Goal: Task Accomplishment & Management: Complete application form

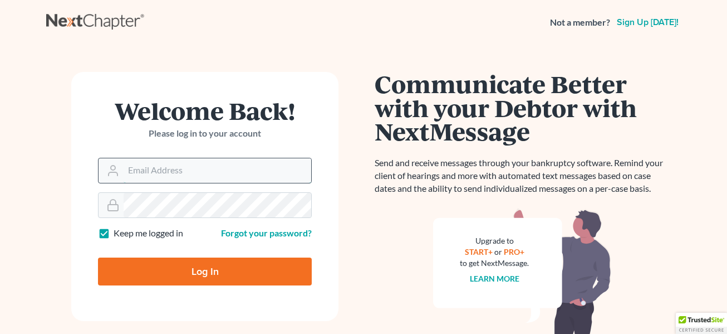
click at [145, 166] on input "Email Address" at bounding box center [218, 170] width 188 height 24
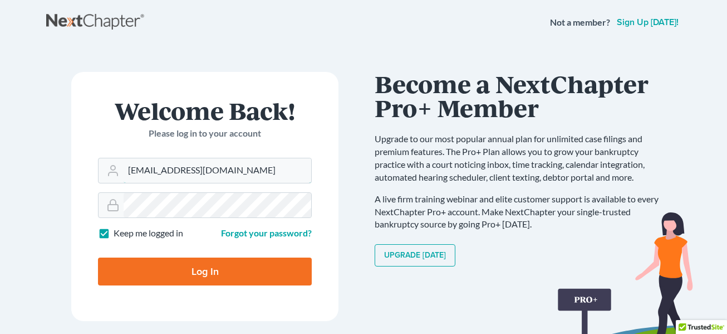
type input "[EMAIL_ADDRESS][DOMAIN_NAME]"
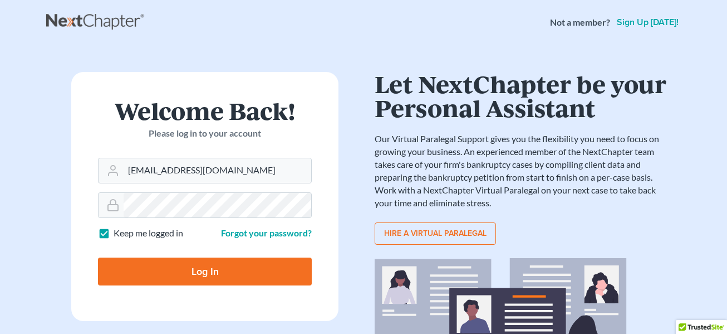
click at [201, 269] on input "Log In" at bounding box center [205, 271] width 214 height 28
type input "Thinking..."
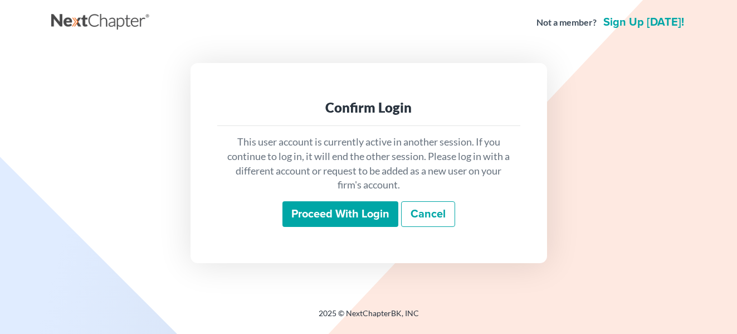
click at [357, 210] on input "Proceed with login" at bounding box center [340, 214] width 116 height 26
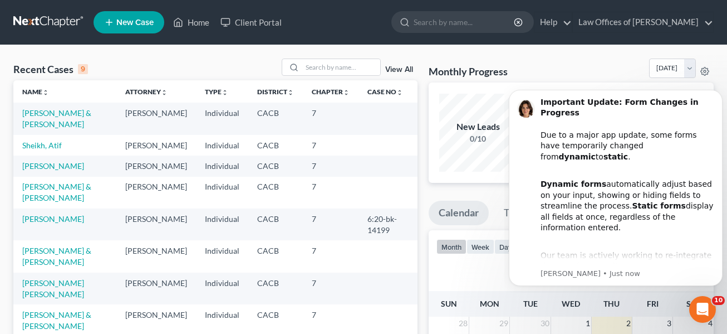
click at [133, 20] on span "New Case" at bounding box center [134, 22] width 37 height 8
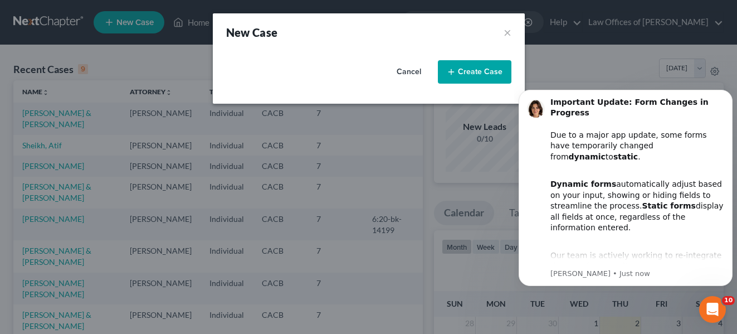
select select "7"
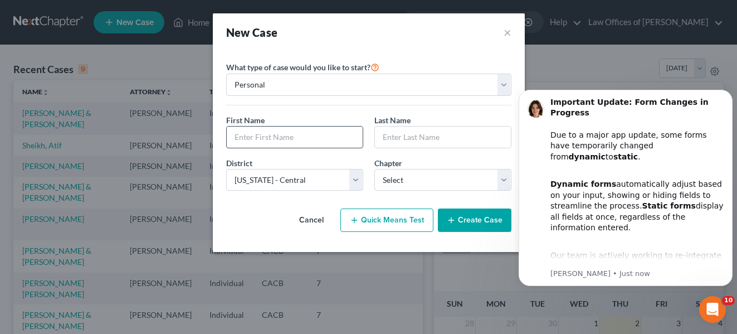
click at [271, 136] on input "text" at bounding box center [295, 136] width 136 height 21
type input "Asif"
click at [409, 139] on input "text" at bounding box center [443, 136] width 136 height 21
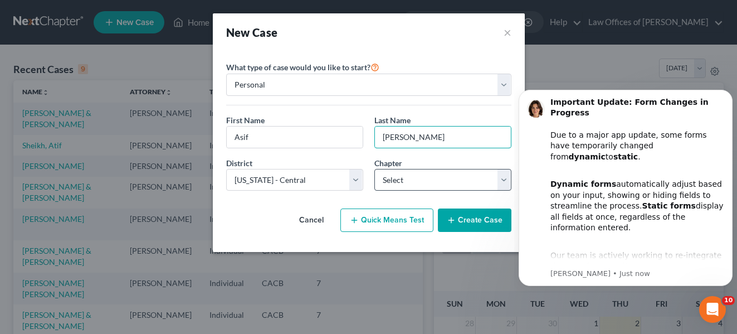
type input "Sheikh"
click at [503, 179] on select "Select 7 11 12 13" at bounding box center [442, 180] width 137 height 22
select select "0"
click at [374, 169] on select "Select 7 11 12 13" at bounding box center [442, 180] width 137 height 22
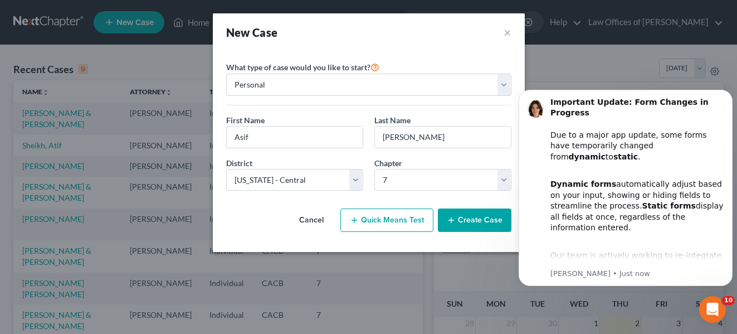
click at [476, 218] on button "Create Case" at bounding box center [474, 219] width 73 height 23
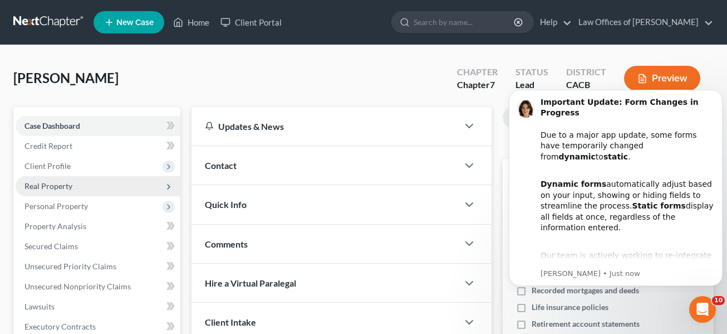
click at [87, 184] on span "Real Property" at bounding box center [98, 186] width 165 height 20
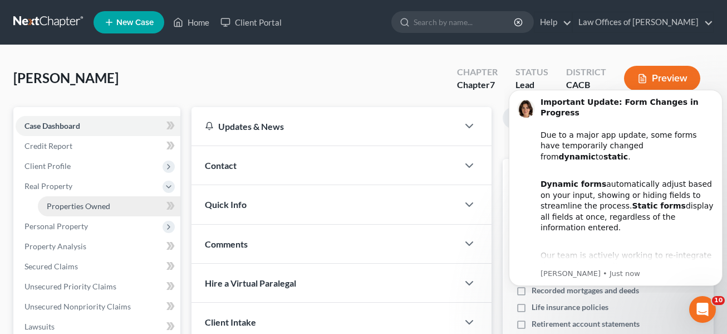
click at [140, 206] on link "Properties Owned" at bounding box center [109, 206] width 143 height 20
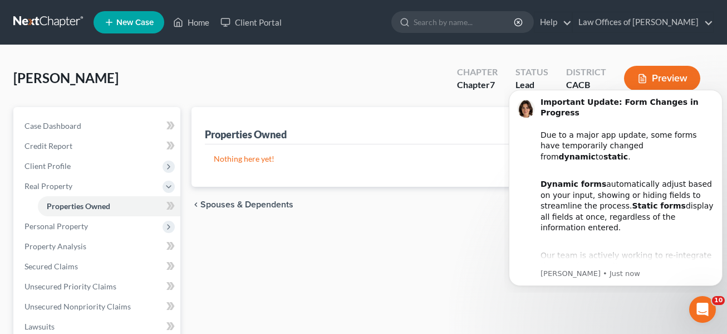
click at [583, 295] on div "Properties Owned New Property Nothing here yet! Property Market Value Liens Exe…" at bounding box center [453, 338] width 534 height 463
click at [719, 91] on icon "Dismiss notification" at bounding box center [720, 93] width 6 height 6
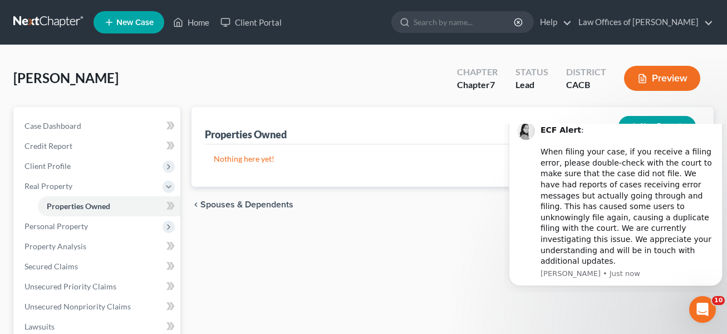
click at [721, 117] on icon "Dismiss notification" at bounding box center [719, 115] width 4 height 4
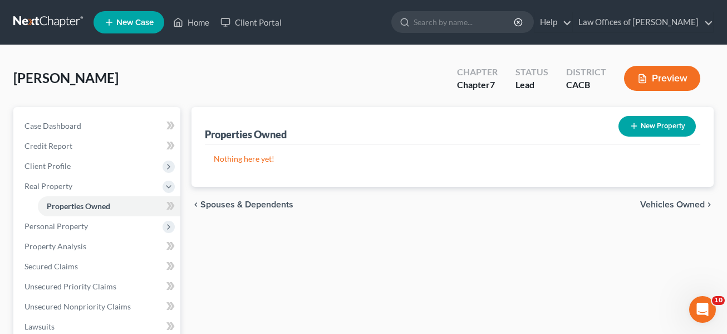
click at [663, 121] on button "New Property" at bounding box center [657, 126] width 77 height 21
select select "0"
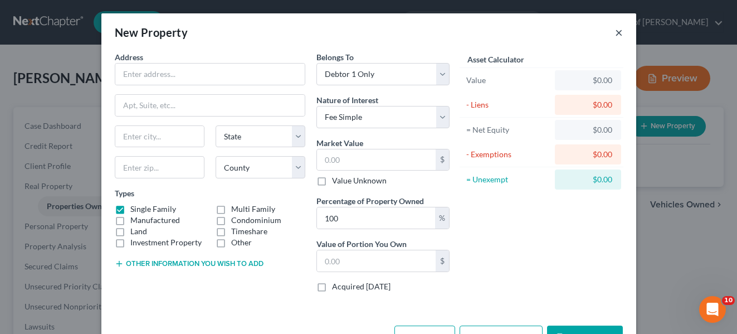
click at [615, 31] on button "×" at bounding box center [619, 32] width 8 height 13
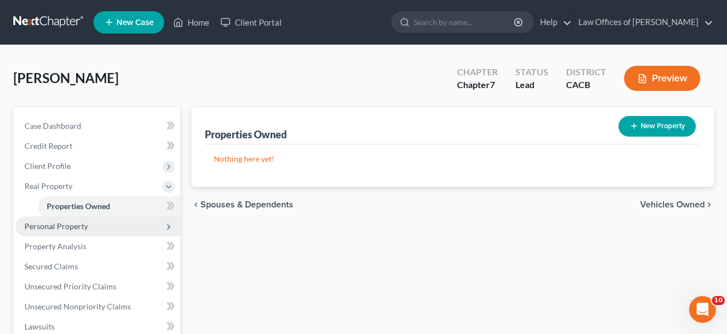
click at [68, 224] on span "Personal Property" at bounding box center [55, 225] width 63 height 9
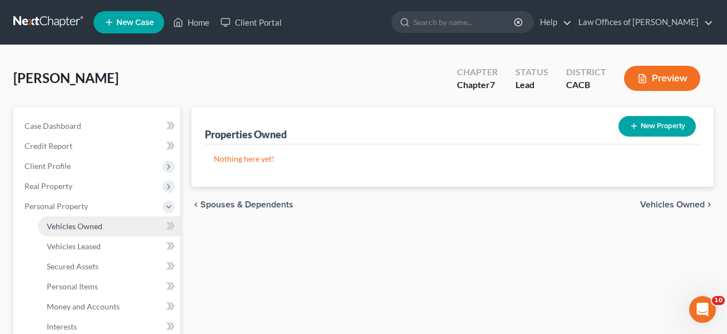
click at [90, 226] on span "Vehicles Owned" at bounding box center [75, 225] width 56 height 9
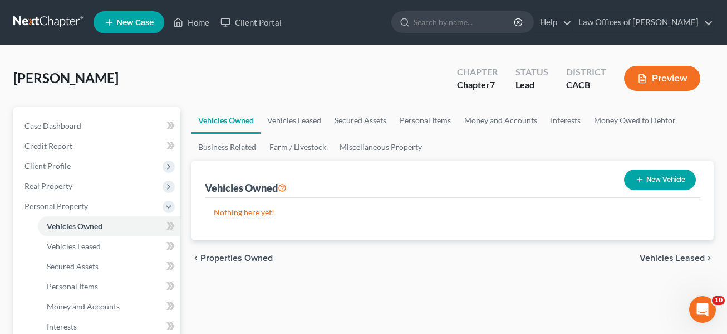
click at [651, 175] on button "New Vehicle" at bounding box center [660, 179] width 72 height 21
select select "0"
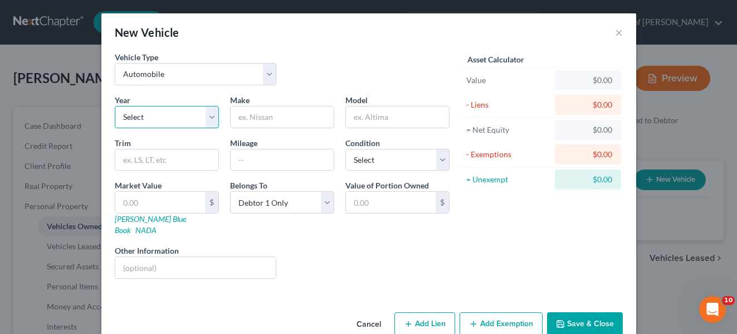
click at [206, 119] on select "Select 2026 2025 2024 2023 2022 2021 2020 2019 2018 2017 2016 2015 2014 2013 20…" at bounding box center [167, 117] width 104 height 22
select select "12"
click at [115, 106] on select "Select 2026 2025 2024 2023 2022 2021 2020 2019 2018 2017 2016 2015 2014 2013 20…" at bounding box center [167, 117] width 104 height 22
click at [246, 117] on input "text" at bounding box center [282, 116] width 103 height 21
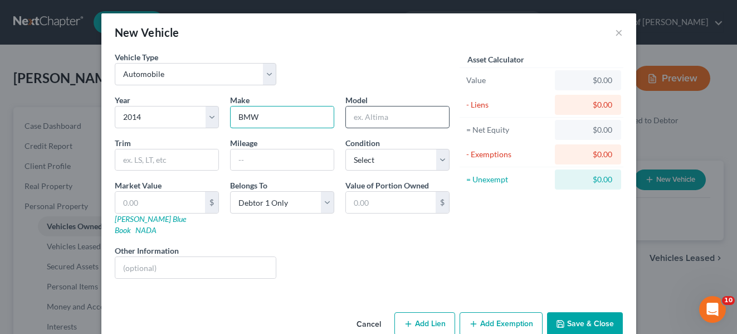
type input "BMW"
click at [353, 120] on input "text" at bounding box center [397, 116] width 103 height 21
type input "340"
click at [243, 162] on input "text" at bounding box center [282, 159] width 103 height 21
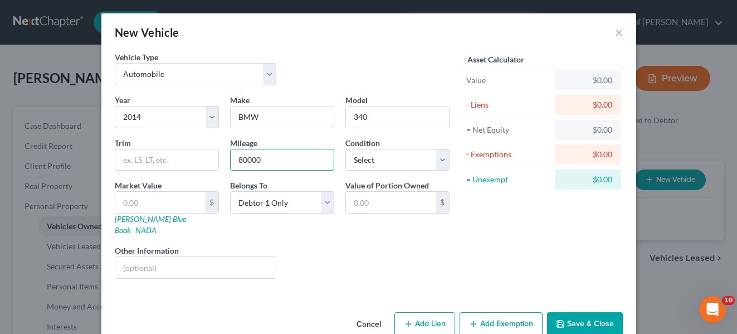
type input "80000"
click at [578, 78] on div "$0.00" at bounding box center [587, 80] width 48 height 11
click at [582, 84] on div "$0.00" at bounding box center [587, 80] width 48 height 11
click at [149, 205] on input "text" at bounding box center [160, 202] width 90 height 21
type input "1"
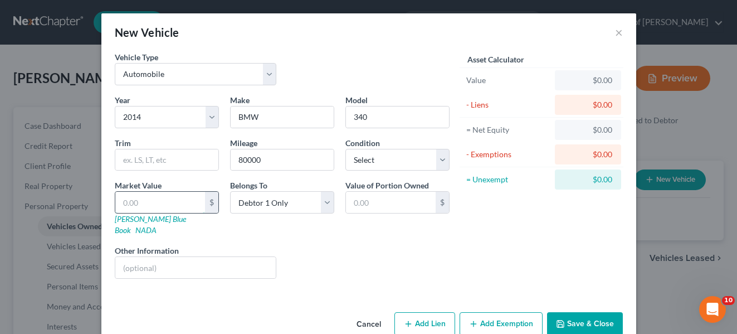
type input "1.00"
type input "15"
type input "15.00"
type input "150"
type input "150.00"
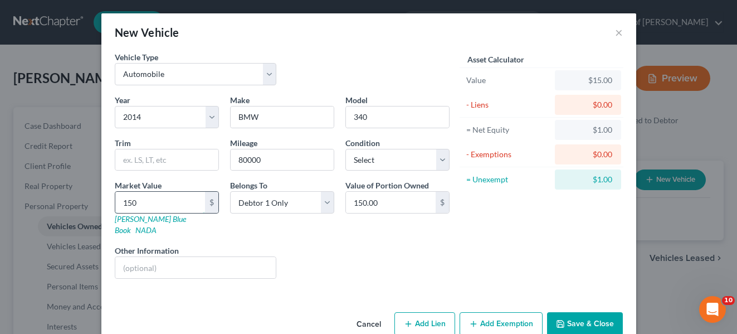
type input "1500"
type input "1,500.00"
type input "1,5000"
type input "15,000.00"
type input "15,000"
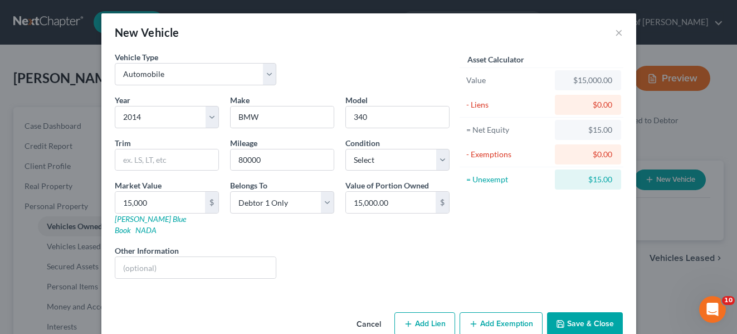
click at [440, 244] on div "Liens Select" at bounding box center [368, 261] width 173 height 34
click at [379, 244] on div "Liens Select" at bounding box center [368, 261] width 173 height 34
click at [406, 208] on input "15,000.00" at bounding box center [391, 202] width 90 height 21
click at [611, 129] on div "$15.00" at bounding box center [588, 130] width 66 height 20
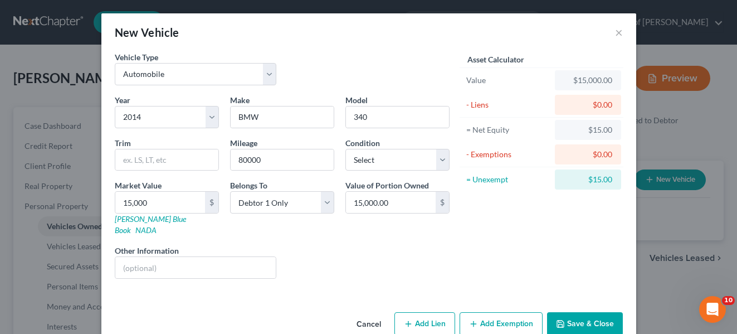
click at [493, 312] on button "Add Exemption" at bounding box center [500, 323] width 83 height 23
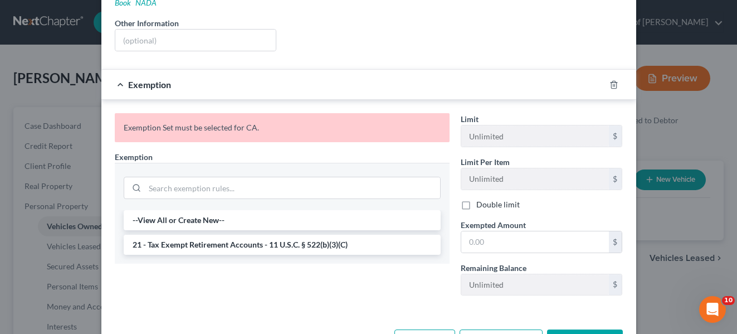
scroll to position [228, 0]
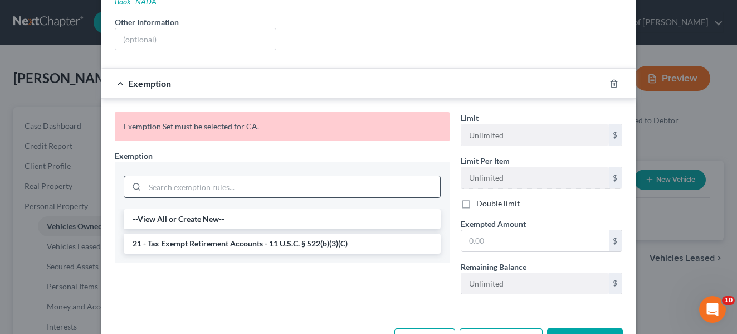
click at [152, 178] on input "search" at bounding box center [292, 186] width 295 height 21
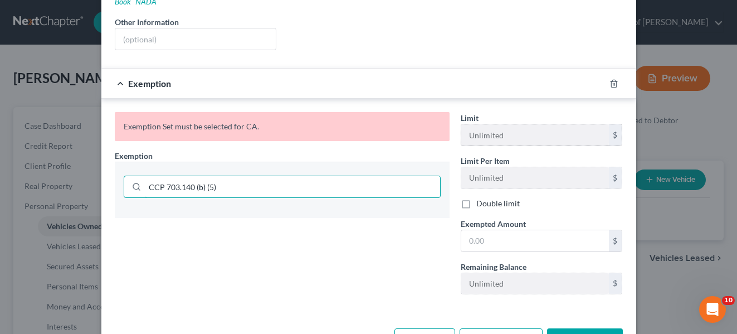
type input "CCP 703.140 (b) (5)"
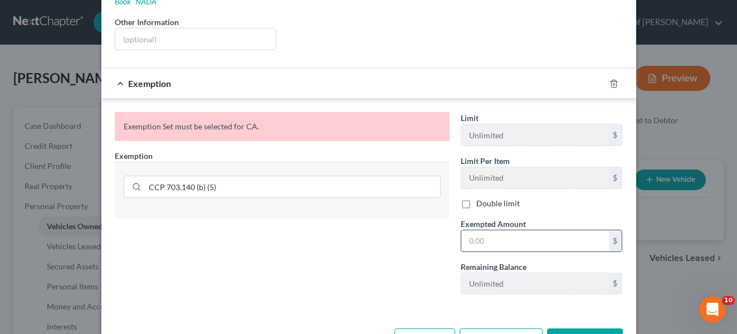
click at [476, 230] on input "text" at bounding box center [535, 240] width 148 height 21
click at [476, 230] on input "15,000" at bounding box center [535, 240] width 148 height 21
type input "15,000"
click at [407, 267] on div "Exemption Set must be selected for CA. Exemption * CCP 703.140 (b) (5)" at bounding box center [282, 207] width 346 height 191
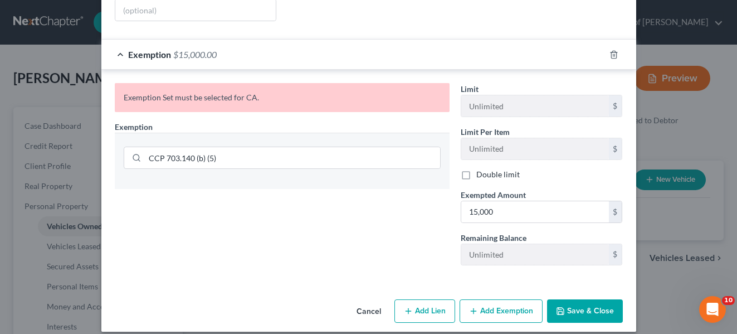
click at [370, 121] on div "Exemption * CCP 703.140 (b) (5)" at bounding box center [282, 155] width 335 height 68
click at [133, 154] on circle at bounding box center [136, 157] width 6 height 6
click at [132, 153] on icon at bounding box center [136, 157] width 9 height 9
click at [581, 299] on button "Save & Close" at bounding box center [585, 310] width 76 height 23
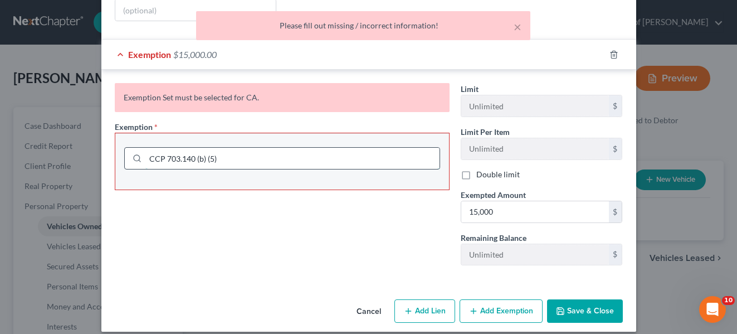
click at [409, 158] on input "CCP 703.140 (b) (5)" at bounding box center [292, 158] width 294 height 21
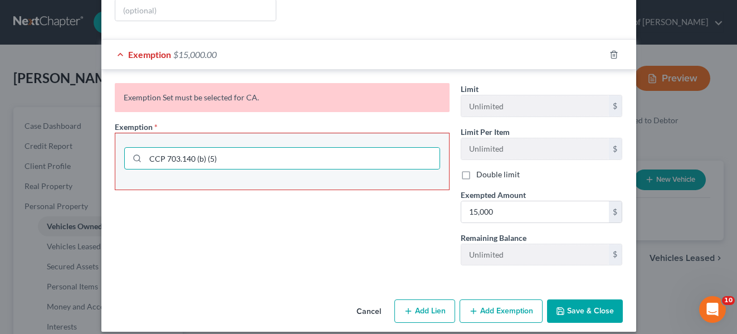
click at [556, 170] on div "Limit Unlimited $ Limit Per Item Unlimited $ Double limit Exempted Amount * 15,…" at bounding box center [541, 178] width 173 height 191
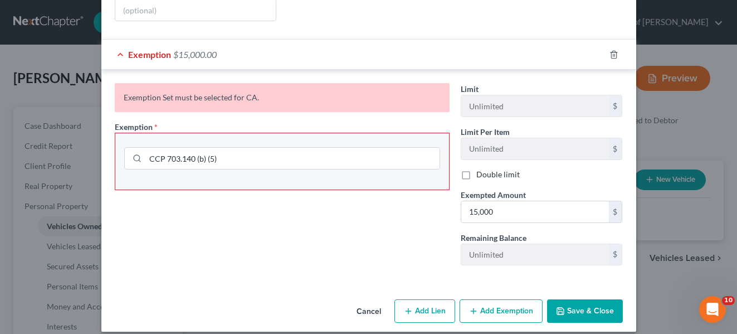
click at [232, 87] on div "Exemption Set must be selected for CA." at bounding box center [282, 97] width 335 height 29
click at [277, 87] on div "Exemption Set must be selected for CA." at bounding box center [282, 97] width 335 height 29
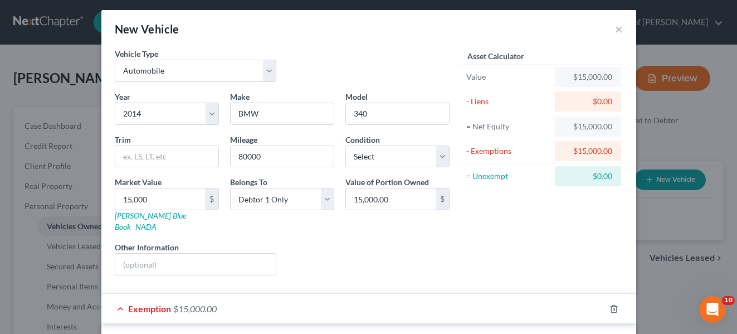
scroll to position [0, 0]
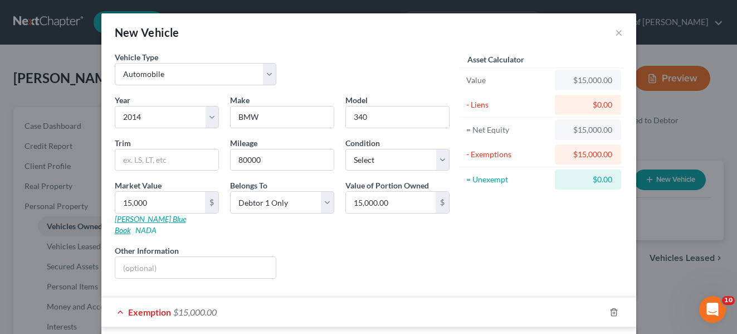
click at [148, 217] on link "Kelly Blue Book" at bounding box center [150, 224] width 71 height 21
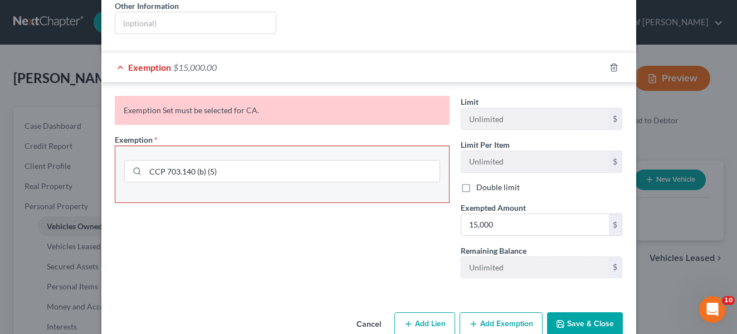
scroll to position [257, 0]
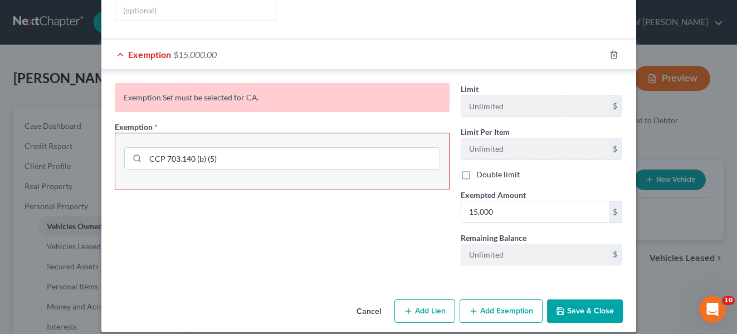
click at [501, 299] on button "Add Exemption" at bounding box center [500, 310] width 83 height 23
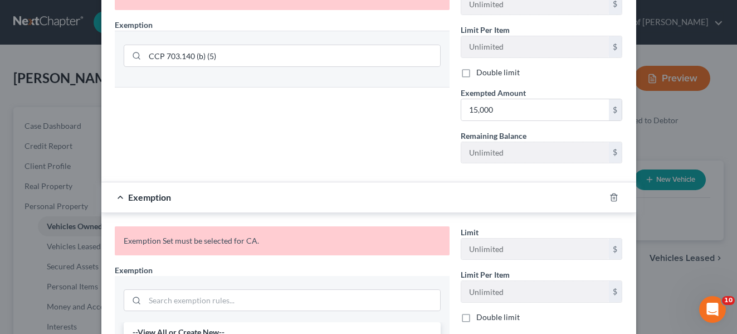
scroll to position [360, 0]
click at [609, 192] on icon "button" at bounding box center [613, 196] width 9 height 9
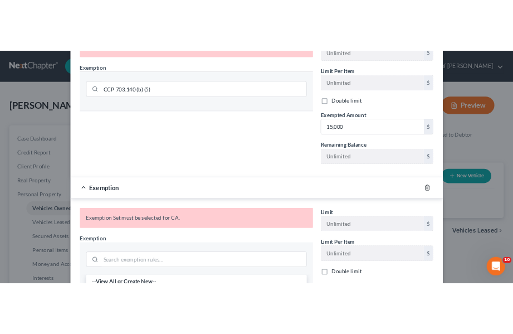
scroll to position [257, 0]
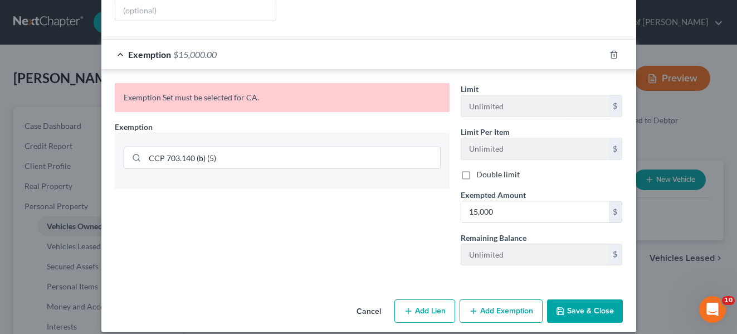
click at [576, 300] on button "Save & Close" at bounding box center [585, 310] width 76 height 23
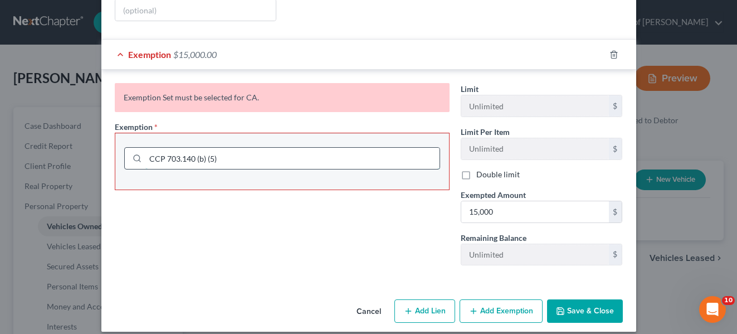
click at [145, 148] on input "CCP 703.140 (b) (5)" at bounding box center [292, 158] width 294 height 21
click at [577, 299] on button "Save & Close" at bounding box center [585, 310] width 76 height 23
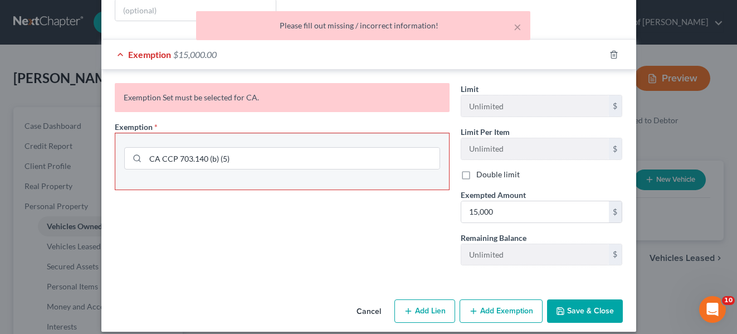
click at [252, 86] on div "Exemption Set must be selected for CA." at bounding box center [282, 97] width 335 height 29
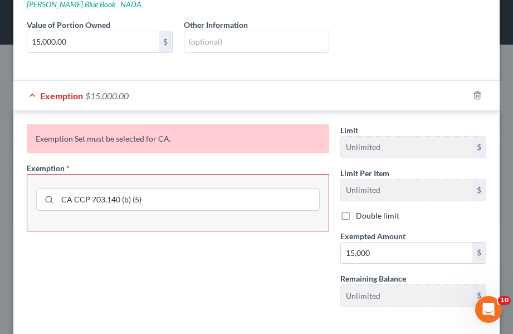
click at [252, 269] on div "Exemption Set must be selected for CA. Exemption * CA CCP 703.140 (b) (5)" at bounding box center [177, 219] width 313 height 191
click at [158, 198] on input "CA CCP 703.140 (b) (5)" at bounding box center [188, 199] width 262 height 21
type input "C"
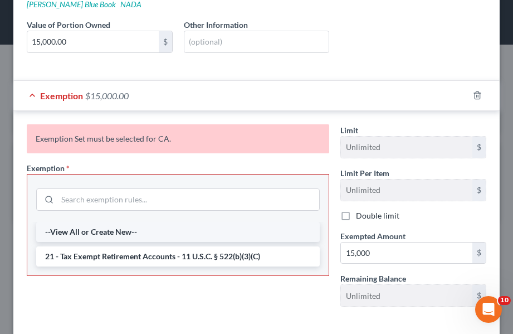
click at [63, 231] on li "--View All or Create New--" at bounding box center [177, 232] width 283 height 20
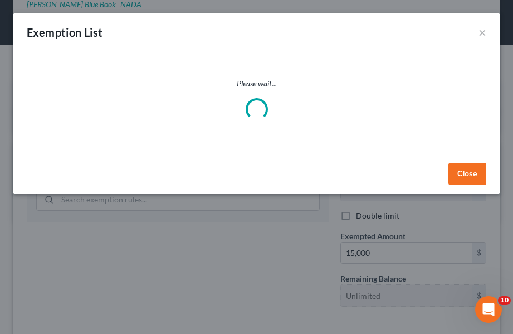
select select "5"
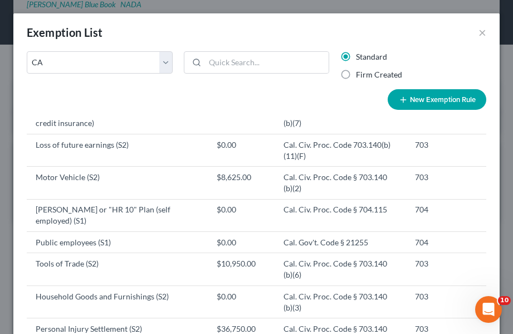
scroll to position [600, 0]
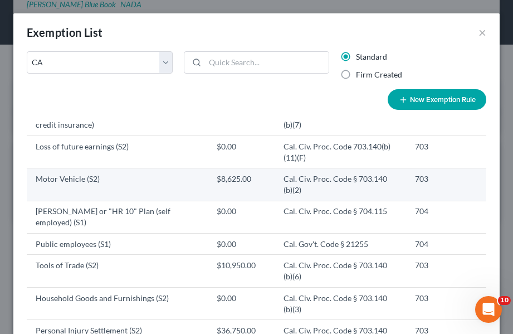
click at [217, 192] on td "$8,625.00" at bounding box center [241, 184] width 67 height 32
click at [357, 188] on td "Cal. Civ. Proc. Code § 703.140 (b)(2)" at bounding box center [340, 184] width 131 height 32
click at [80, 191] on td "Motor Vehicle (S2)" at bounding box center [117, 184] width 181 height 32
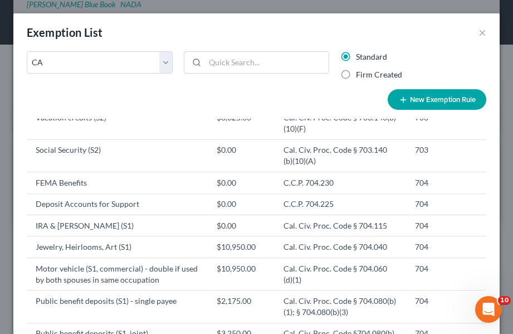
scroll to position [2055, 0]
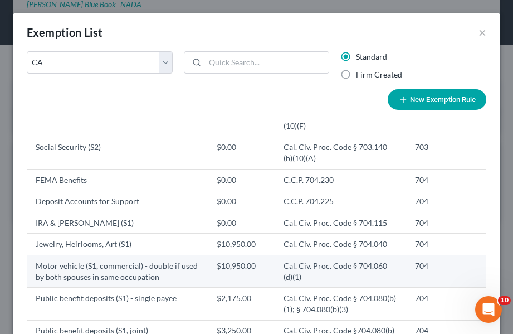
click at [406, 264] on td "704" at bounding box center [437, 270] width 62 height 32
click at [61, 272] on td "Motor vehicle (S1, commercial) - double if used by both spouses in same occupat…" at bounding box center [117, 270] width 181 height 32
click at [218, 273] on td "$10,950.00" at bounding box center [241, 270] width 67 height 32
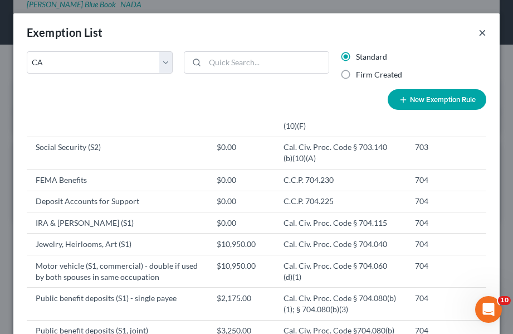
click at [478, 32] on button "×" at bounding box center [482, 32] width 8 height 13
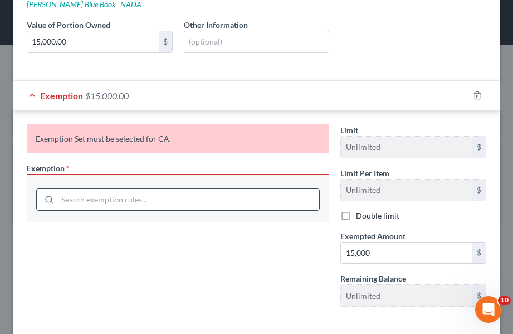
click at [84, 198] on input "search" at bounding box center [188, 199] width 262 height 21
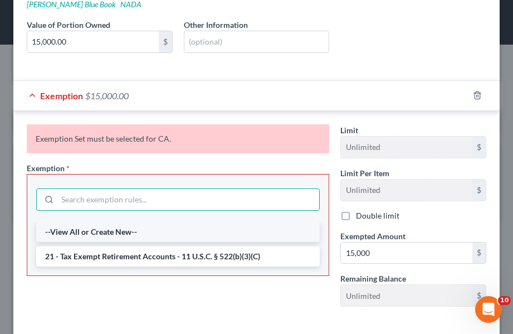
click at [95, 231] on li "--View All or Create New--" at bounding box center [177, 232] width 283 height 20
select select "5"
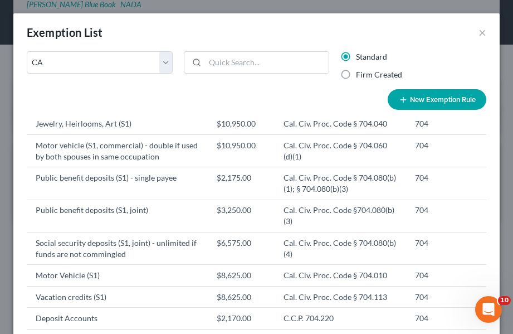
scroll to position [2179, 0]
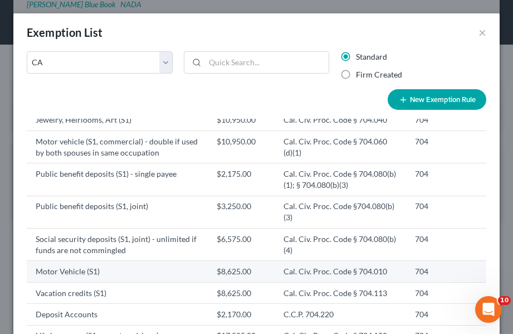
click at [406, 272] on td "704" at bounding box center [437, 271] width 62 height 21
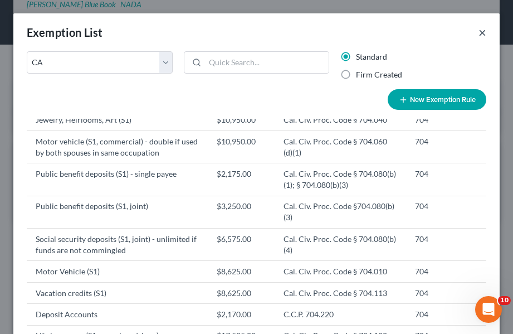
click at [478, 36] on button "×" at bounding box center [482, 32] width 8 height 13
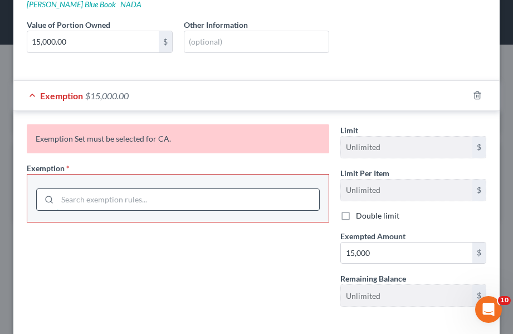
click at [68, 198] on input "search" at bounding box center [188, 199] width 262 height 21
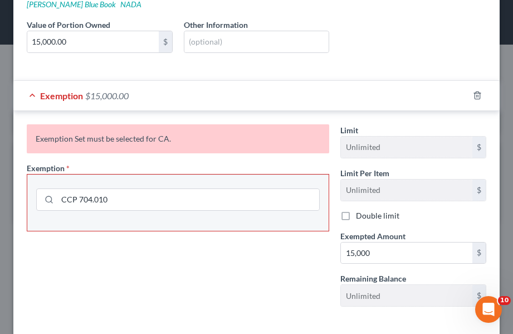
click at [128, 269] on div "Exemption Set must be selected for CA. Exemption * CCP 704.010" at bounding box center [177, 219] width 313 height 191
click at [213, 140] on div "Exemption Set must be selected for CA." at bounding box center [178, 138] width 302 height 29
click at [55, 168] on span "Exemption" at bounding box center [46, 167] width 38 height 9
click at [49, 199] on icon at bounding box center [49, 199] width 9 height 9
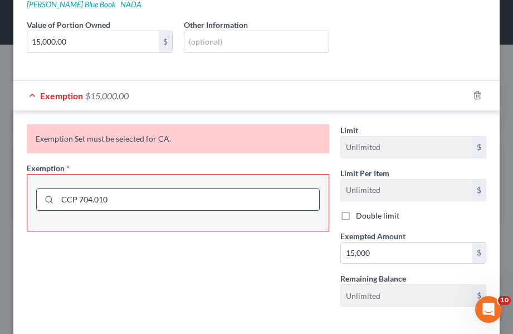
click at [118, 202] on input "CCP 704.010" at bounding box center [188, 199] width 262 height 21
type input "C"
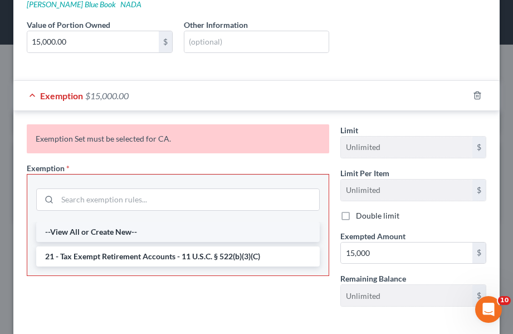
click at [119, 234] on li "--View All or Create New--" at bounding box center [177, 232] width 283 height 20
select select "5"
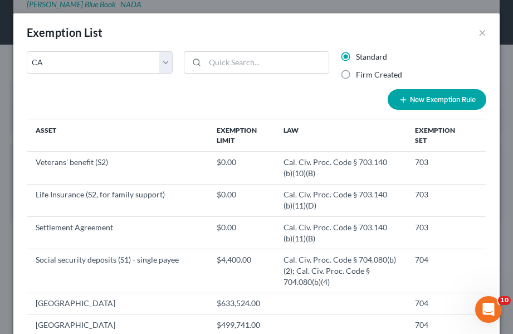
click at [434, 97] on button "New Exemption Rule" at bounding box center [437, 99] width 99 height 21
select select "5"
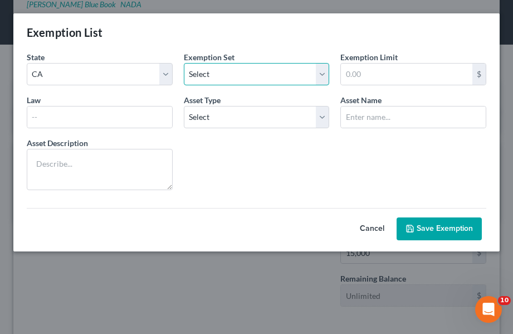
click at [320, 72] on select "Select 703 704" at bounding box center [257, 74] width 146 height 22
select select "1"
click at [184, 63] on select "Select 703 704" at bounding box center [257, 74] width 146 height 22
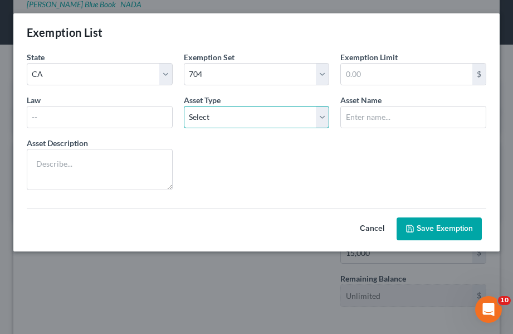
click at [320, 116] on select "Select Homestead Other" at bounding box center [257, 117] width 146 height 22
select select "1"
click at [184, 106] on select "Select Homestead Other" at bounding box center [257, 117] width 146 height 22
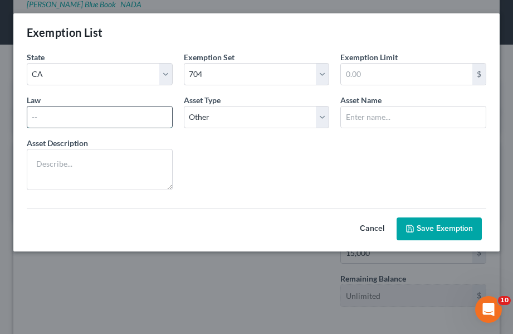
click at [58, 119] on input "text" at bounding box center [99, 116] width 145 height 21
type input "704.010"
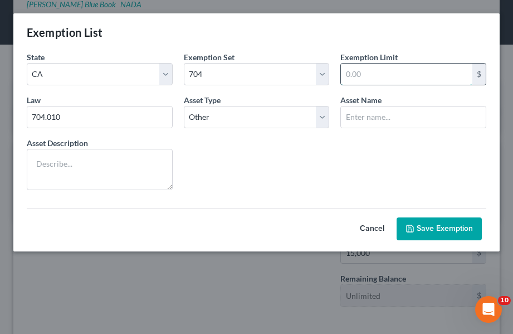
click at [432, 76] on input "text" at bounding box center [406, 73] width 131 height 21
type input "8,600"
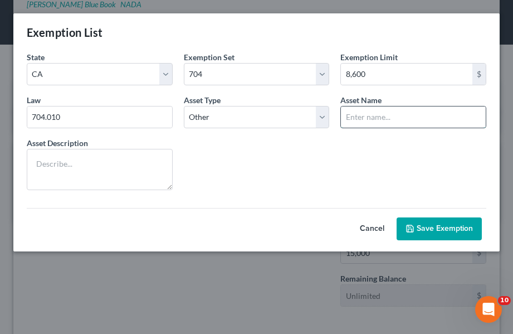
click at [370, 115] on input "text" at bounding box center [413, 116] width 145 height 21
type input "auto"
click at [48, 156] on textarea at bounding box center [100, 169] width 146 height 41
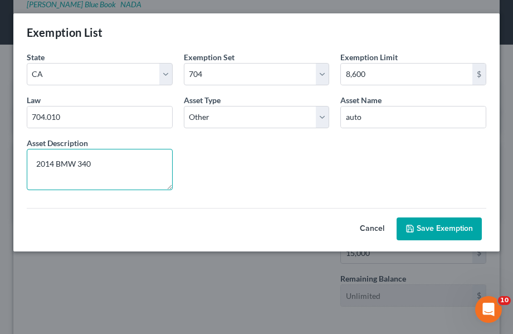
type textarea "2014 BMW 340"
click at [442, 227] on button "Save Exemption" at bounding box center [438, 228] width 85 height 23
select select "5"
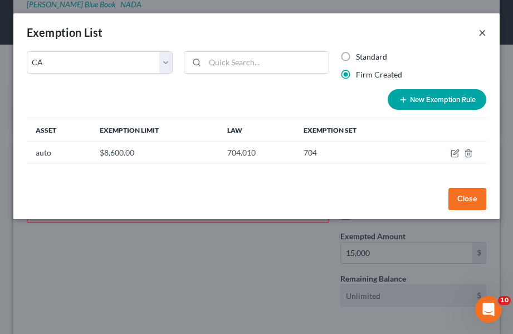
click at [481, 32] on button "×" at bounding box center [482, 32] width 8 height 13
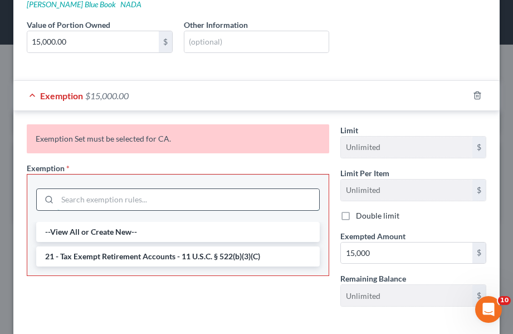
click at [99, 200] on input "search" at bounding box center [188, 199] width 262 height 21
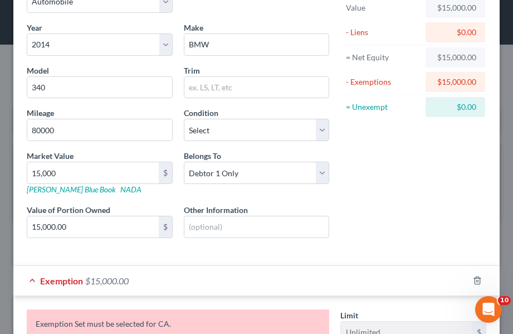
scroll to position [0, 0]
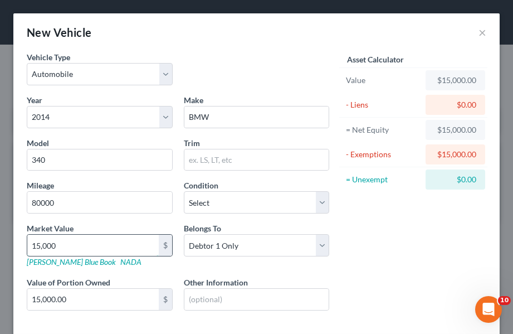
click at [67, 241] on input "15,000" at bounding box center [92, 244] width 131 height 21
type input "2"
type input "2.00"
type input "20"
type input "20.00"
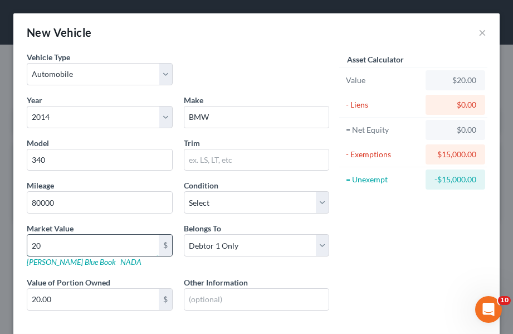
type input "200"
type input "200.00"
type input "2000"
type input "2,000.00"
type input "2,0000"
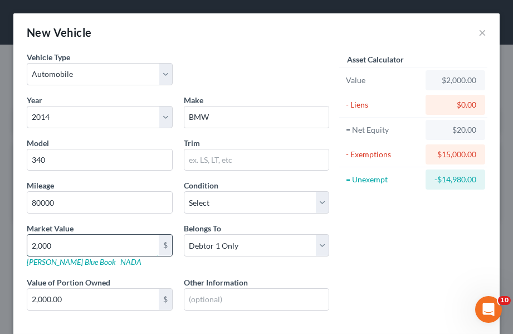
type input "20,000.00"
type input "20,000"
click at [350, 294] on div "Asset Calculator Value $20,000.00 - Liens $0.00 = Net Equity $2,000.00 - Exempt…" at bounding box center [413, 189] width 157 height 277
click at [425, 154] on div "$15,000.00" at bounding box center [455, 154] width 60 height 20
click at [471, 152] on div "$15,000.00" at bounding box center [455, 154] width 60 height 20
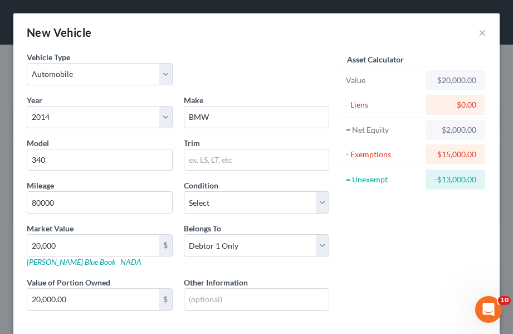
click at [361, 152] on div "- Exemptions" at bounding box center [383, 154] width 75 height 11
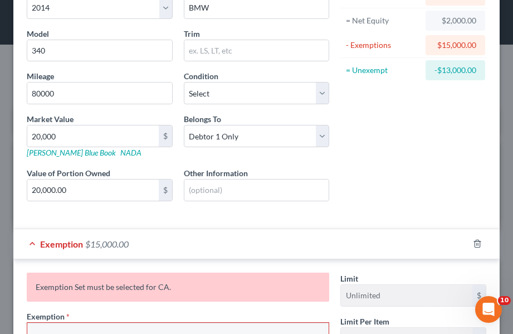
scroll to position [120, 0]
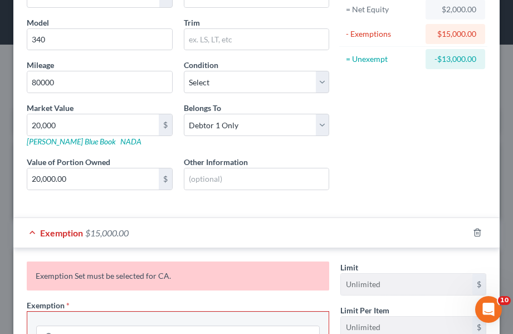
click at [84, 208] on div "Year Select 2026 2025 2024 2023 2022 2021 2020 2019 2018 2017 2016 2015 2014 20…" at bounding box center [177, 91] width 313 height 234
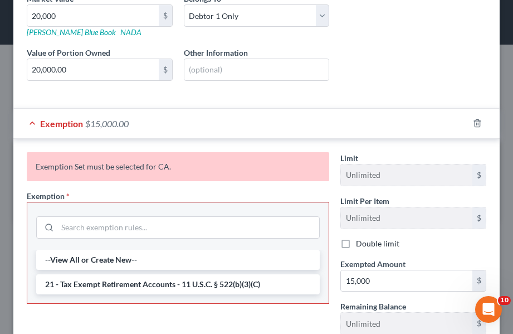
scroll to position [236, 0]
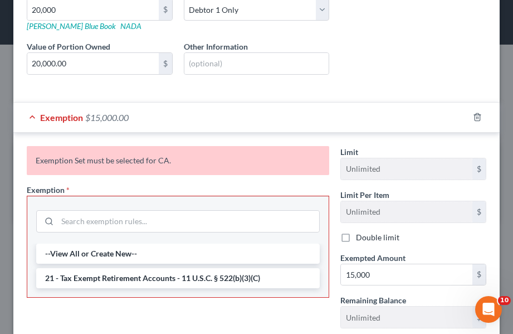
click at [61, 116] on span "Exemption" at bounding box center [61, 117] width 43 height 11
click at [473, 116] on icon "button" at bounding box center [477, 116] width 9 height 9
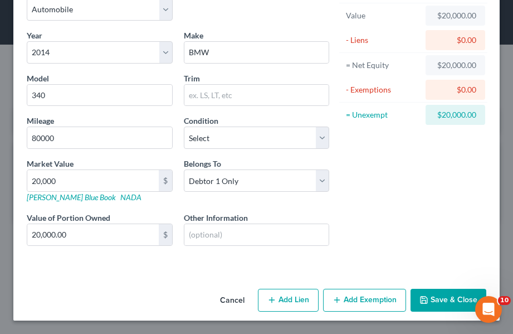
click at [359, 297] on button "Add Exemption" at bounding box center [364, 299] width 83 height 23
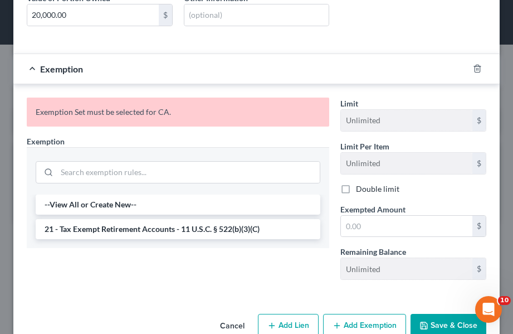
scroll to position [310, 0]
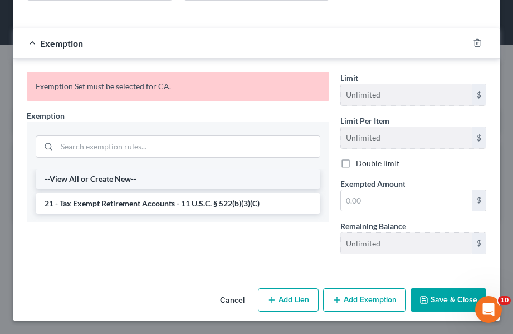
click at [97, 177] on li "--View All or Create New--" at bounding box center [178, 179] width 285 height 20
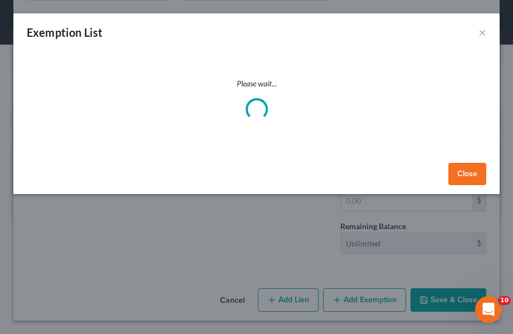
select select "5"
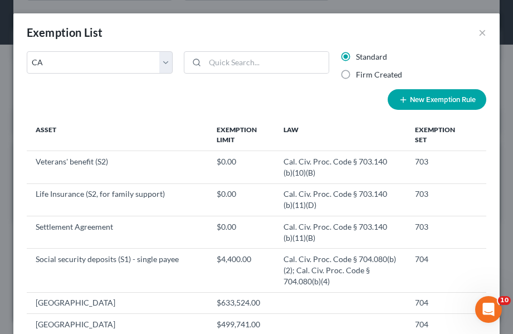
scroll to position [0, 0]
click at [161, 63] on select "State Federal AL AK AR AZ CA CO CT DE DC FL GA GU HI ID IL IN IA KS KY LA ME MD…" at bounding box center [100, 62] width 146 height 22
click at [27, 51] on select "State Federal AL AK AR AZ CA CO CT DE DC FL GA GU HI ID IL IN IA KS KY LA ME MD…" at bounding box center [100, 62] width 146 height 22
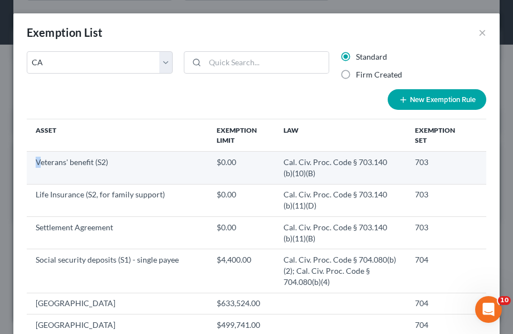
click at [37, 165] on td "Veterans' benefit (S2)" at bounding box center [117, 167] width 181 height 32
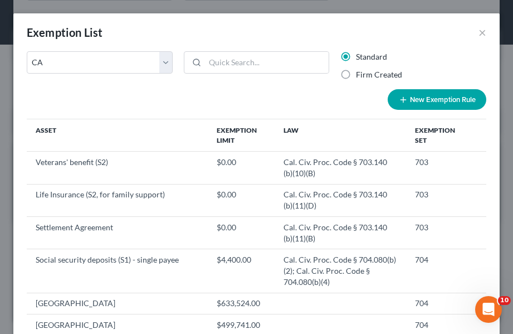
click at [126, 129] on th "Asset" at bounding box center [117, 135] width 181 height 32
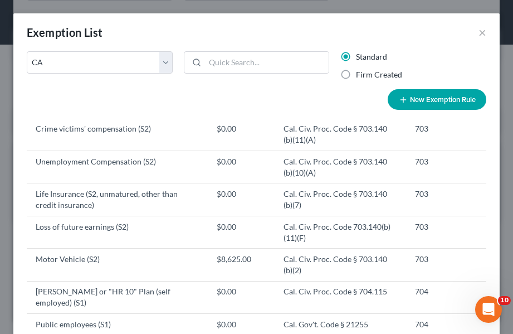
scroll to position [529, 0]
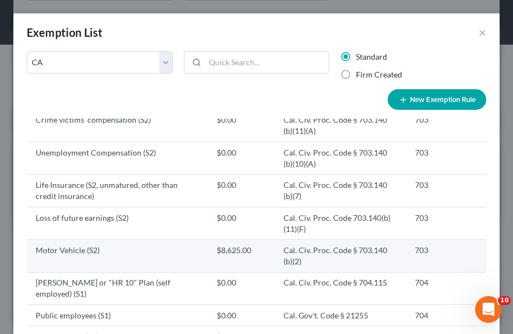
click at [406, 262] on td "703" at bounding box center [437, 255] width 62 height 32
click at [325, 267] on td "Cal. Civ. Proc. Code § 703.140 (b)(2)" at bounding box center [340, 255] width 131 height 32
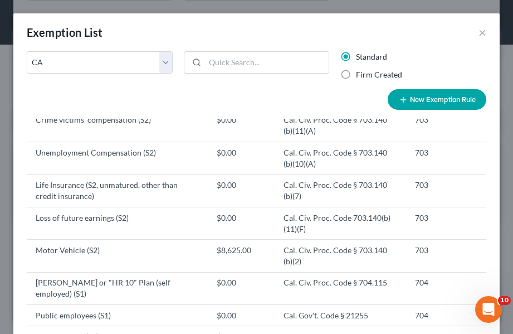
click at [433, 99] on button "New Exemption Rule" at bounding box center [437, 99] width 99 height 21
select select "5"
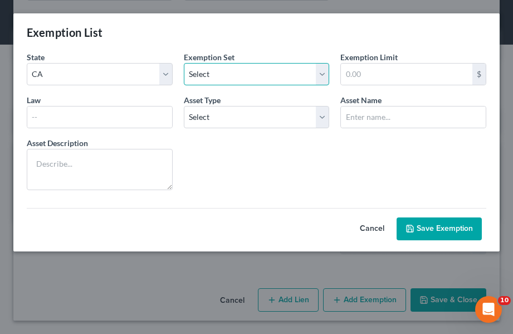
click at [324, 72] on select "Select 703 704" at bounding box center [257, 74] width 146 height 22
select select "0"
click at [184, 63] on select "Select 703 704" at bounding box center [257, 74] width 146 height 22
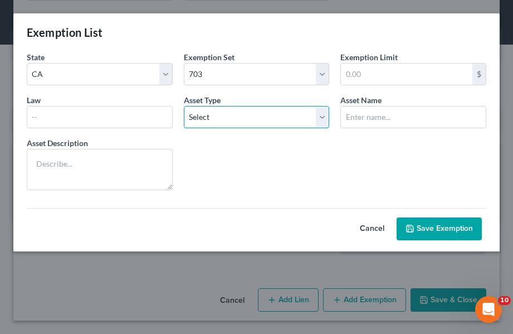
click at [320, 119] on select "Select Homestead Other" at bounding box center [257, 117] width 146 height 22
select select "1"
click at [184, 106] on select "Select Homestead Other" at bounding box center [257, 117] width 146 height 22
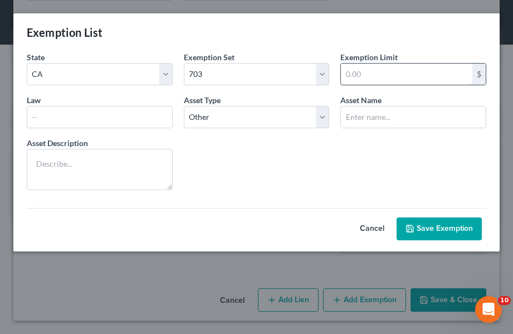
click at [376, 75] on input "text" at bounding box center [406, 73] width 131 height 21
type input "8,625"
click at [379, 117] on input "text" at bounding box center [413, 116] width 145 height 21
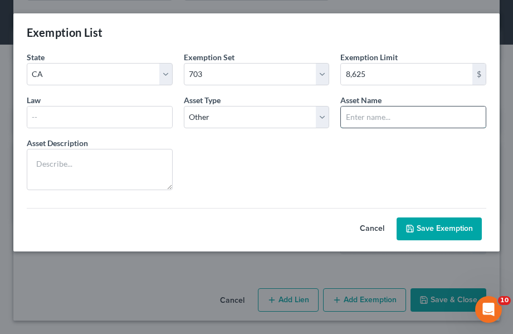
type input "auto"
click at [85, 165] on textarea at bounding box center [100, 169] width 146 height 41
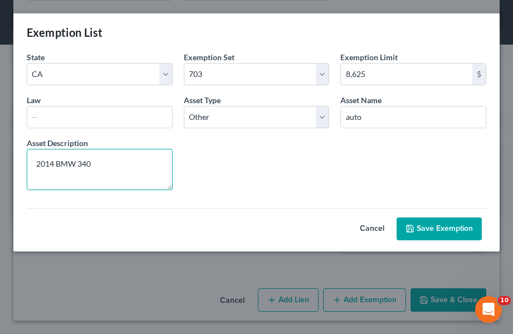
type textarea "2014 BMW 340"
click at [233, 170] on form "State State Federal AL AK AR AZ CA CO CT DE DC FL GA GU HI ID IL IN IA KS KY LA…" at bounding box center [256, 145] width 471 height 189
click at [443, 224] on button "Save Exemption" at bounding box center [438, 228] width 85 height 23
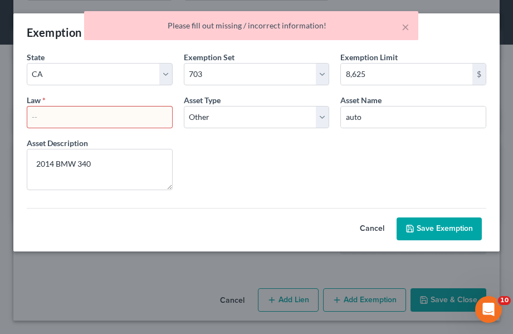
click at [50, 120] on input "text" at bounding box center [99, 116] width 145 height 21
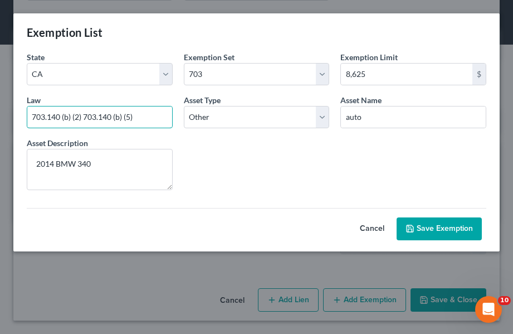
type input "703.140 (b) (2) 703.140 (b) (5)"
click at [305, 154] on form "State State Federal AL AK AR AZ CA CO CT DE DC FL GA GU HI ID IL IN IA KS KY LA…" at bounding box center [256, 145] width 471 height 189
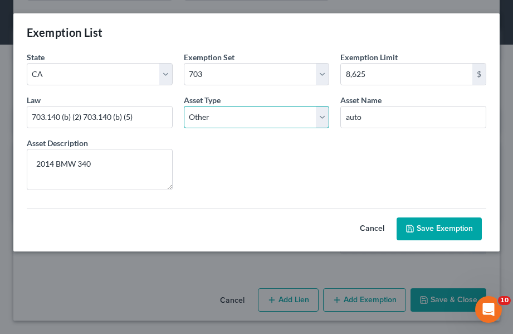
click at [322, 117] on select "Select Homestead Other" at bounding box center [257, 117] width 146 height 22
click at [184, 106] on select "Select Homestead Other" at bounding box center [257, 117] width 146 height 22
click at [429, 224] on button "Save Exemption" at bounding box center [438, 228] width 85 height 23
select select "5"
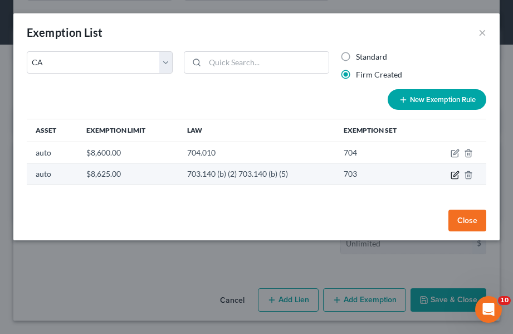
click at [455, 175] on icon "button" at bounding box center [454, 174] width 9 height 9
select select "5"
select select "0"
select select "1"
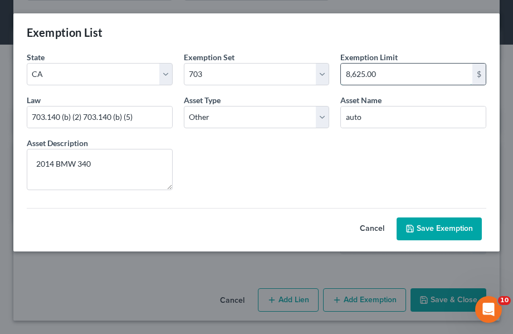
click at [399, 81] on input "8,625.00" at bounding box center [406, 73] width 131 height 21
type input "20,000"
click at [333, 151] on form "State State Federal AL AK AR AZ CA CO CT DE DC FL GA GU HI ID IL IN IA KS KY LA…" at bounding box center [256, 145] width 471 height 189
click at [439, 227] on button "Save Exemption" at bounding box center [438, 228] width 85 height 23
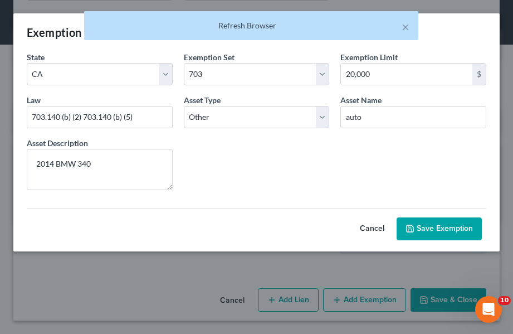
click at [448, 225] on button "Save Exemption" at bounding box center [438, 228] width 85 height 23
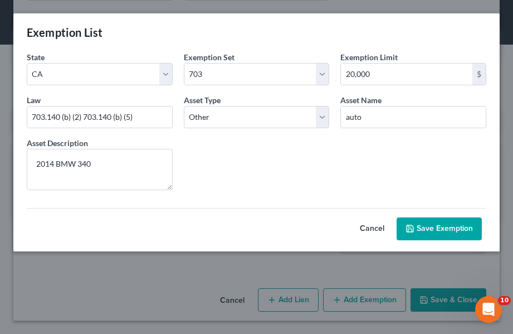
click at [379, 50] on div "Exemption List" at bounding box center [256, 32] width 486 height 38
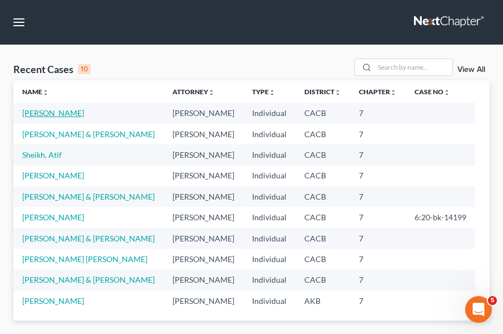
click at [40, 111] on link "Sheikh, Asif" at bounding box center [53, 112] width 62 height 9
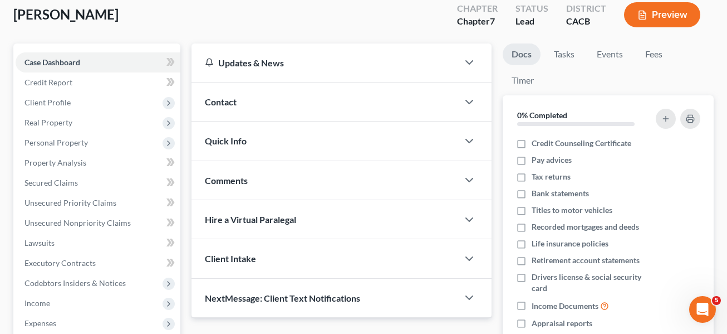
scroll to position [64, 0]
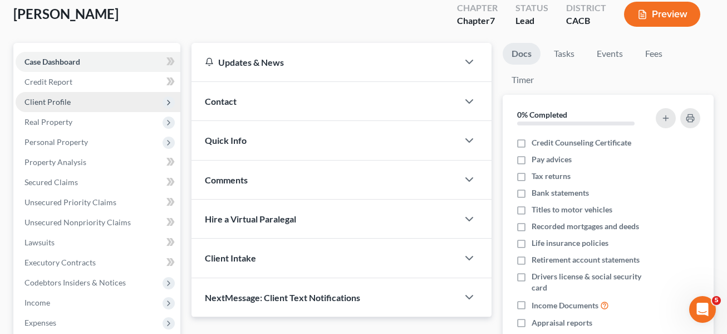
click at [58, 100] on span "Client Profile" at bounding box center [47, 101] width 46 height 9
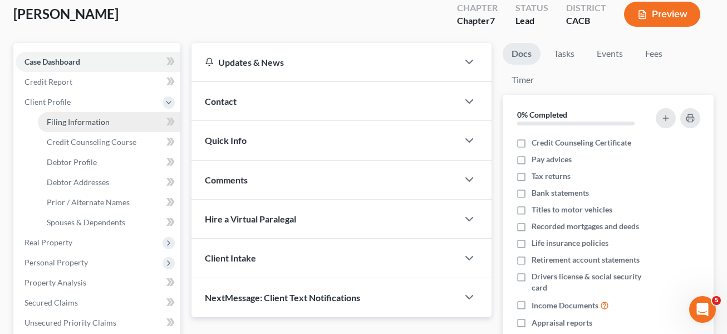
click at [85, 119] on span "Filing Information" at bounding box center [78, 121] width 63 height 9
select select "1"
select select "0"
select select "4"
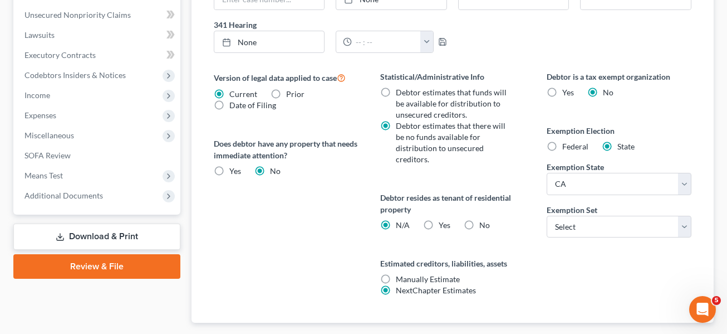
scroll to position [396, 0]
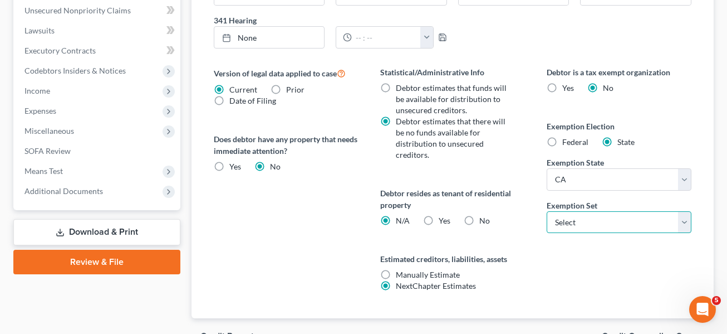
click at [512, 222] on select "Select 703 704" at bounding box center [619, 222] width 144 height 22
select select "0"
click at [512, 211] on select "Select 703 704" at bounding box center [619, 222] width 144 height 22
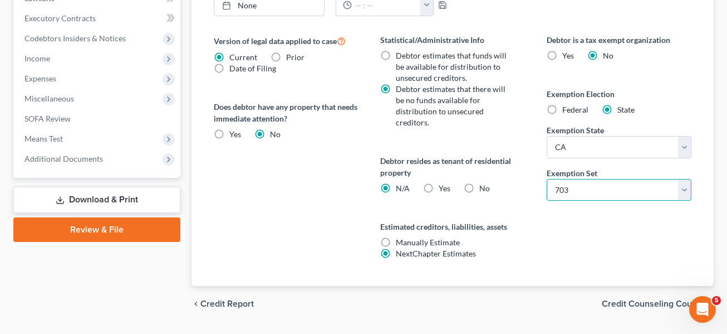
scroll to position [458, 0]
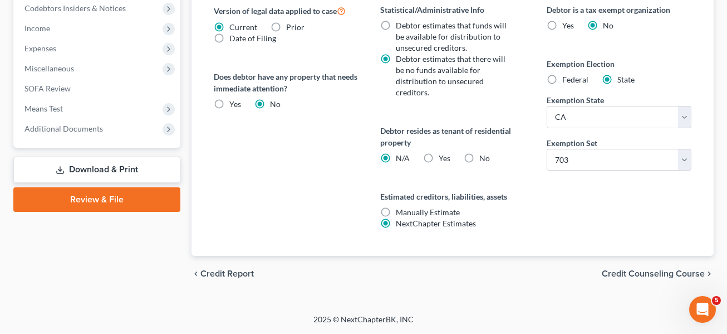
click at [512, 271] on span "Credit Counseling Course" at bounding box center [653, 273] width 103 height 9
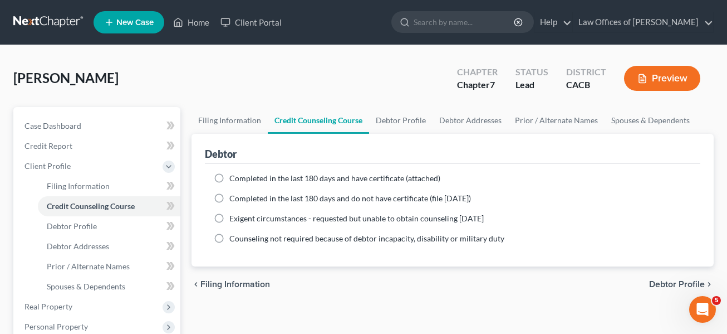
click at [229, 179] on label "Completed in the last 180 days and have certificate (attached)" at bounding box center [334, 178] width 211 height 11
click at [234, 179] on input "Completed in the last 180 days and have certificate (attached)" at bounding box center [237, 176] width 7 height 7
radio input "true"
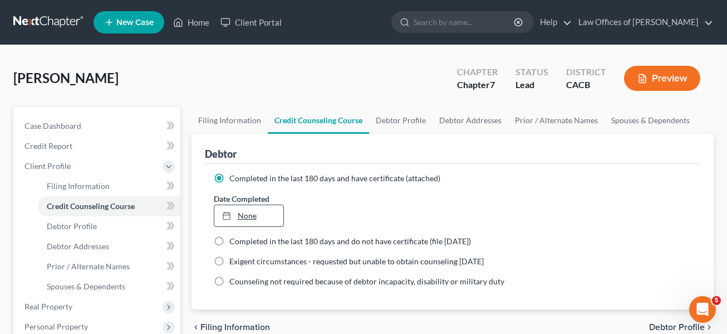
type input "10/2/2025"
click at [245, 211] on link "10/2/2025" at bounding box center [248, 215] width 69 height 21
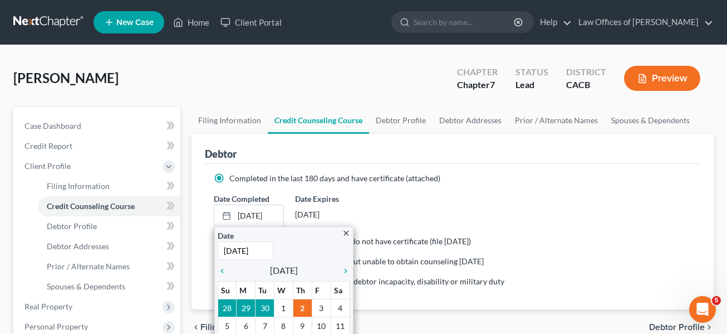
click at [372, 202] on div "Date Completed 10/2/2025 close Date 10/2/2025 Time 12:00 AM chevron_left Octobe…" at bounding box center [452, 210] width 489 height 34
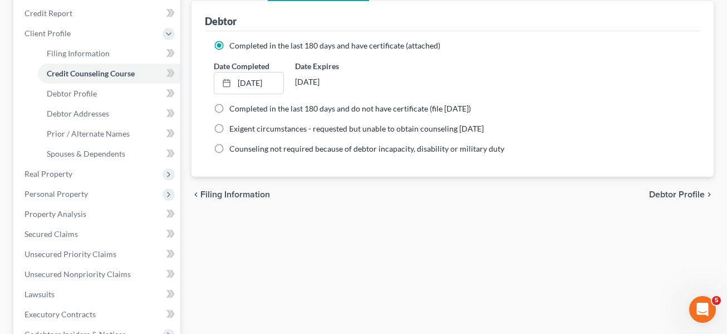
scroll to position [136, 0]
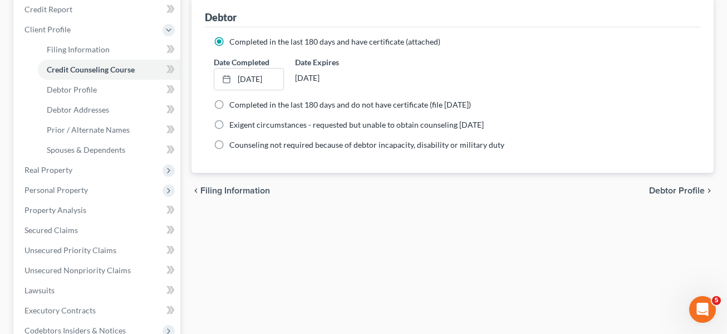
click at [512, 187] on span "Debtor Profile" at bounding box center [677, 190] width 56 height 9
select select "0"
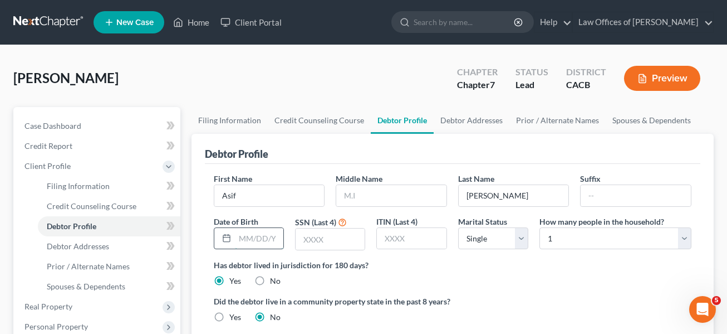
click at [267, 238] on input "text" at bounding box center [259, 238] width 48 height 21
click at [329, 238] on input "text" at bounding box center [330, 238] width 69 height 21
type input "6332"
click at [512, 236] on select "Select Single Married Separated Divorced Widowed" at bounding box center [493, 238] width 70 height 22
select select "1"
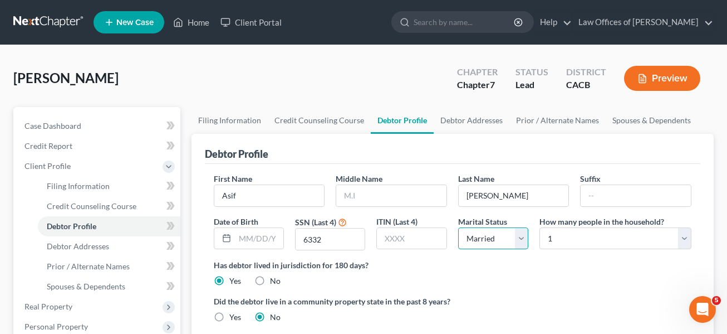
click at [458, 227] on select "Select Single Married Separated Divorced Widowed" at bounding box center [493, 238] width 70 height 22
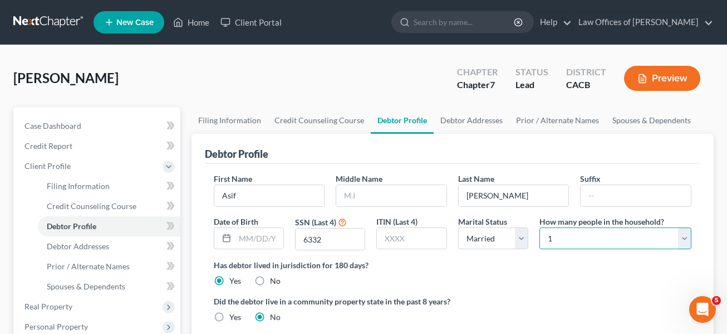
click at [512, 234] on select "Select 1 2 3 4 5 6 7 8 9 10 11 12 13 14 15 16 17 18 19 20" at bounding box center [616, 238] width 152 height 22
select select "1"
click at [512, 227] on select "Select 1 2 3 4 5 6 7 8 9 10 11 12 13 14 15 16 17 18 19 20" at bounding box center [616, 238] width 152 height 22
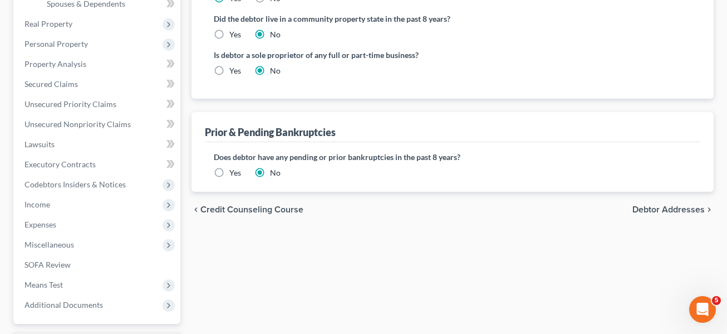
scroll to position [284, 0]
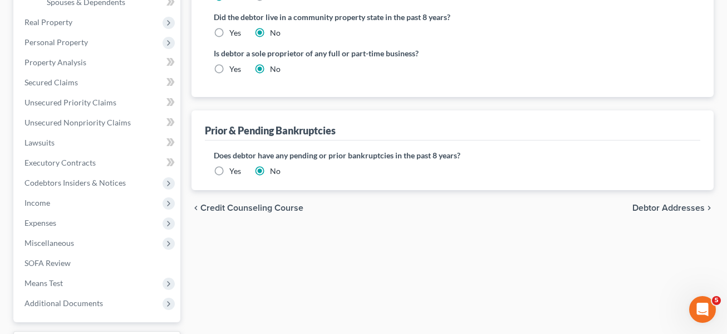
click at [229, 170] on label "Yes" at bounding box center [235, 170] width 12 height 11
click at [234, 170] on input "Yes" at bounding box center [237, 168] width 7 height 7
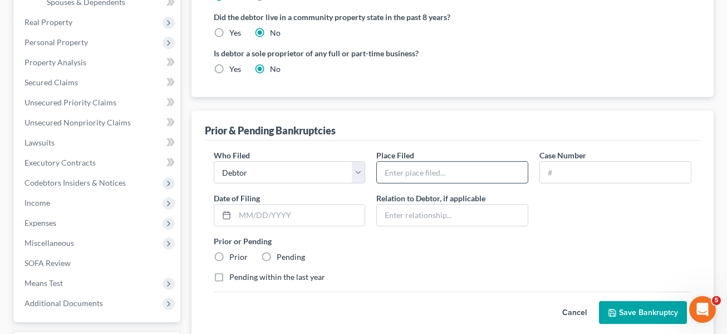
click at [401, 177] on input "text" at bounding box center [452, 171] width 151 height 21
type input "Central District California"
click at [512, 169] on input "text" at bounding box center [615, 171] width 151 height 21
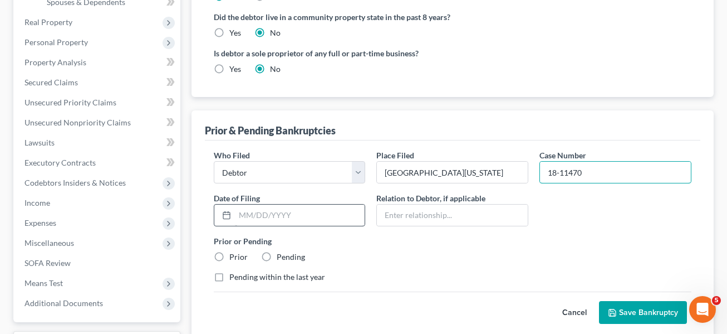
type input "18-11470"
click at [268, 215] on input "text" at bounding box center [300, 214] width 130 height 21
click at [229, 254] on label "Prior" at bounding box center [238, 256] width 18 height 11
click at [234, 254] on input "Prior" at bounding box center [237, 254] width 7 height 7
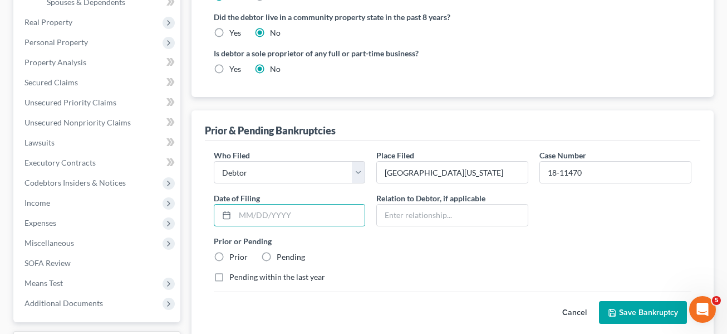
radio input "true"
click at [512, 308] on button "Save Bankruptcy" at bounding box center [643, 312] width 88 height 23
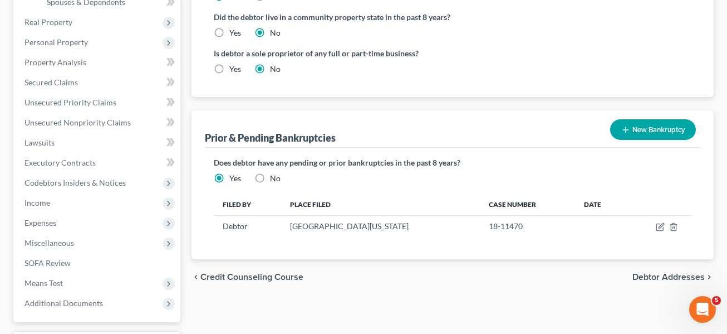
click at [512, 126] on button "New Bankruptcy" at bounding box center [653, 129] width 86 height 21
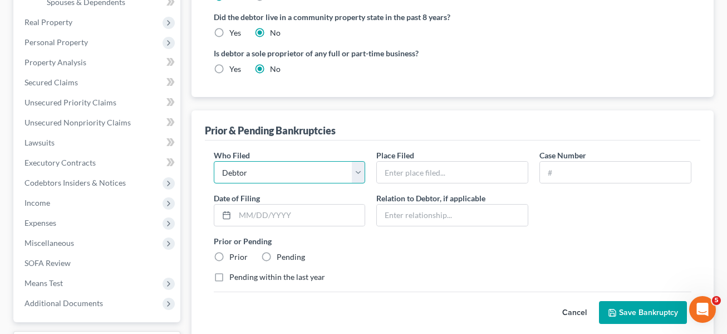
click at [358, 170] on select "Debtor Other" at bounding box center [290, 172] width 152 height 22
click at [214, 161] on select "Debtor Other" at bounding box center [290, 172] width 152 height 22
click at [413, 172] on input "text" at bounding box center [452, 171] width 151 height 21
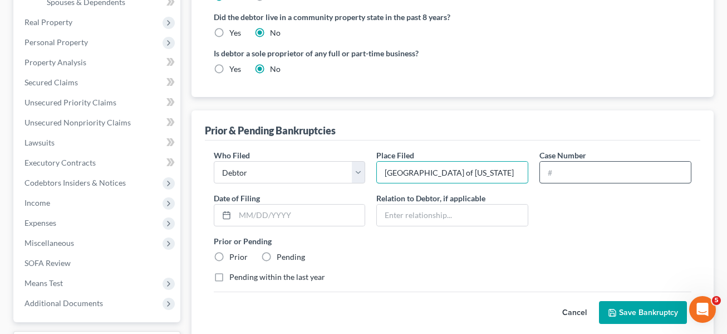
type input "Northern District of California"
click at [512, 170] on input "text" at bounding box center [615, 171] width 151 height 21
type input "97-16060"
click at [512, 218] on div "Who Filed * Debtor Other Place Filed * Northern District of California Case Num…" at bounding box center [452, 220] width 489 height 142
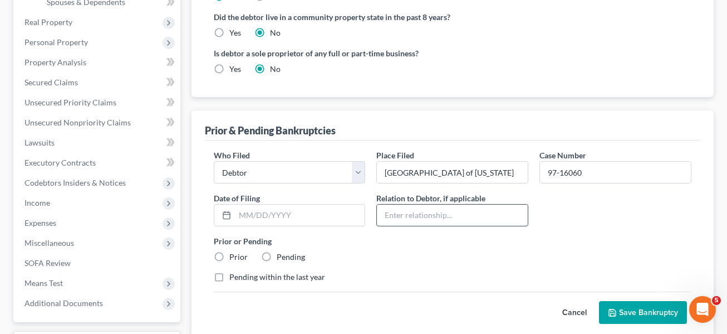
click at [393, 213] on input "text" at bounding box center [452, 214] width 151 height 21
type input "wife"
click at [358, 170] on select "Debtor Other" at bounding box center [290, 172] width 152 height 22
select select "other"
click at [214, 161] on select "Debtor Other" at bounding box center [290, 172] width 152 height 22
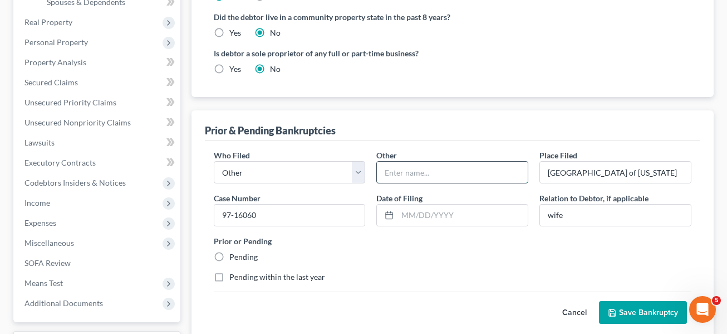
click at [391, 173] on input "text" at bounding box center [452, 171] width 151 height 21
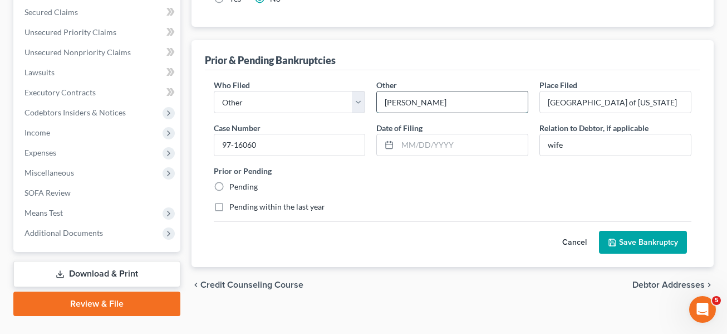
scroll to position [357, 0]
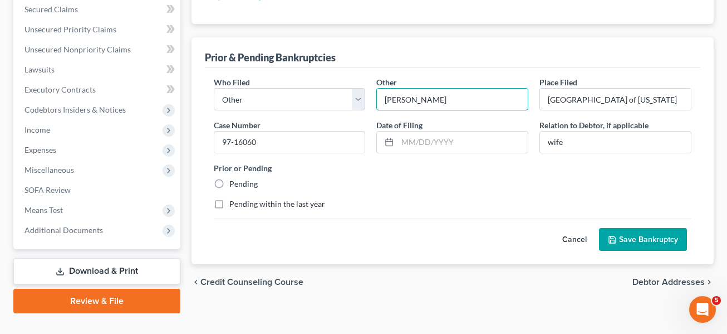
type input "Sajida Sheikh"
click at [512, 235] on button "Save Bankruptcy" at bounding box center [643, 239] width 88 height 23
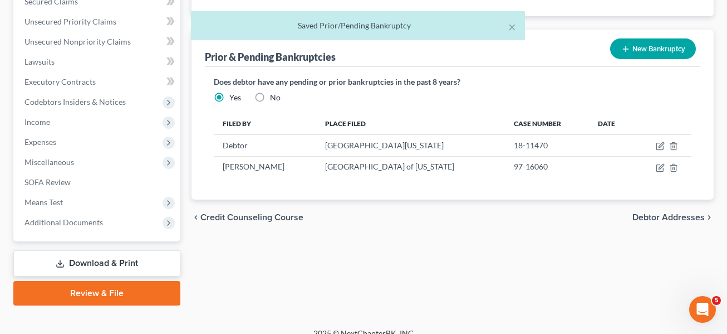
scroll to position [379, 0]
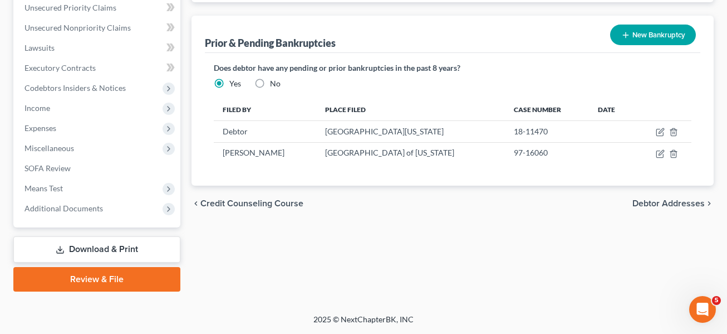
click at [512, 202] on span "Debtor Addresses" at bounding box center [669, 203] width 72 height 9
select select "0"
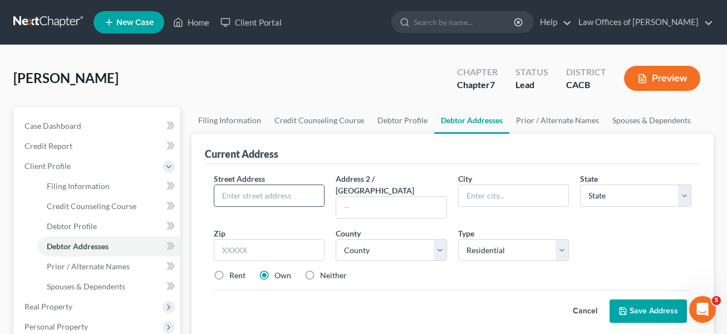
click at [243, 196] on input "text" at bounding box center [269, 195] width 110 height 21
type input "25345 Prado De Naranja"
click at [483, 194] on input "text" at bounding box center [514, 195] width 110 height 21
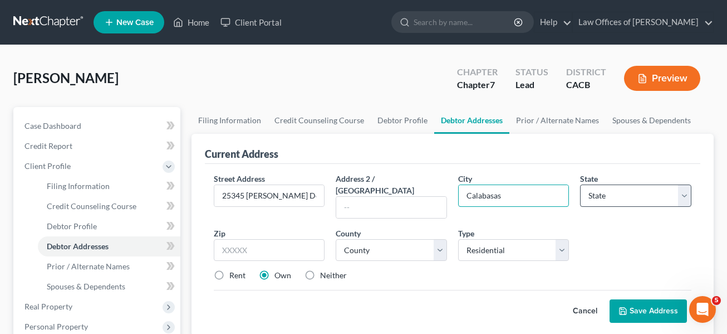
type input "Calabasas"
click at [512, 194] on select "State AL AK AR AZ CA CO CT DE DC FL GA GU HI ID IL IN IA KS KY LA ME MD MA MI M…" at bounding box center [635, 195] width 111 height 22
select select "4"
click at [512, 184] on select "State AL AK AR AZ CA CO CT DE DC FL GA GU HI ID IL IN IA KS KY LA ME MD MA MI M…" at bounding box center [635, 195] width 111 height 22
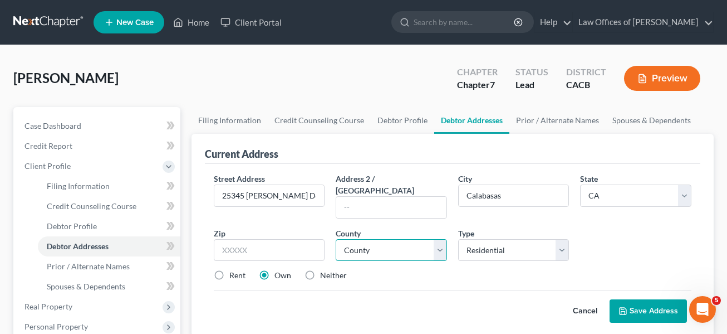
click at [442, 239] on select "County" at bounding box center [391, 250] width 111 height 22
select select "18"
click at [336, 239] on select "County Alameda County Alpine County Amador County Butte County Calaveras County…" at bounding box center [391, 250] width 111 height 22
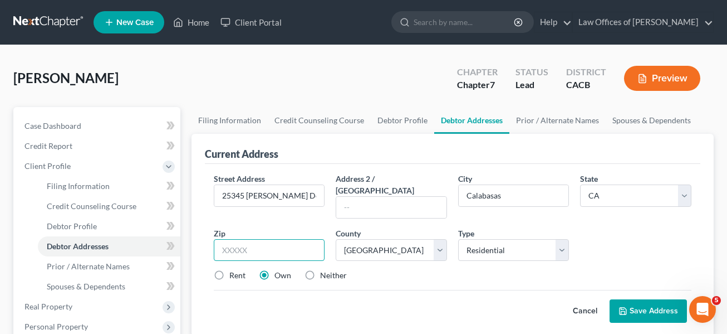
click at [246, 242] on input "text" at bounding box center [269, 250] width 111 height 22
type input "91302"
click at [320, 269] on label "Neither" at bounding box center [333, 274] width 27 height 11
click at [325, 269] on input "Neither" at bounding box center [328, 272] width 7 height 7
radio input "true"
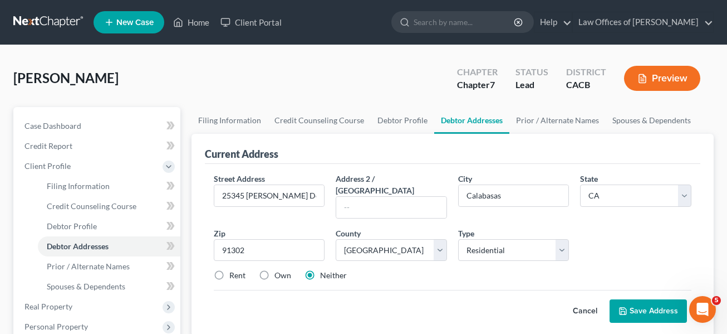
click at [512, 299] on button "Save Address" at bounding box center [648, 310] width 77 height 23
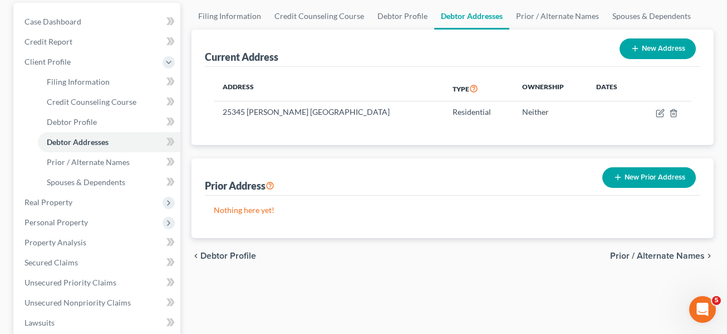
scroll to position [107, 0]
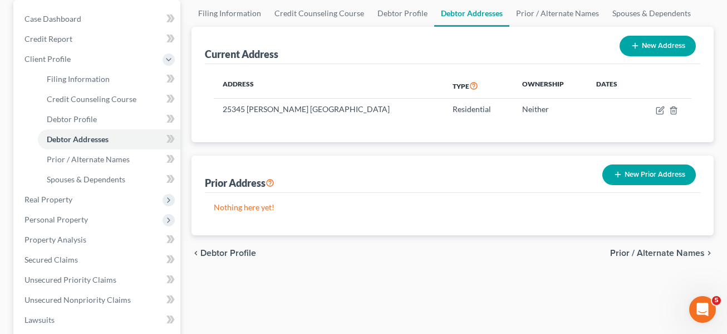
click at [512, 250] on span "Prior / Alternate Names" at bounding box center [657, 252] width 95 height 9
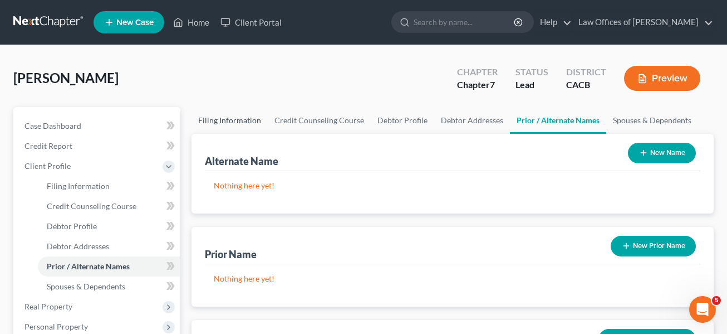
click at [231, 120] on link "Filing Information" at bounding box center [230, 120] width 76 height 27
select select "1"
select select "0"
select select "7"
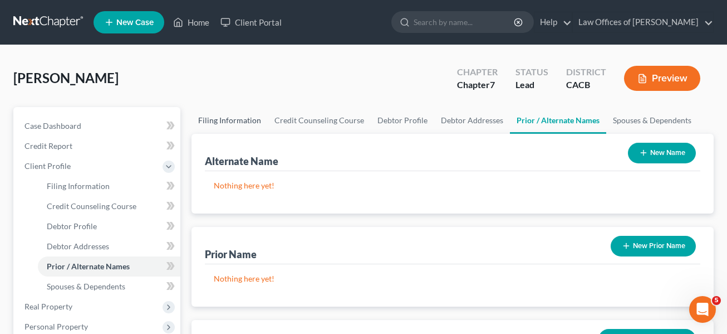
select select "0"
select select "4"
select select "0"
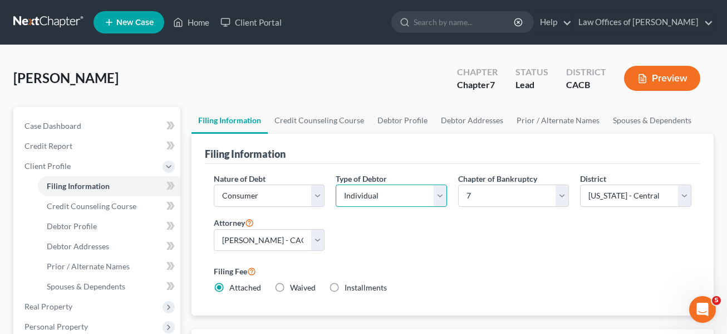
click at [443, 195] on select "Select Individual Joint" at bounding box center [391, 195] width 111 height 22
select select "1"
click at [336, 184] on select "Select Individual Joint" at bounding box center [391, 195] width 111 height 22
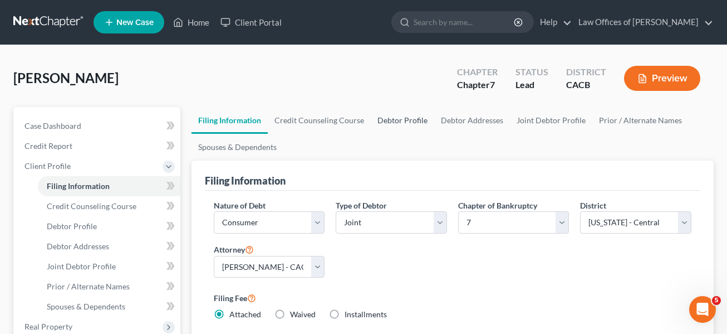
click at [402, 118] on link "Debtor Profile" at bounding box center [402, 120] width 63 height 27
select select "1"
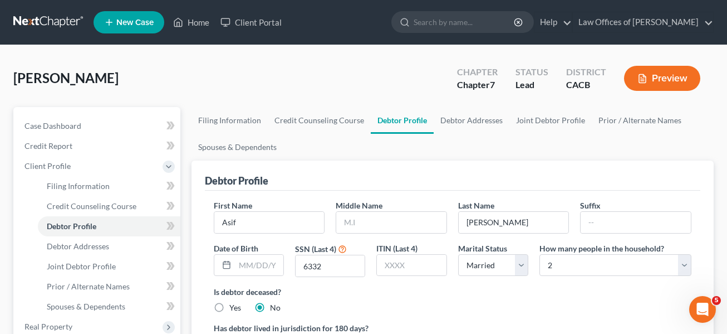
radio input "true"
click at [512, 120] on link "Joint Debtor Profile" at bounding box center [550, 120] width 82 height 27
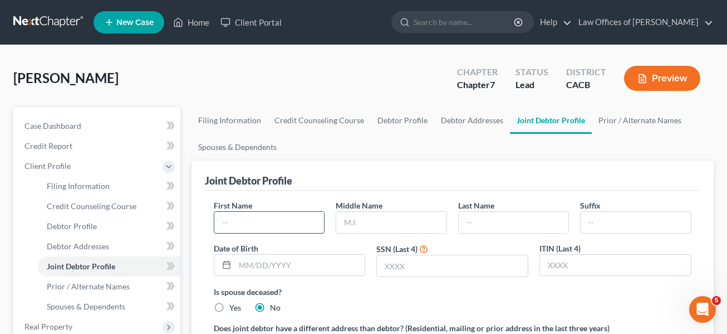
click at [256, 225] on input "text" at bounding box center [269, 222] width 110 height 21
type input "Sajida"
click at [492, 224] on input "text" at bounding box center [514, 222] width 110 height 21
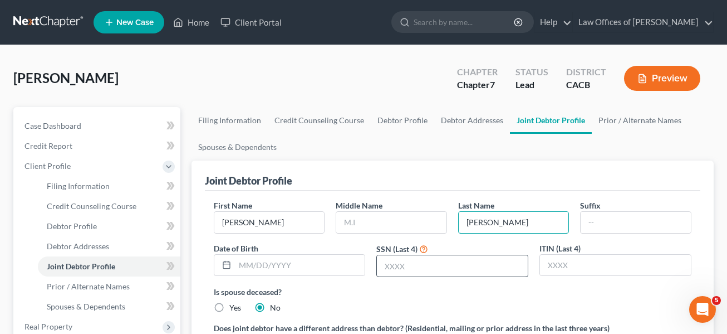
type input "Sheikh"
click at [409, 267] on input "text" at bounding box center [452, 265] width 151 height 21
type input "3442"
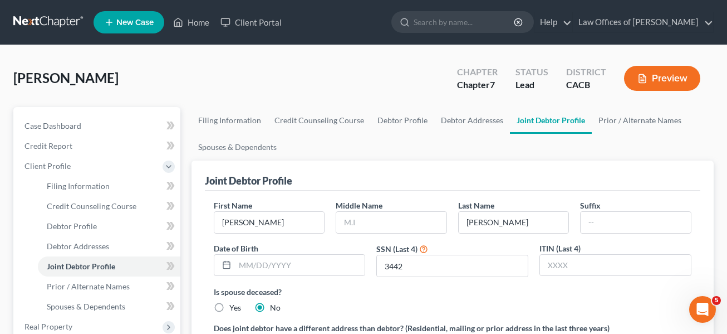
click at [512, 294] on label "Is spouse deceased?" at bounding box center [453, 292] width 478 height 12
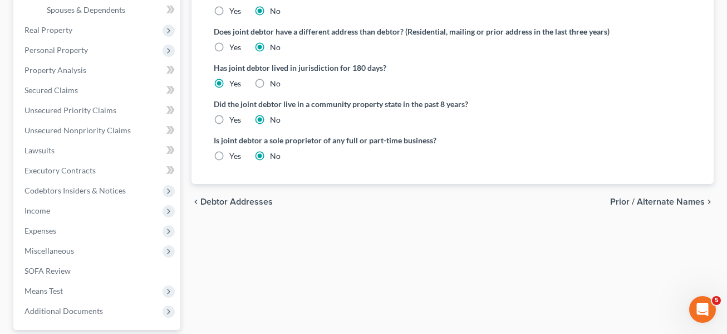
scroll to position [321, 0]
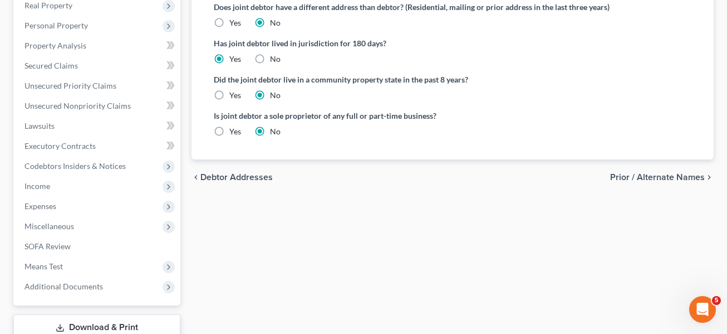
click at [512, 177] on span "Prior / Alternate Names" at bounding box center [657, 177] width 95 height 9
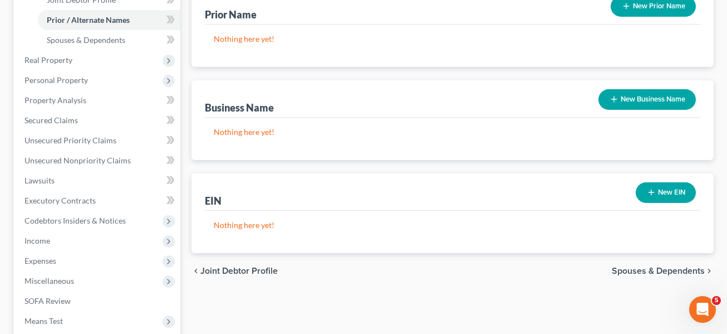
scroll to position [311, 0]
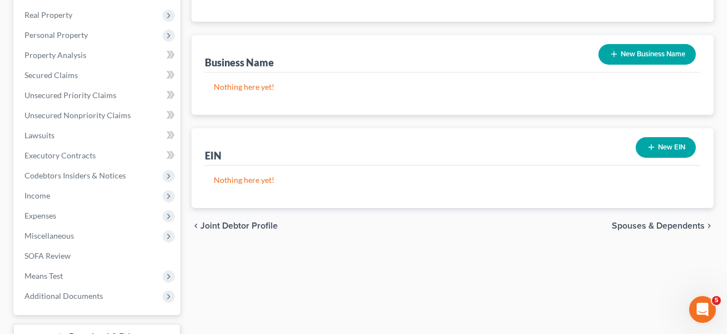
click at [512, 225] on span "Spouses & Dependents" at bounding box center [658, 225] width 93 height 9
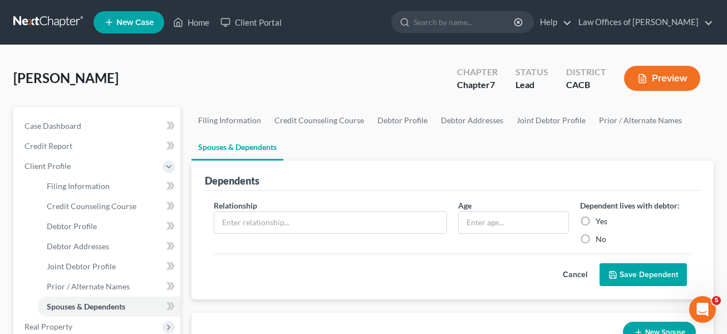
click at [512, 272] on button "Save Dependent" at bounding box center [643, 274] width 87 height 23
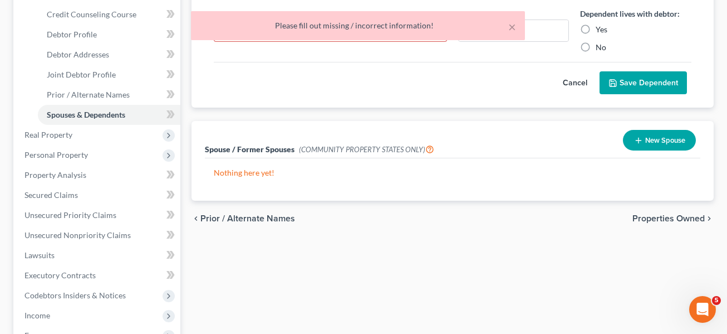
scroll to position [193, 0]
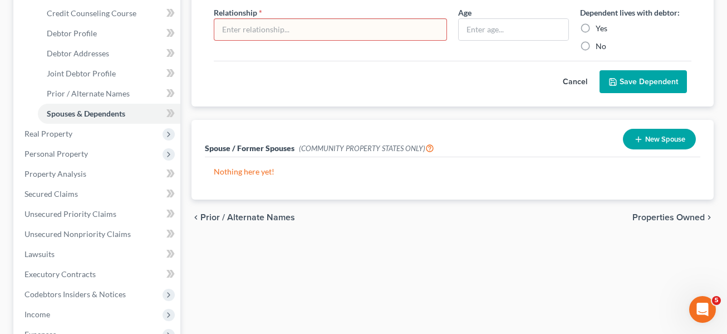
click at [512, 140] on button "New Spouse" at bounding box center [659, 139] width 73 height 21
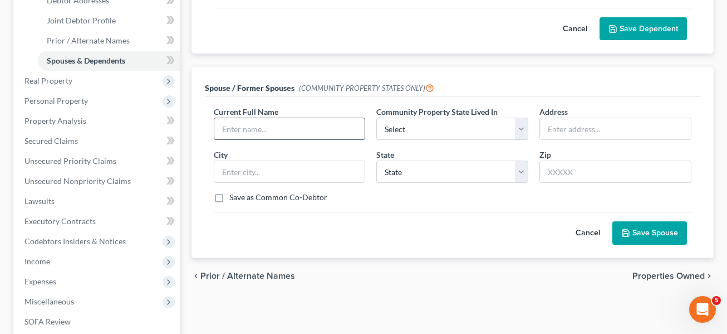
scroll to position [243, 0]
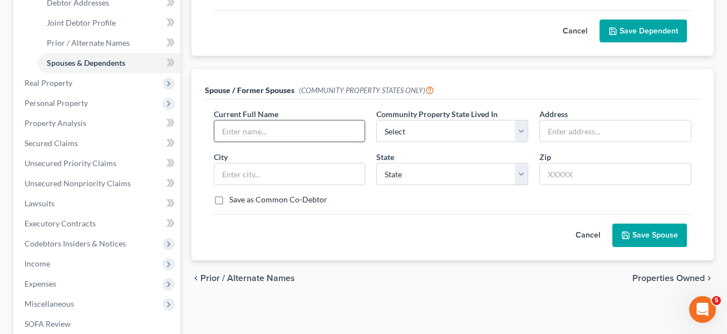
click at [262, 134] on input "text" at bounding box center [289, 130] width 151 height 21
type input "Sajida Sheikh"
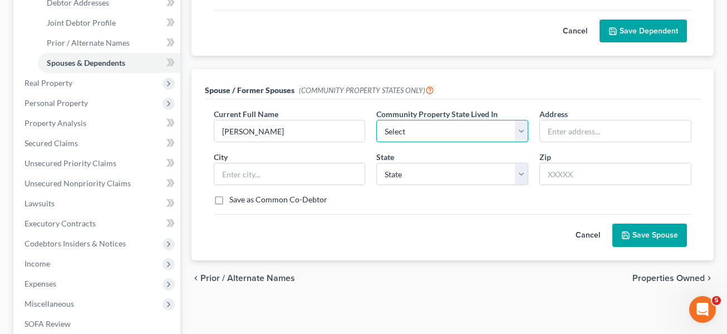
click at [512, 132] on select "Select AZ CA GU ID LA NV NM PR TX WA WI" at bounding box center [452, 131] width 152 height 22
select select "1"
click at [376, 120] on select "Select AZ CA GU ID LA NV NM PR TX WA WI" at bounding box center [452, 131] width 152 height 22
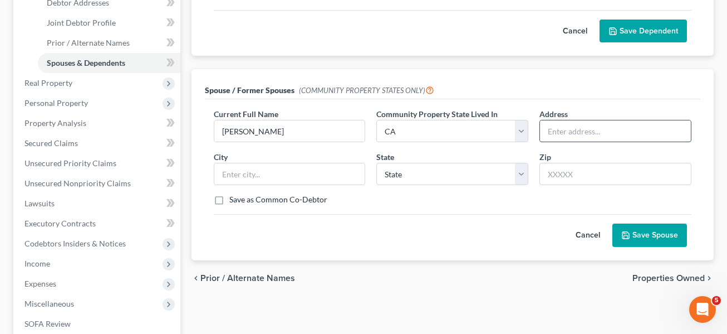
click at [512, 130] on input "text" at bounding box center [615, 130] width 151 height 21
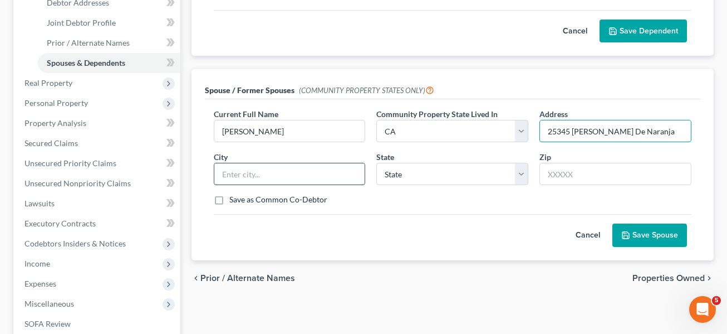
type input "25345 Prado De Naranja"
click at [276, 175] on input "text" at bounding box center [289, 173] width 151 height 21
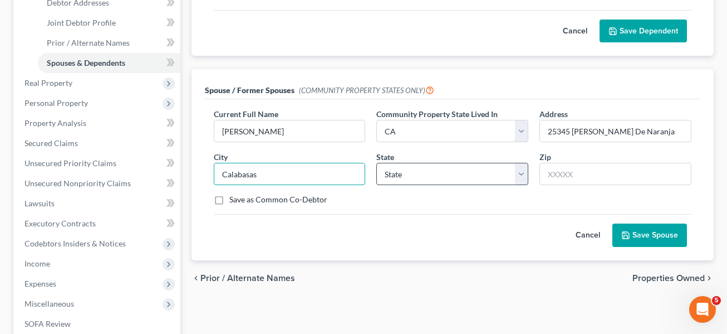
type input "Calabasas"
click at [512, 171] on select "State AL AK AR AZ CA CO CT DE DC FL GA GU HI ID IL IN IA KS KY LA ME MD MA MI M…" at bounding box center [452, 174] width 152 height 22
select select "4"
click at [376, 163] on select "State AL AK AR AZ CA CO CT DE DC FL GA GU HI ID IL IN IA KS KY LA ME MD MA MI M…" at bounding box center [452, 174] width 152 height 22
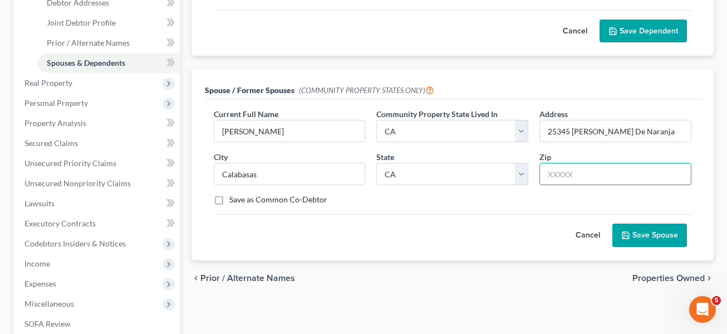
click at [512, 174] on input "text" at bounding box center [616, 174] width 152 height 22
type input "91302"
click at [229, 198] on label "Save as Common Co-Debtor" at bounding box center [278, 199] width 98 height 11
click at [234, 198] on input "Save as Common Co-Debtor" at bounding box center [237, 197] width 7 height 7
checkbox input "true"
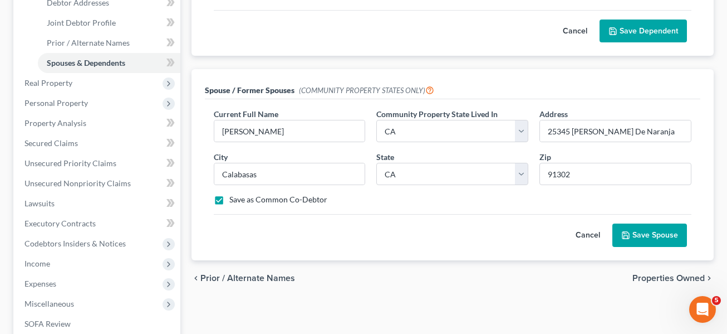
click at [512, 232] on button "Save Spouse" at bounding box center [649, 234] width 75 height 23
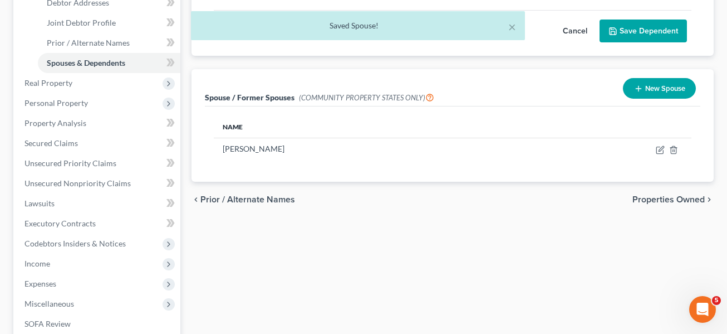
click at [512, 197] on span "Properties Owned" at bounding box center [669, 199] width 72 height 9
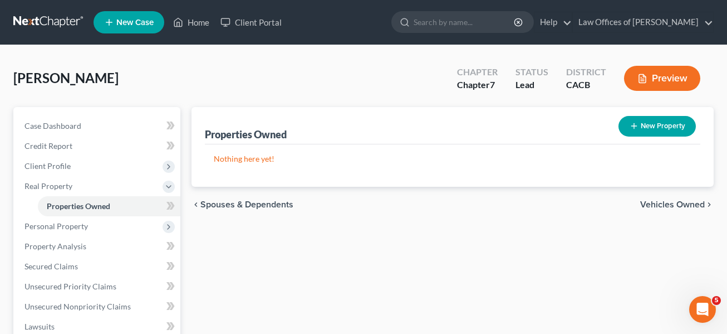
click at [512, 202] on span "Vehicles Owned" at bounding box center [672, 204] width 65 height 9
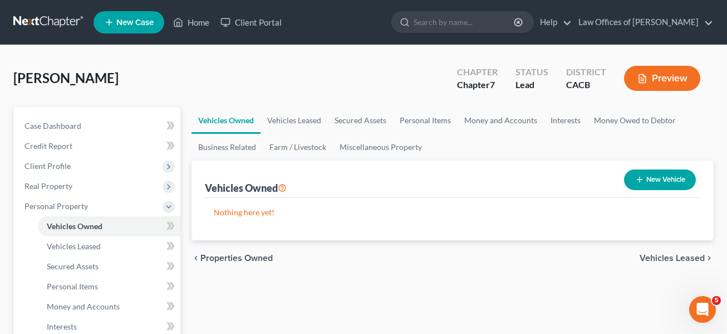
click at [512, 178] on button "New Vehicle" at bounding box center [660, 179] width 72 height 21
select select "0"
select select "2"
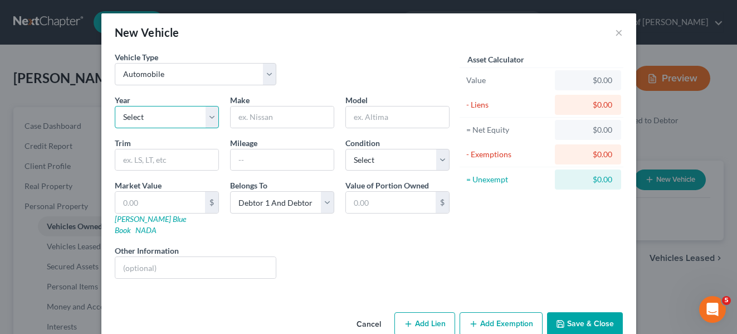
click at [207, 118] on select "Select 2026 2025 2024 2023 2022 2021 2020 2019 2018 2017 2016 2015 2014 2013 20…" at bounding box center [167, 117] width 104 height 22
select select "12"
click at [115, 106] on select "Select 2026 2025 2024 2023 2022 2021 2020 2019 2018 2017 2016 2015 2014 2013 20…" at bounding box center [167, 117] width 104 height 22
click at [244, 117] on input "text" at bounding box center [282, 116] width 103 height 21
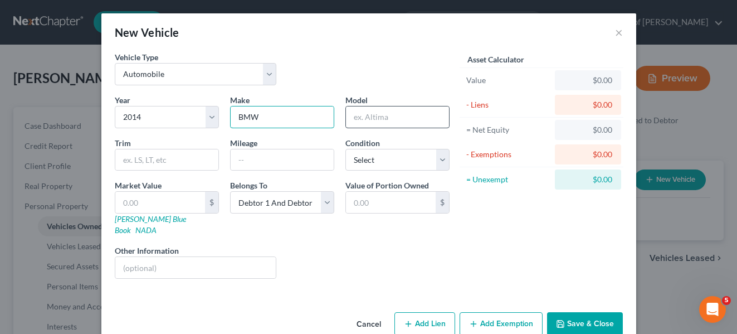
type input "BMW"
click at [371, 116] on input "text" at bounding box center [397, 116] width 103 height 21
type input "340i"
click at [242, 157] on input "text" at bounding box center [282, 159] width 103 height 21
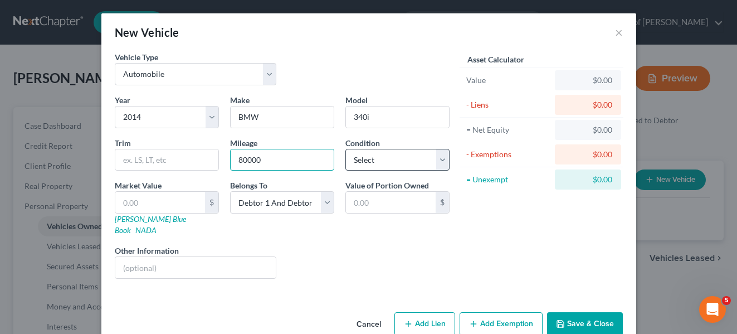
type input "80000"
click at [438, 161] on select "Select Excellent Very Good Good Fair Poor" at bounding box center [397, 160] width 104 height 22
select select "2"
click at [345, 149] on select "Select Excellent Very Good Good Fair Poor" at bounding box center [397, 160] width 104 height 22
click at [173, 199] on input "text" at bounding box center [160, 202] width 90 height 21
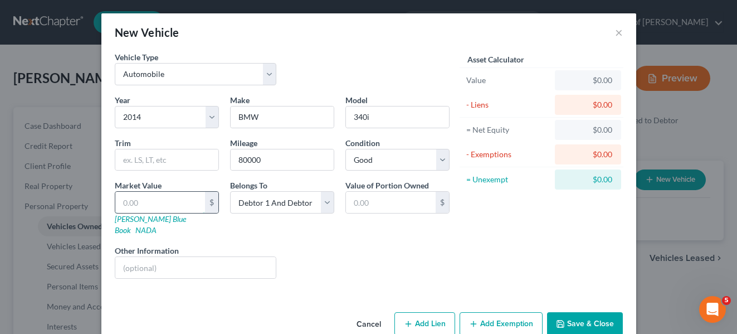
type input "2"
type input "2.00"
type input "20"
type input "20.00"
type input "200"
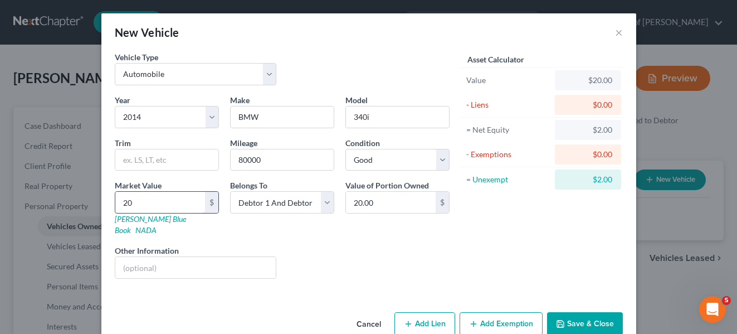
type input "200.00"
type input "2000"
type input "2,000.00"
type input "2,0000"
type input "20,000.00"
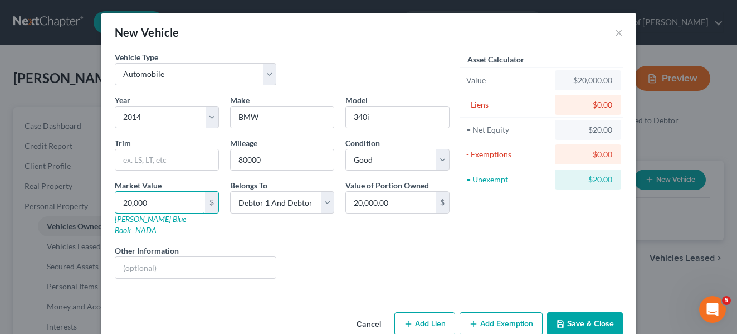
type input "20,000"
click at [370, 244] on div "Liens Select" at bounding box center [368, 261] width 173 height 34
click at [504, 312] on button "Add Exemption" at bounding box center [500, 323] width 83 height 23
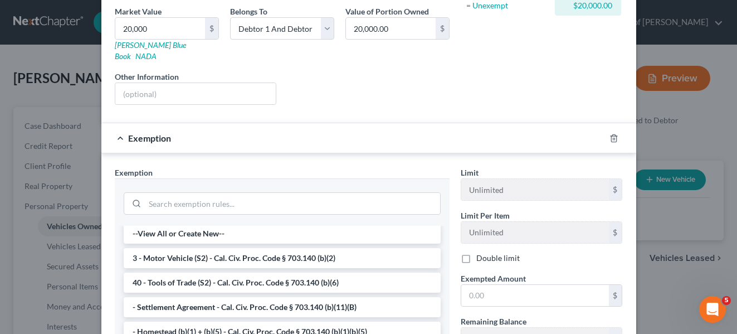
scroll to position [2, 0]
click at [277, 248] on li "3 - Motor Vehicle (S2) - Cal. Civ. Proc. Code § 703.140 (b)(2)" at bounding box center [282, 258] width 317 height 20
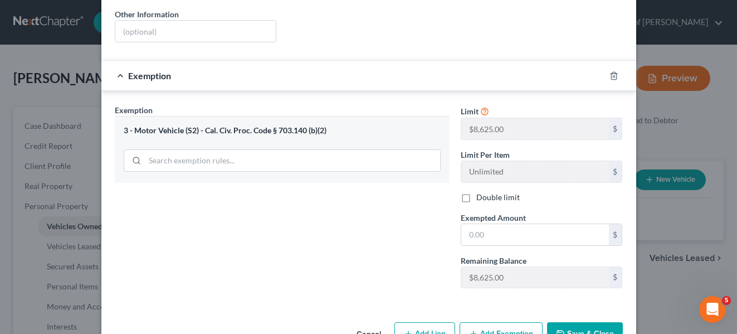
scroll to position [234, 0]
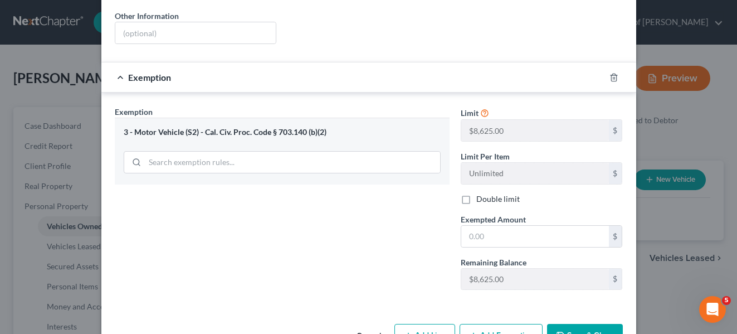
click at [498, 324] on button "Add Exemption" at bounding box center [500, 335] width 83 height 23
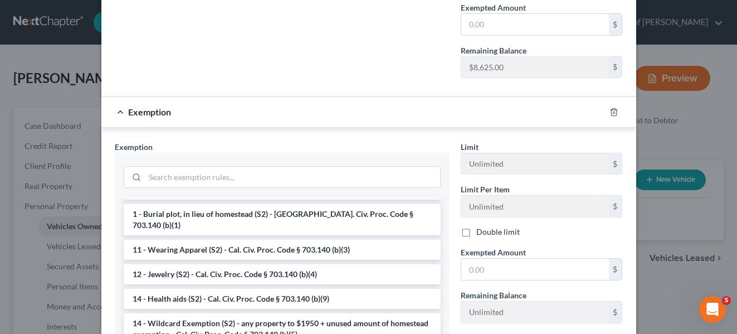
scroll to position [169, 0]
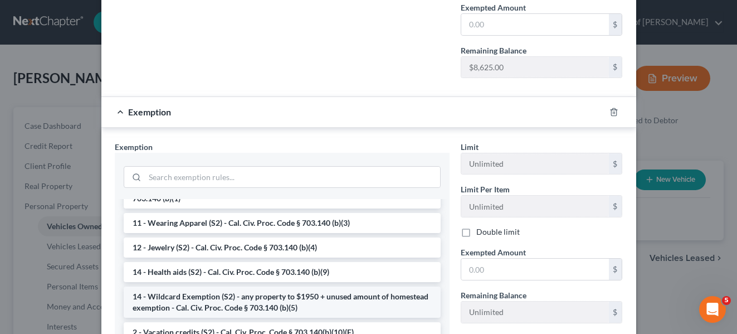
click at [281, 286] on li "14 - Wildcard Exemption (S2) - any property to $1950 + unused amount of homeste…" at bounding box center [282, 301] width 317 height 31
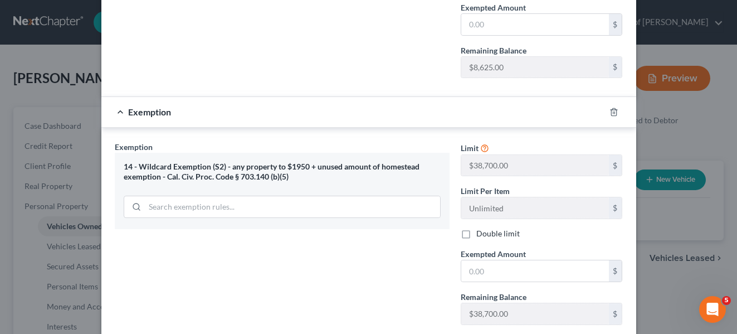
scroll to position [505, 0]
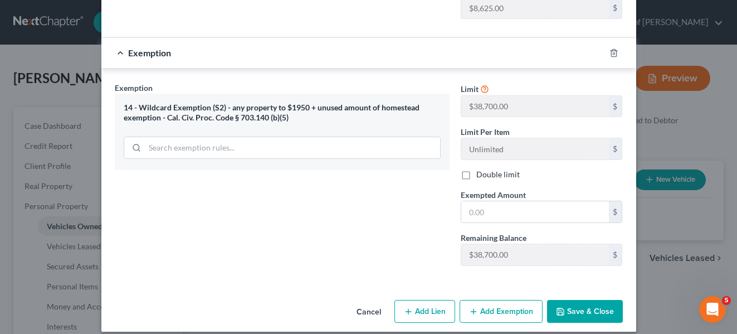
click at [512, 300] on button "Save & Close" at bounding box center [585, 311] width 76 height 23
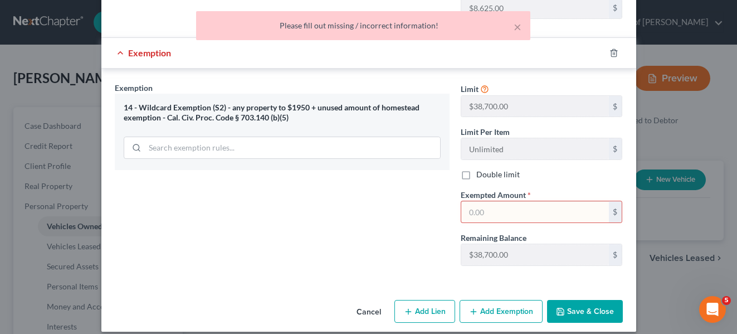
click at [356, 214] on div "Exemption Set must be selected for CA. Exemption * 14 - Wildcard Exemption (S2)…" at bounding box center [282, 178] width 346 height 193
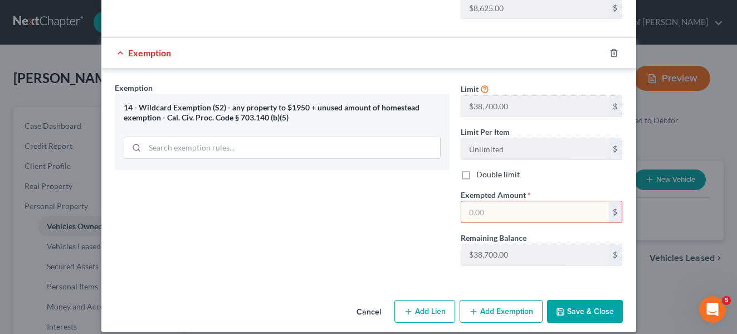
click at [488, 204] on input "text" at bounding box center [535, 211] width 148 height 21
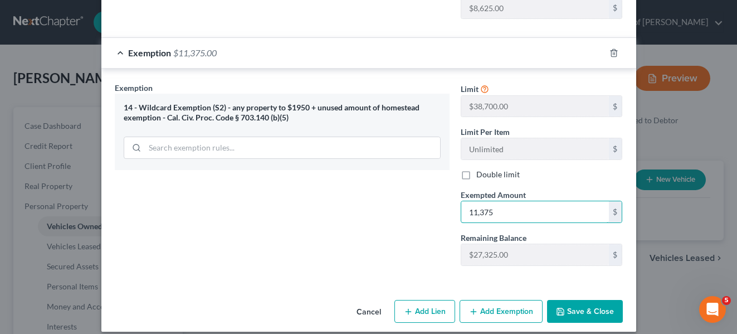
type input "11,375"
click at [512, 300] on button "Save & Close" at bounding box center [585, 311] width 76 height 23
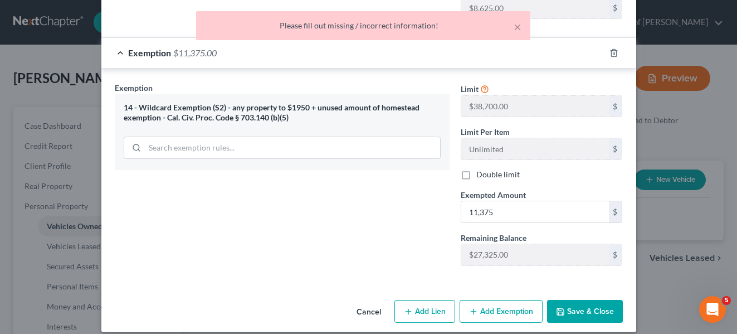
click at [408, 241] on div "Exemption Set must be selected for CA. Exemption * 14 - Wildcard Exemption (S2)…" at bounding box center [282, 178] width 346 height 193
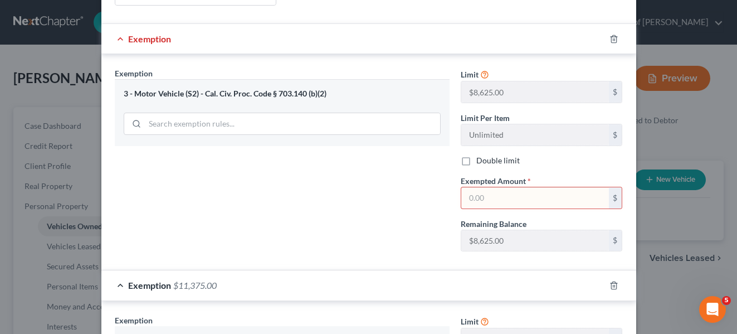
scroll to position [271, 0]
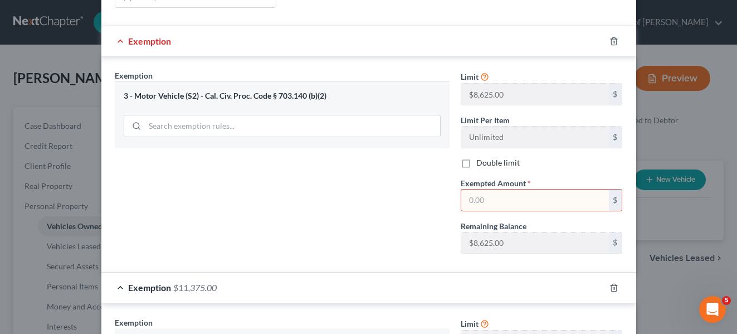
click at [473, 189] on input "text" at bounding box center [535, 199] width 148 height 21
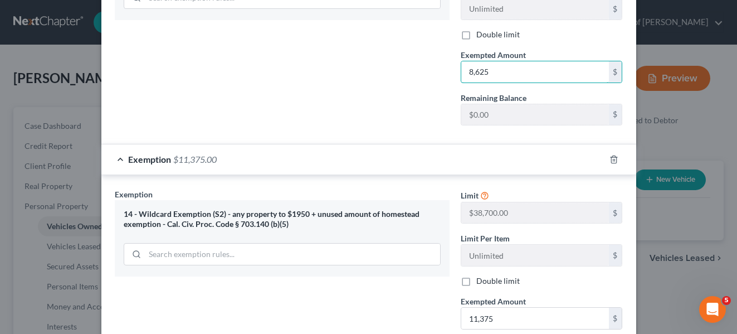
scroll to position [505, 0]
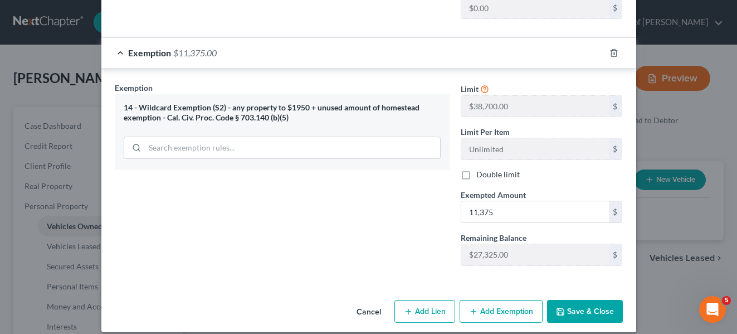
type input "8,625"
click at [512, 300] on button "Save & Close" at bounding box center [585, 311] width 76 height 23
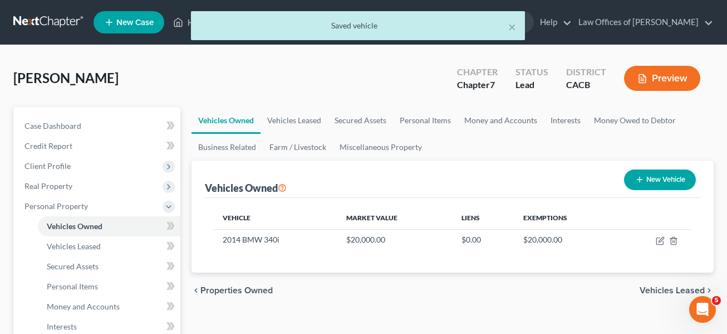
click at [512, 287] on span "Vehicles Leased" at bounding box center [672, 290] width 65 height 9
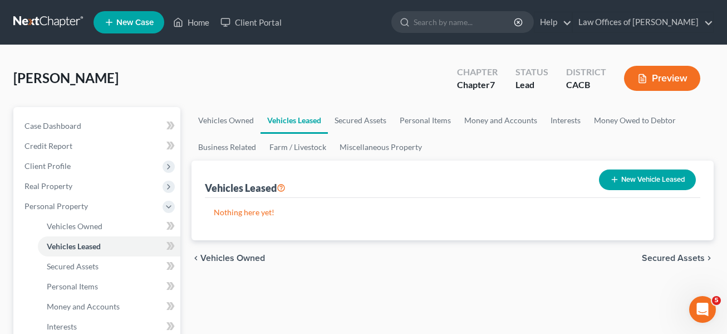
click at [512, 255] on span "Secured Assets" at bounding box center [673, 257] width 63 height 9
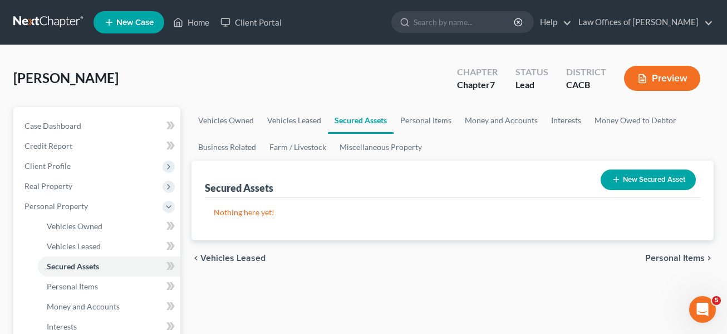
click at [512, 256] on span "Personal Items" at bounding box center [675, 257] width 60 height 9
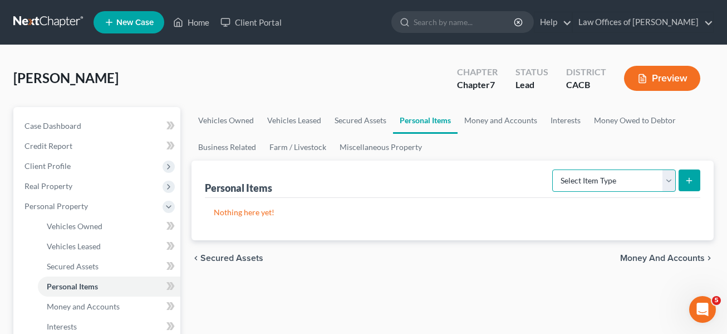
click at [512, 179] on select "Select Item Type Clothing Collectibles Of Value Electronics Firearms Household …" at bounding box center [614, 180] width 124 height 22
select select "clothing"
click at [512, 169] on select "Select Item Type Clothing Collectibles Of Value Electronics Firearms Household …" at bounding box center [614, 180] width 124 height 22
click at [512, 177] on icon "submit" at bounding box center [689, 180] width 9 height 9
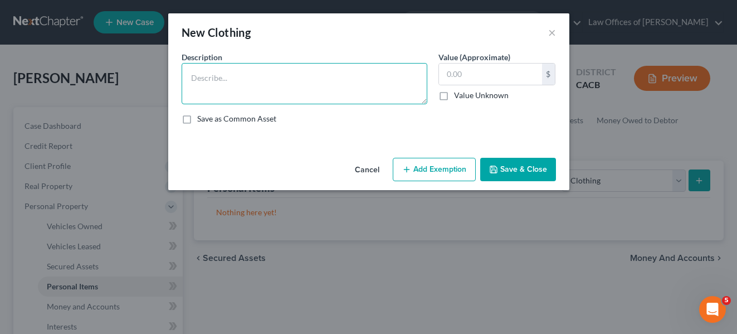
click at [217, 80] on textarea at bounding box center [305, 83] width 246 height 41
type textarea "Clothing and personal items"
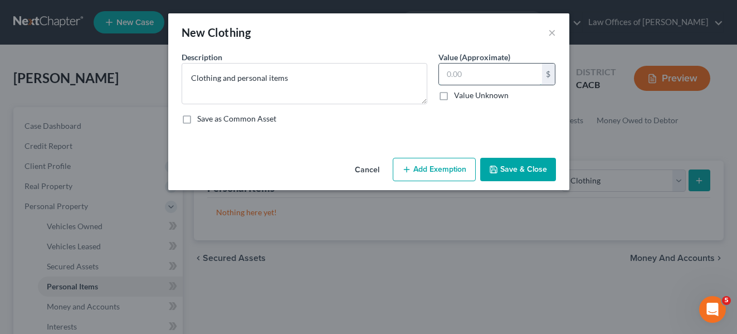
click at [457, 80] on input "text" at bounding box center [490, 73] width 103 height 21
type input "3,000"
click at [197, 119] on label "Save as Common Asset" at bounding box center [236, 118] width 79 height 11
click at [202, 119] on input "Save as Common Asset" at bounding box center [205, 116] width 7 height 7
checkbox input "true"
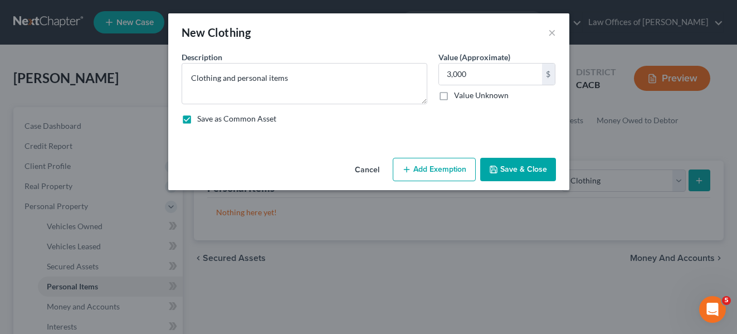
click at [431, 166] on button "Add Exemption" at bounding box center [434, 169] width 83 height 23
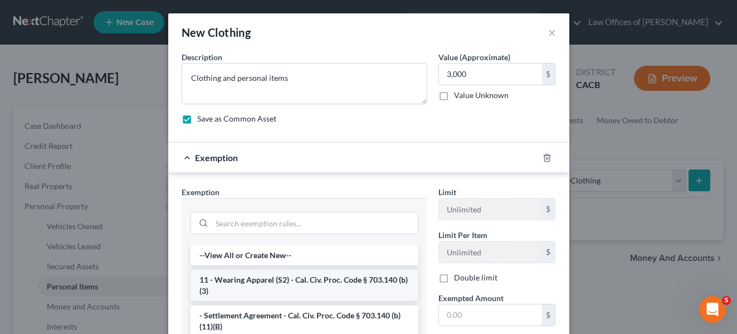
click at [340, 280] on li "11 - Wearing Apparel (S2) - Cal. Civ. Proc. Code § 703.140 (b)(3)" at bounding box center [304, 284] width 228 height 31
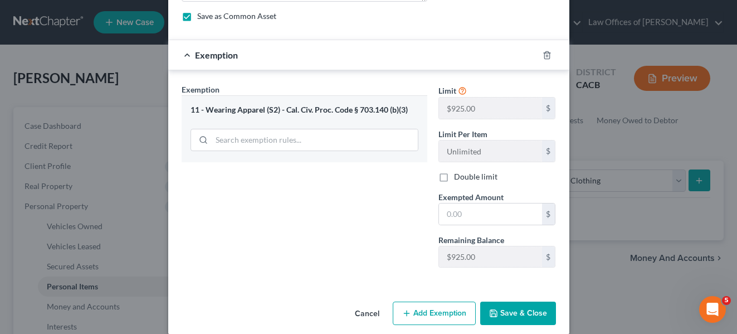
scroll to position [116, 0]
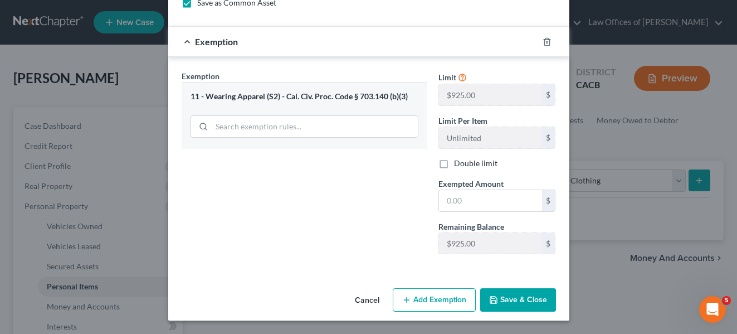
click at [512, 295] on button "Save & Close" at bounding box center [518, 299] width 76 height 23
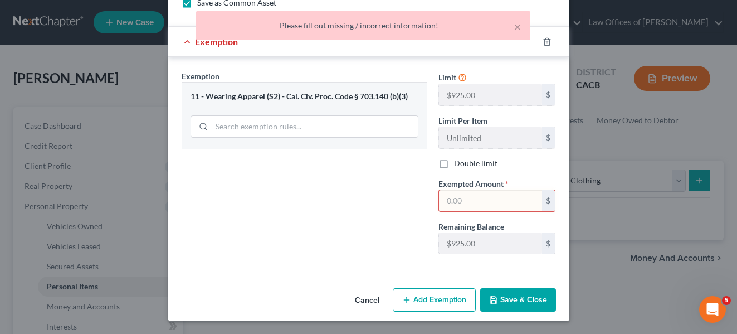
click at [469, 200] on input "text" at bounding box center [490, 200] width 103 height 21
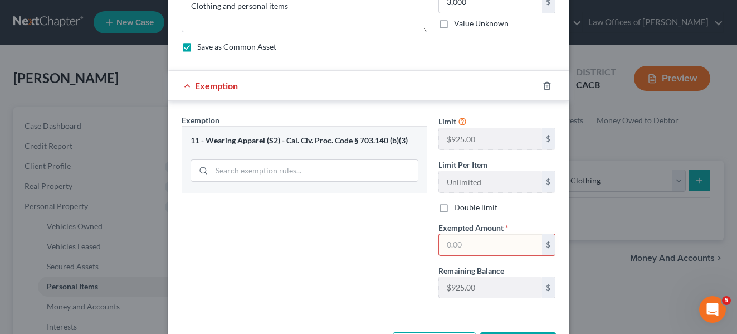
scroll to position [56, 0]
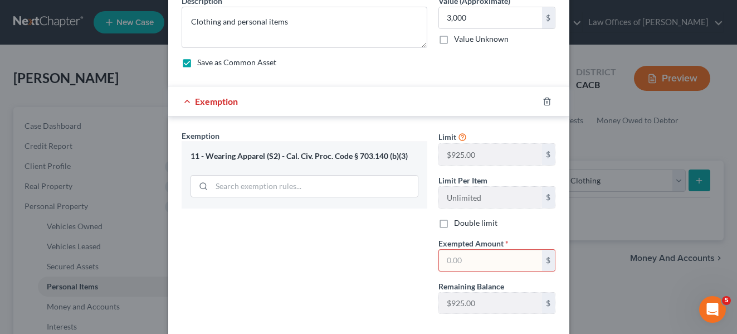
click at [456, 257] on input "text" at bounding box center [490, 259] width 103 height 21
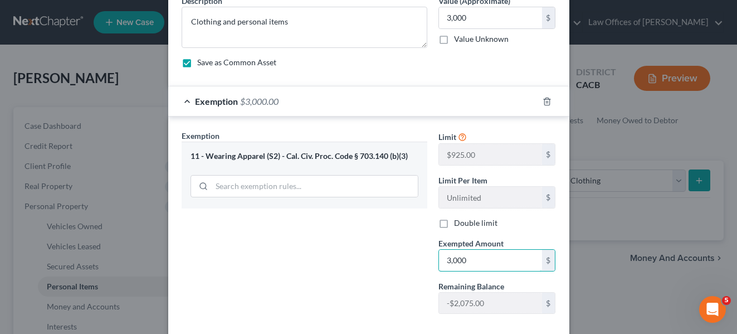
type input "3,000"
click at [391, 295] on div "Exemption Set must be selected for CA. Exemption * 11 - Wearing Apparel (S2) - …" at bounding box center [304, 226] width 257 height 193
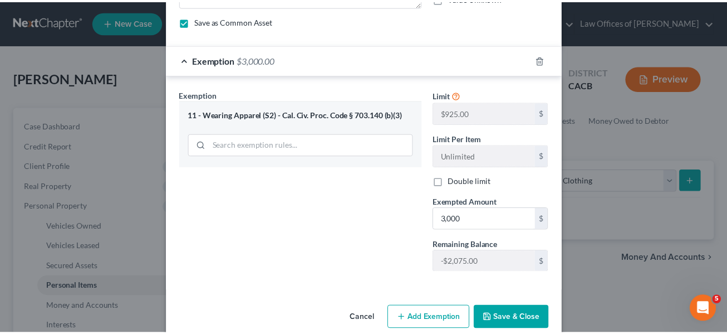
scroll to position [116, 0]
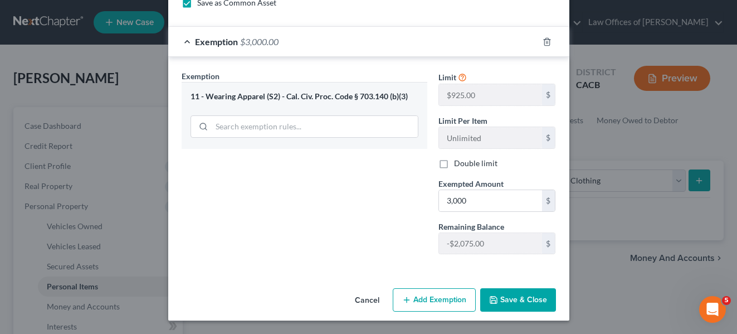
click at [508, 297] on button "Save & Close" at bounding box center [518, 299] width 76 height 23
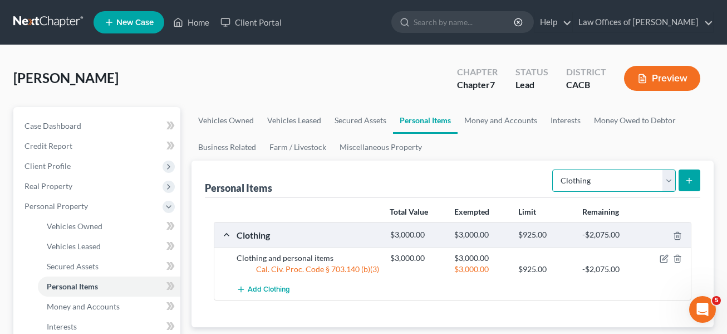
click at [512, 179] on select "Select Item Type Clothing Collectibles Of Value Electronics Firearms Household …" at bounding box center [614, 180] width 124 height 22
select select "electronics"
click at [512, 169] on select "Select Item Type Clothing Collectibles Of Value Electronics Firearms Household …" at bounding box center [614, 180] width 124 height 22
click at [512, 179] on icon "submit" at bounding box center [689, 180] width 9 height 9
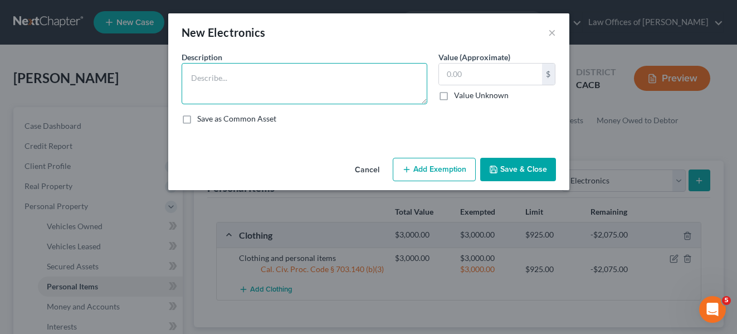
click at [228, 86] on textarea at bounding box center [305, 83] width 246 height 41
click at [209, 80] on textarea "Compter, printer, televisions" at bounding box center [305, 83] width 246 height 41
click at [199, 97] on textarea "Compter, printer, televisions" at bounding box center [305, 83] width 246 height 41
click at [219, 78] on textarea "Compter, printer, televisions" at bounding box center [305, 83] width 246 height 41
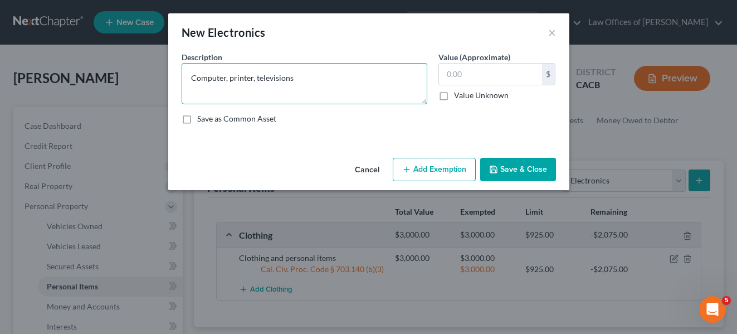
click at [228, 79] on textarea "Computer, printer, televisions" at bounding box center [305, 83] width 246 height 41
type textarea "Computer, laptop, printer, televisions"
click at [474, 72] on input "text" at bounding box center [490, 73] width 103 height 21
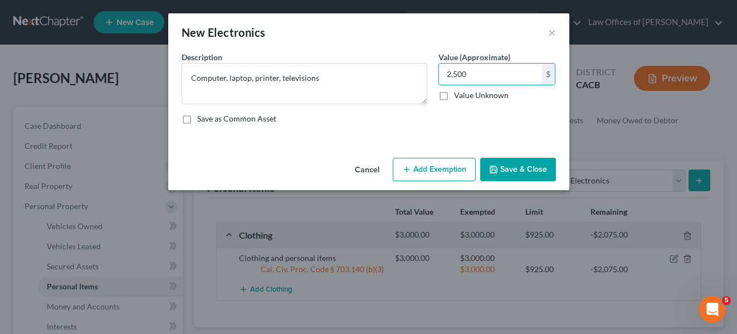
type input "2,500"
click at [197, 121] on label "Save as Common Asset" at bounding box center [236, 118] width 79 height 11
click at [202, 120] on input "Save as Common Asset" at bounding box center [205, 116] width 7 height 7
checkbox input "true"
click at [512, 165] on button "Save & Close" at bounding box center [518, 169] width 76 height 23
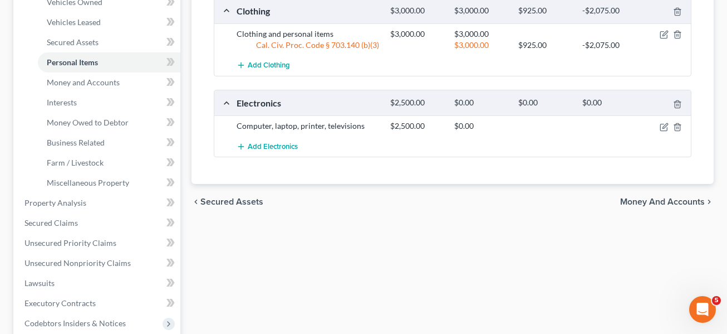
scroll to position [224, 0]
click at [512, 199] on span "Money and Accounts" at bounding box center [662, 201] width 85 height 9
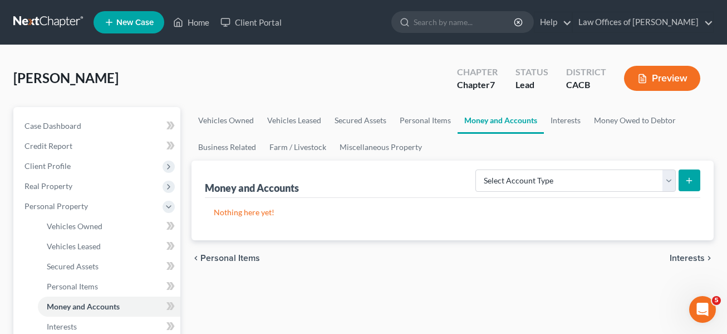
click at [221, 258] on span "Personal Items" at bounding box center [230, 257] width 60 height 9
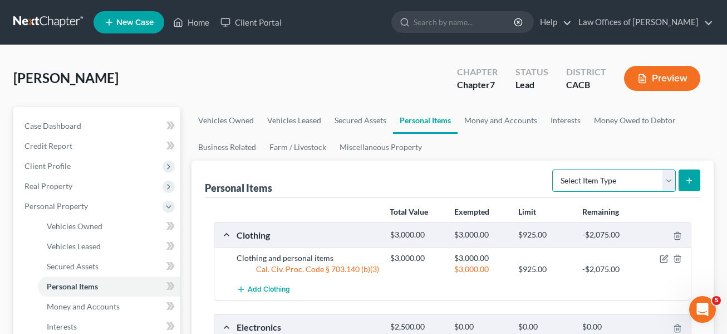
click at [512, 179] on select "Select Item Type Clothing Collectibles Of Value Electronics Firearms Household …" at bounding box center [614, 180] width 124 height 22
select select "household_goods"
click at [512, 169] on select "Select Item Type Clothing Collectibles Of Value Electronics Firearms Household …" at bounding box center [614, 180] width 124 height 22
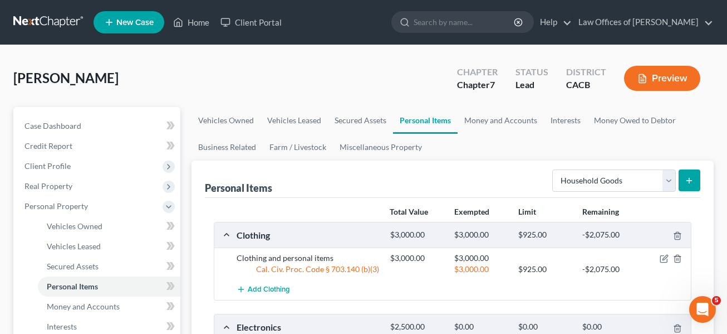
click at [512, 174] on button "submit" at bounding box center [690, 180] width 22 height 22
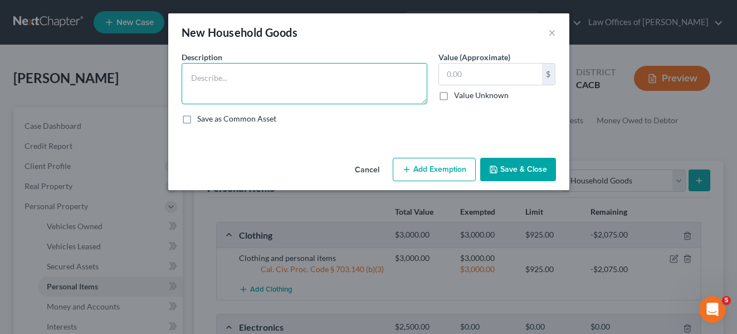
click at [194, 77] on textarea at bounding box center [305, 83] width 246 height 41
type textarea "Furnishings and kitchen items"
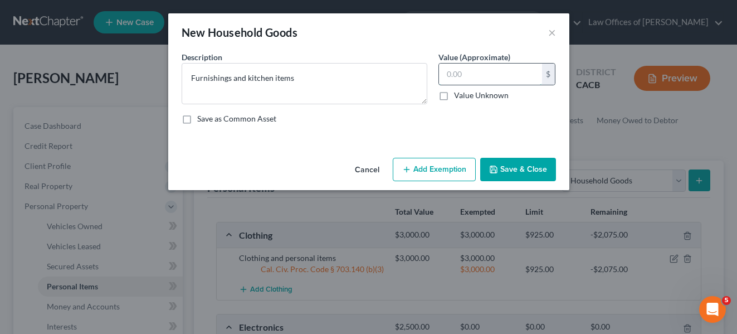
click at [452, 75] on input "text" at bounding box center [490, 73] width 103 height 21
type input "1,000"
click at [197, 117] on label "Save as Common Asset" at bounding box center [236, 118] width 79 height 11
click at [202, 117] on input "Save as Common Asset" at bounding box center [205, 116] width 7 height 7
checkbox input "true"
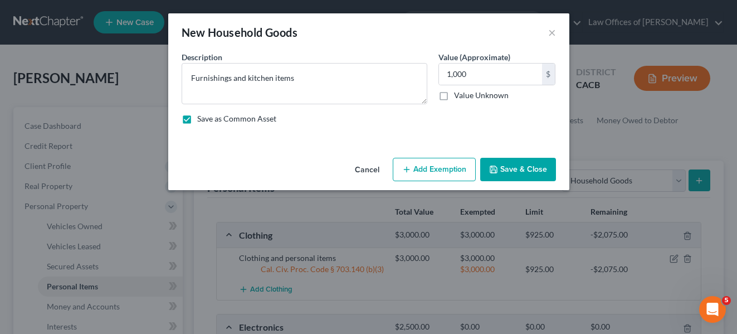
click at [512, 163] on button "Save & Close" at bounding box center [518, 169] width 76 height 23
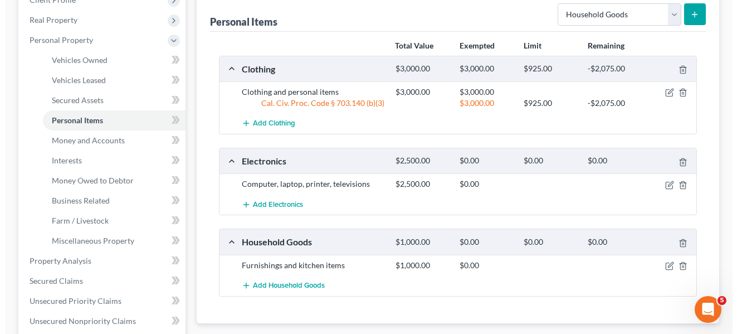
scroll to position [184, 0]
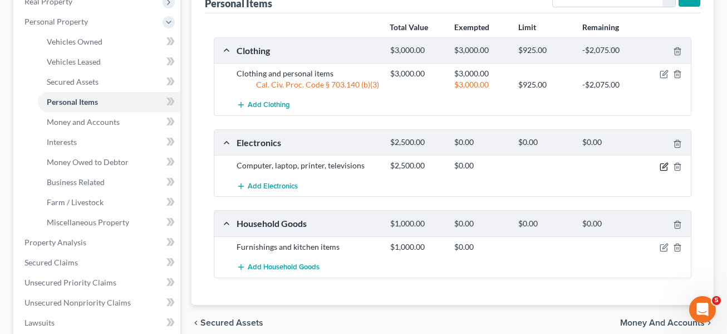
click at [512, 163] on icon "button" at bounding box center [664, 166] width 9 height 9
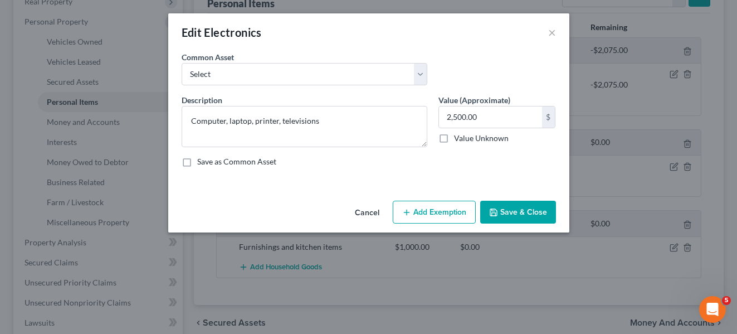
click at [446, 208] on button "Add Exemption" at bounding box center [434, 211] width 83 height 23
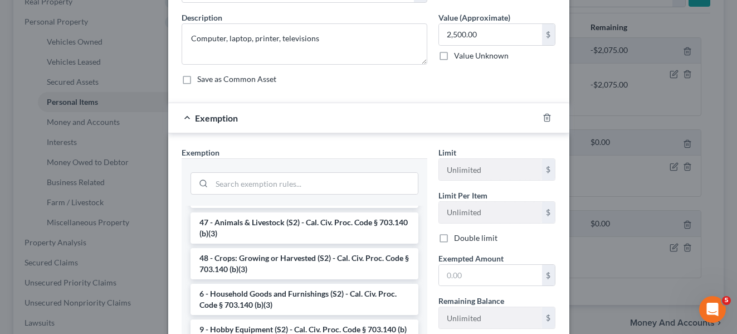
scroll to position [89, 0]
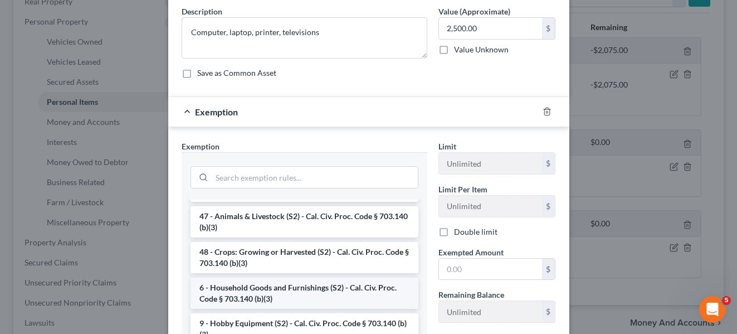
click at [248, 288] on li "6 - Household Goods and Furnishings (S2) - Cal. Civ. Proc. Code § 703.140 (b)(3)" at bounding box center [304, 292] width 228 height 31
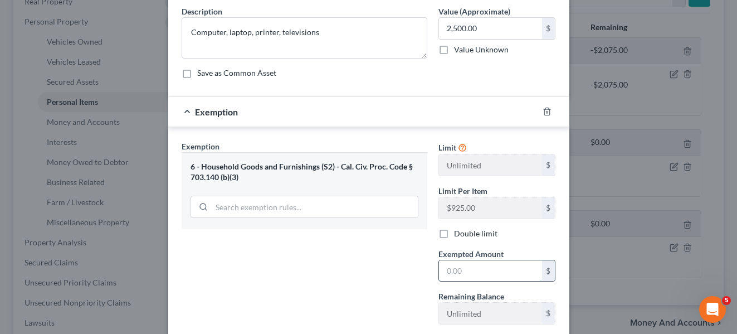
click at [460, 270] on input "text" at bounding box center [490, 270] width 103 height 21
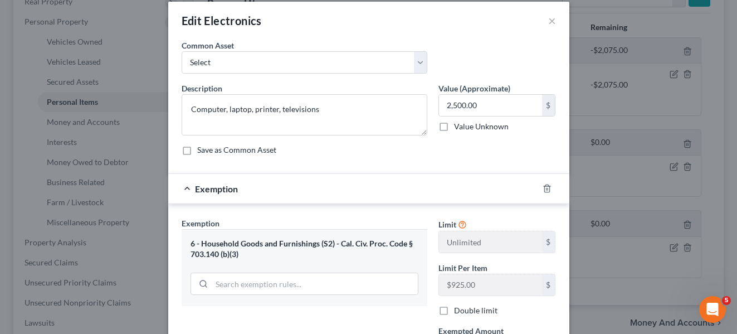
scroll to position [0, 0]
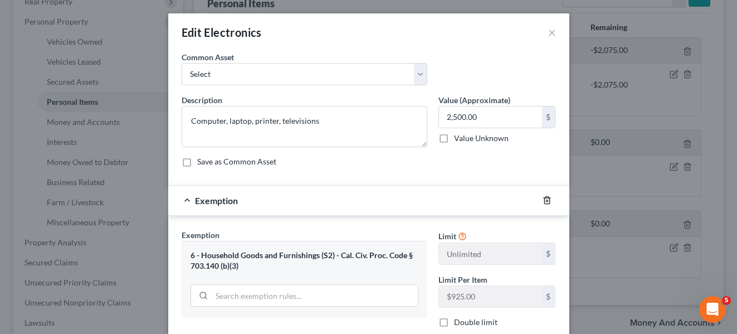
click at [512, 200] on line "button" at bounding box center [546, 201] width 0 height 2
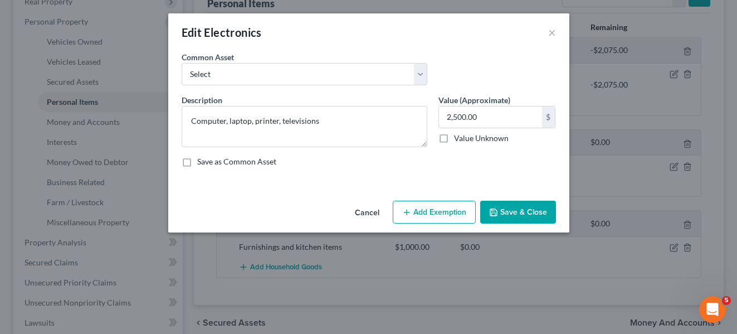
click at [435, 208] on button "Add Exemption" at bounding box center [434, 211] width 83 height 23
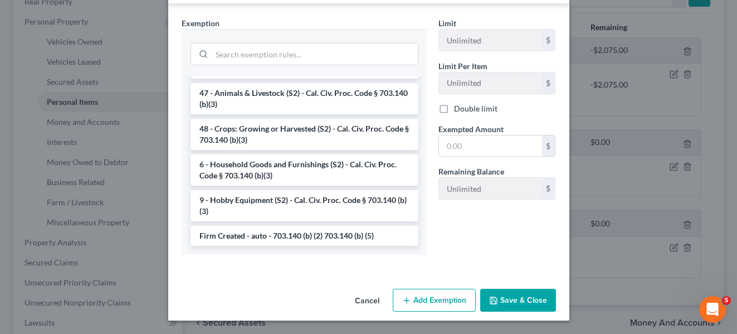
scroll to position [933, 0]
click at [254, 165] on li "6 - Household Goods and Furnishings (S2) - Cal. Civ. Proc. Code § 703.140 (b)(3)" at bounding box center [304, 169] width 228 height 31
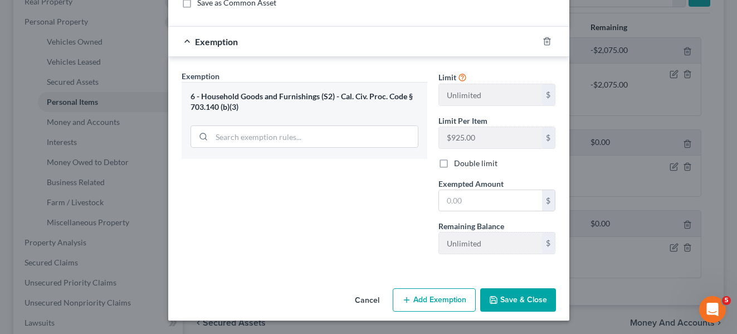
scroll to position [159, 0]
click at [456, 206] on input "text" at bounding box center [490, 200] width 103 height 21
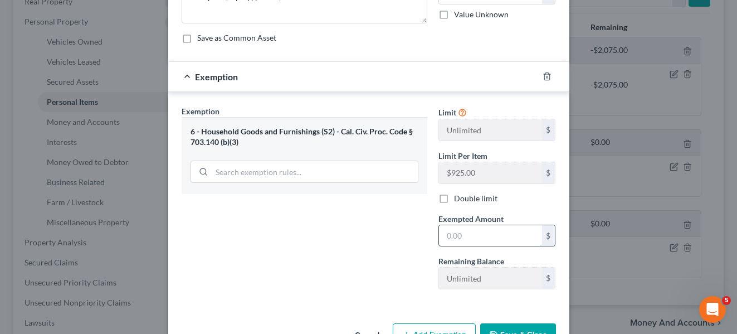
scroll to position [126, 0]
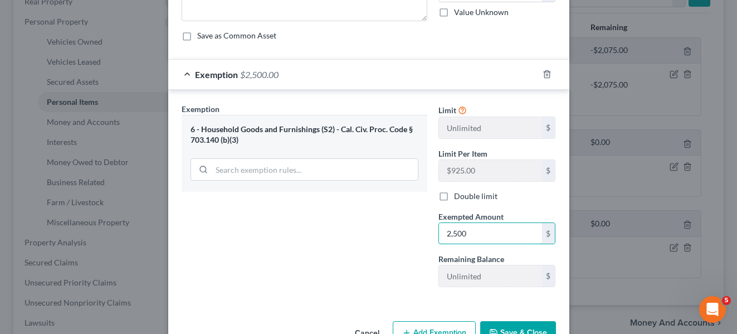
type input "2,500"
click at [380, 249] on div "Exemption Set must be selected for CA. Exemption * 6 - Household Goods and Furn…" at bounding box center [304, 199] width 257 height 193
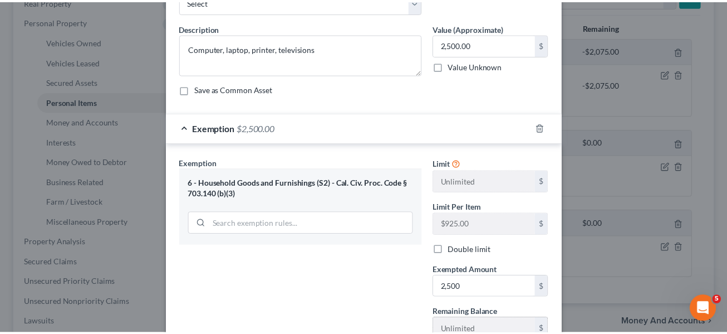
scroll to position [159, 0]
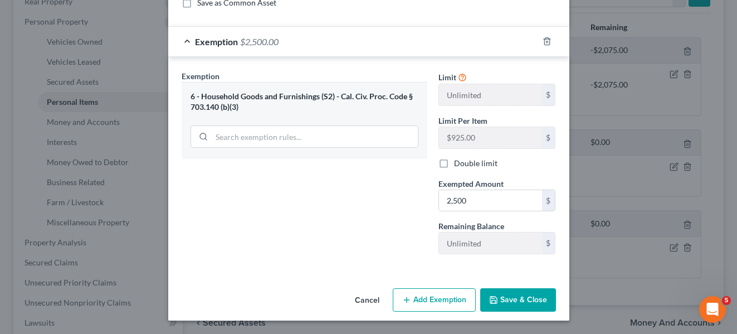
click at [510, 297] on button "Save & Close" at bounding box center [518, 299] width 76 height 23
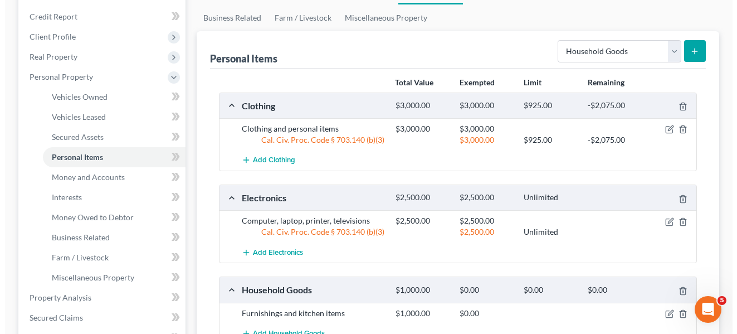
scroll to position [124, 0]
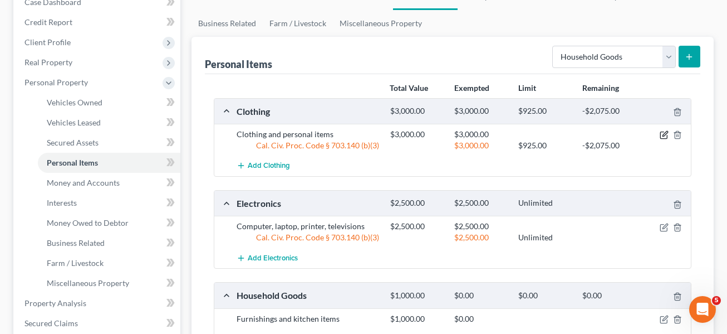
click at [512, 133] on icon "button" at bounding box center [664, 134] width 9 height 9
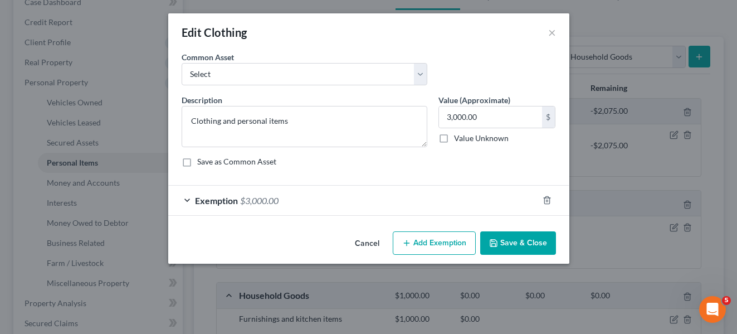
click at [442, 240] on button "Add Exemption" at bounding box center [434, 242] width 83 height 23
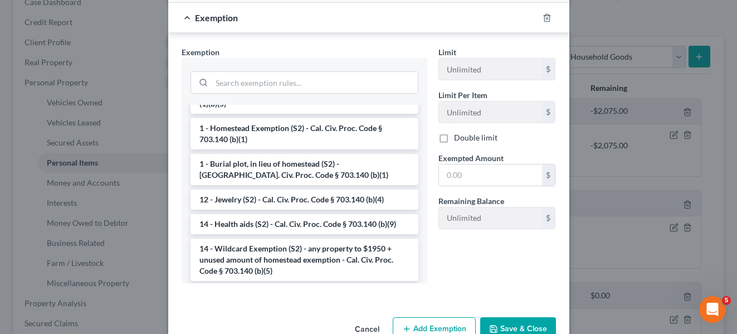
scroll to position [129, 0]
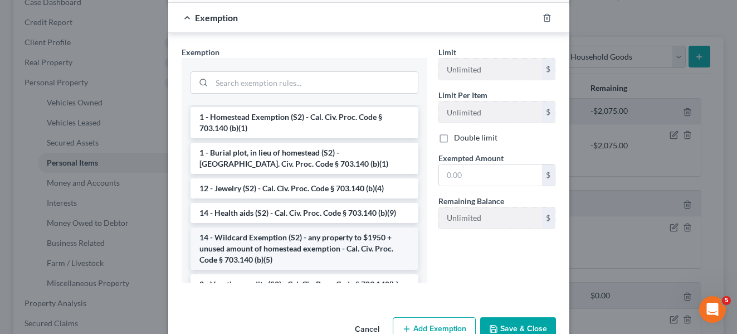
click at [232, 246] on li "14 - Wildcard Exemption (S2) - any property to $1950 + unused amount of homeste…" at bounding box center [304, 248] width 228 height 42
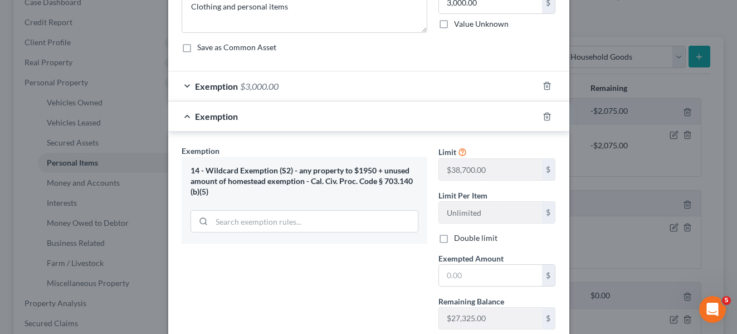
scroll to position [116, 0]
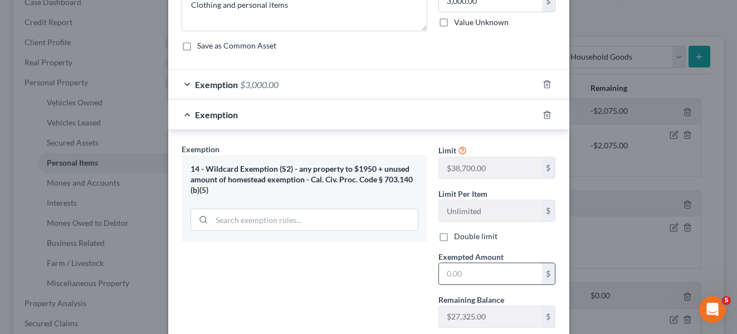
click at [449, 275] on input "text" at bounding box center [490, 273] width 103 height 21
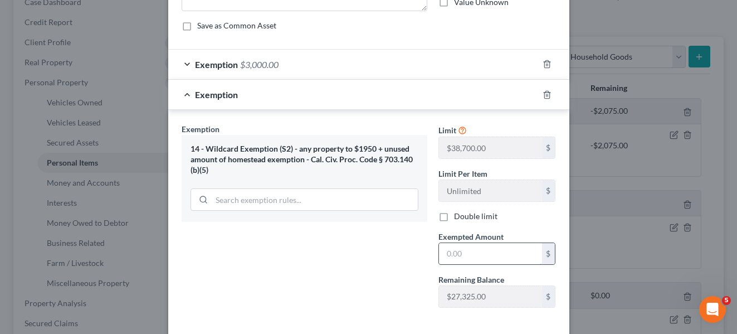
scroll to position [141, 0]
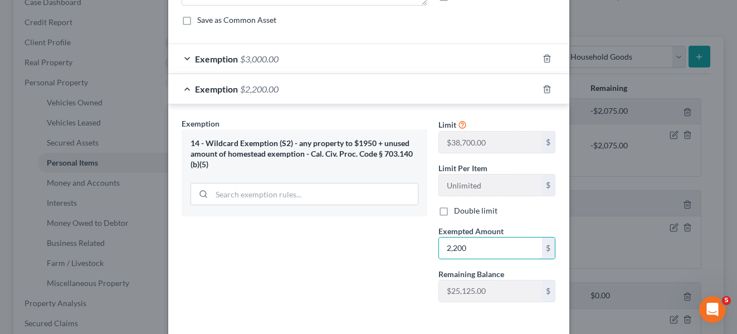
type input "2,200"
click at [362, 292] on div "Exemption Set must be selected for CA. Exemption * 14 - Wildcard Exemption (S2)…" at bounding box center [304, 213] width 257 height 193
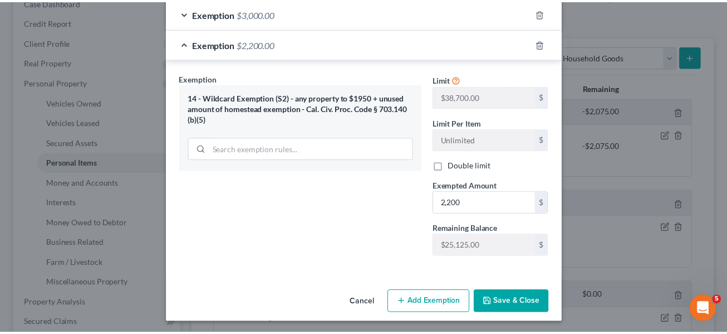
scroll to position [189, 0]
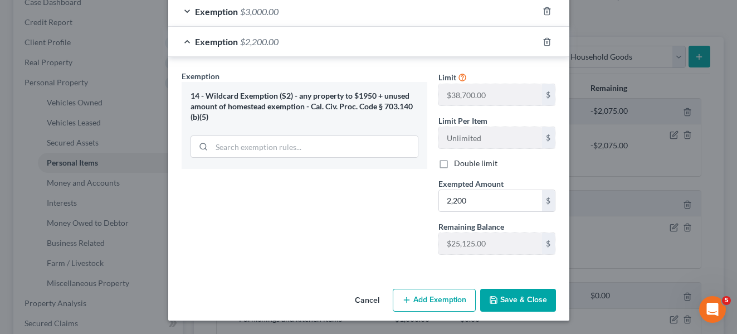
click at [512, 296] on button "Save & Close" at bounding box center [518, 299] width 76 height 23
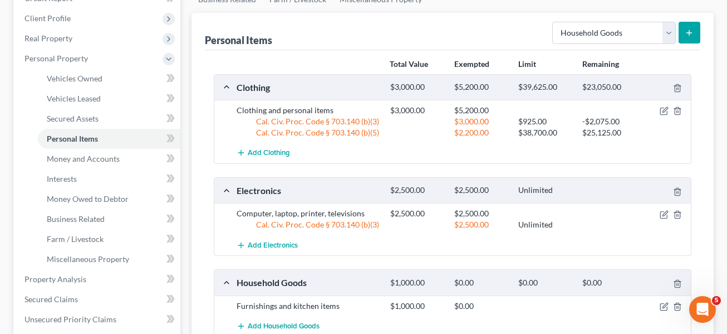
scroll to position [153, 0]
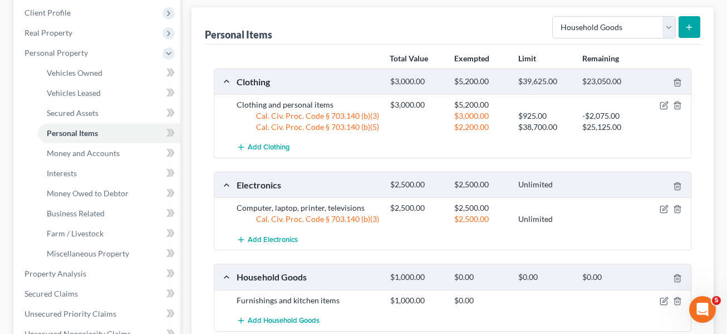
click at [195, 276] on div "Personal Items Select Item Type Clothing Collectibles Of Value Electronics Fire…" at bounding box center [453, 182] width 523 height 351
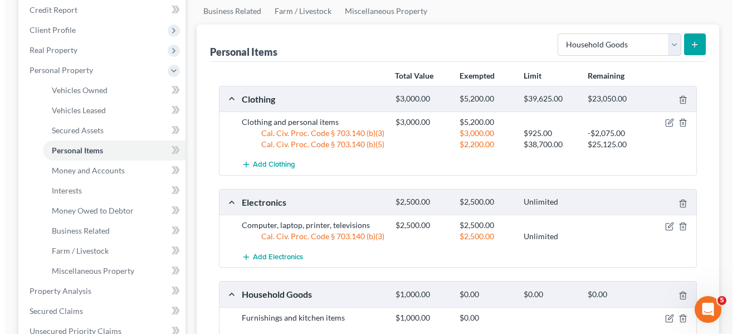
scroll to position [135, 0]
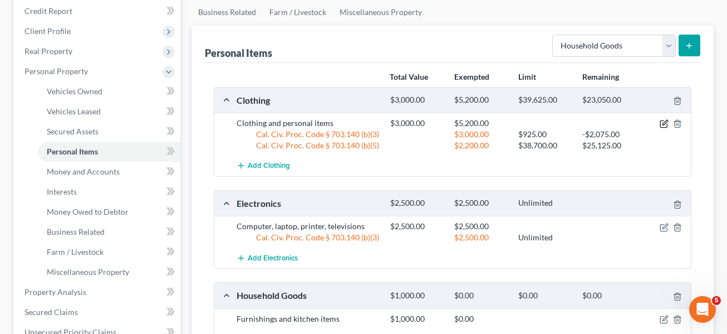
click at [512, 122] on icon "button" at bounding box center [664, 123] width 9 height 9
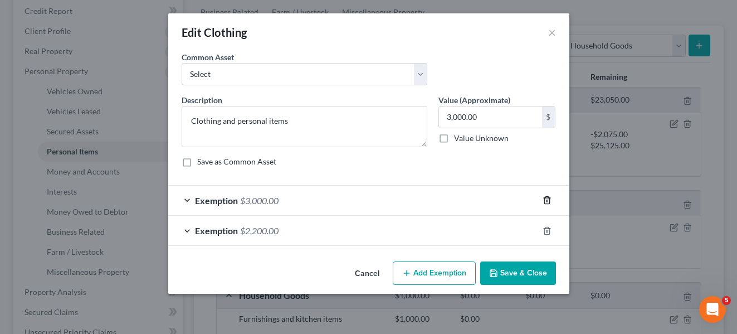
click at [512, 198] on icon "button" at bounding box center [546, 200] width 5 height 7
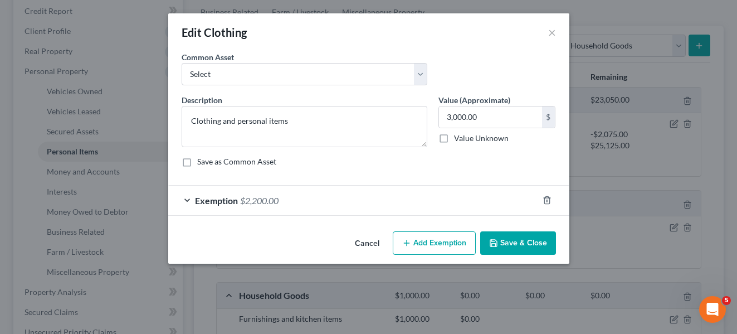
click at [425, 242] on button "Add Exemption" at bounding box center [434, 242] width 83 height 23
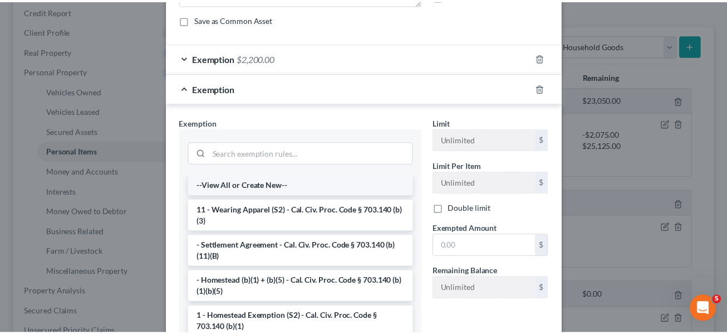
scroll to position [0, 0]
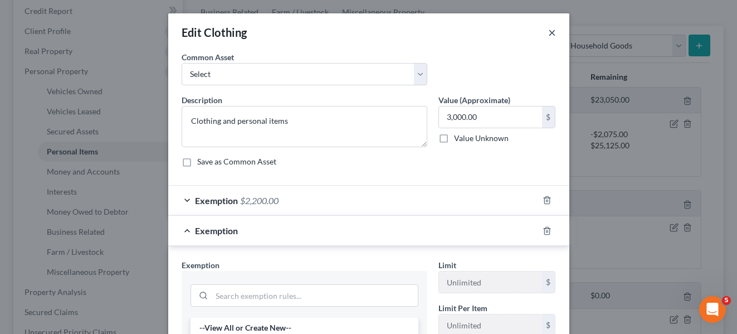
click at [512, 33] on button "×" at bounding box center [552, 32] width 8 height 13
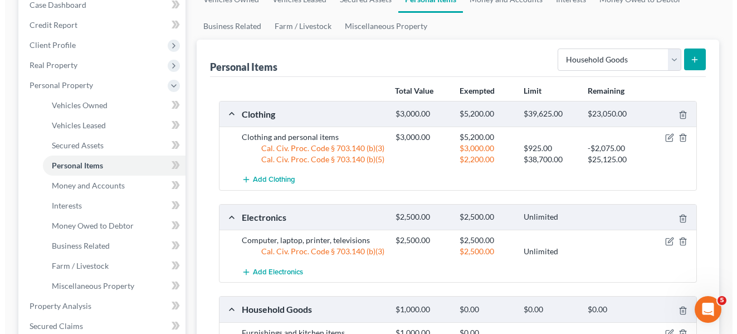
scroll to position [112, 0]
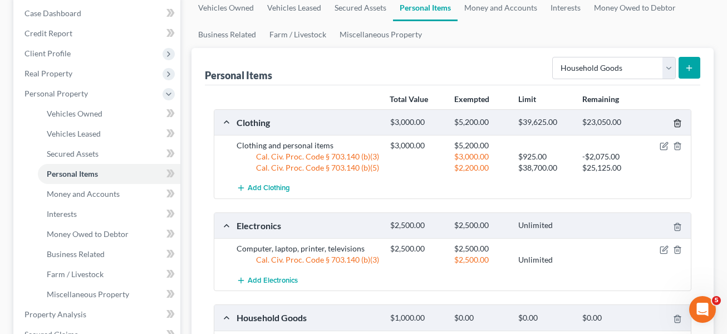
click at [512, 125] on line "button" at bounding box center [678, 124] width 0 height 2
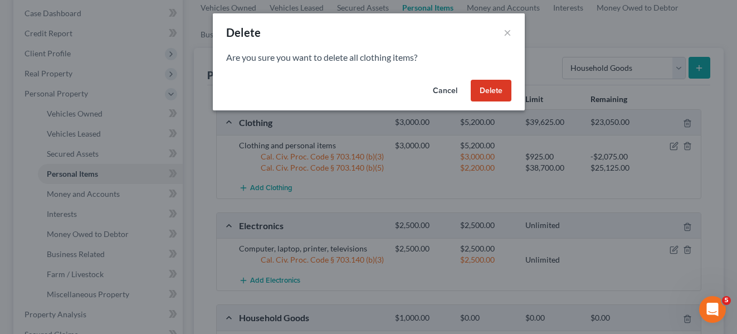
click at [444, 87] on button "Cancel" at bounding box center [445, 91] width 42 height 22
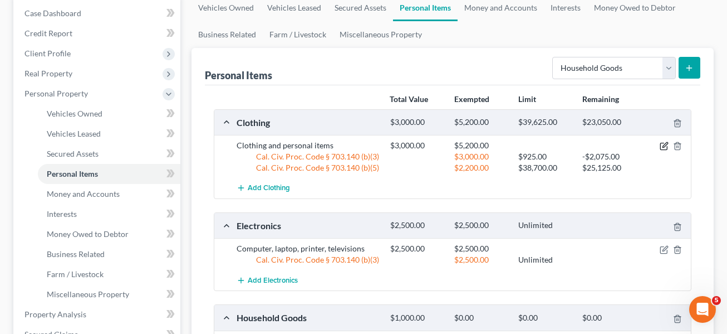
click at [512, 145] on icon "button" at bounding box center [664, 145] width 9 height 9
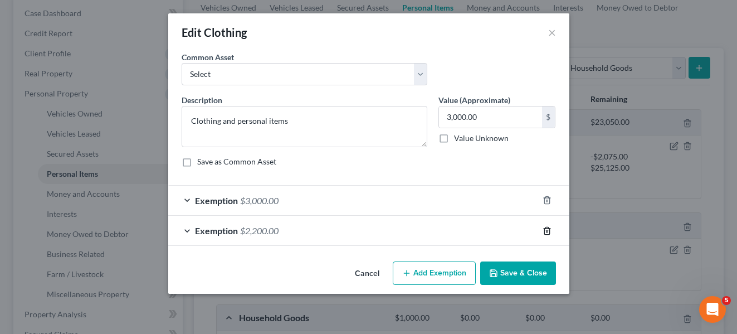
click at [512, 231] on icon "button" at bounding box center [546, 230] width 9 height 9
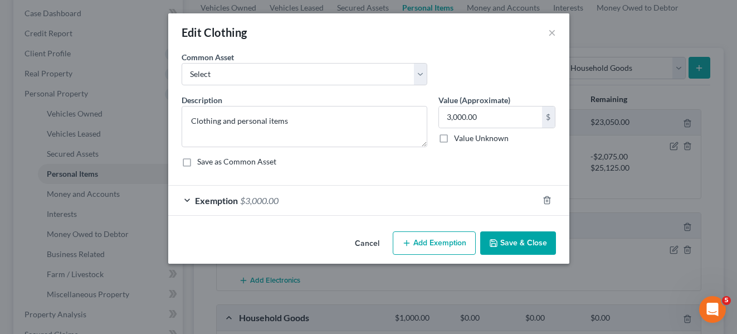
click at [512, 240] on button "Save & Close" at bounding box center [518, 242] width 76 height 23
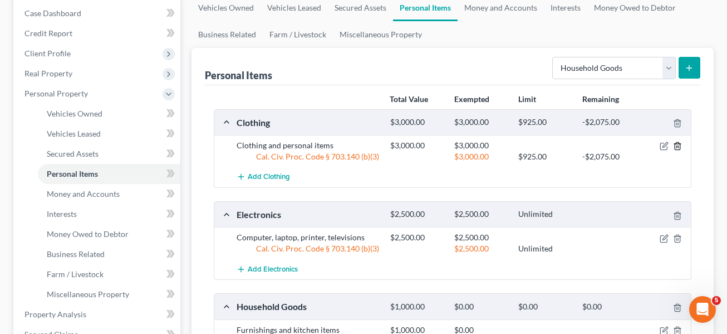
click at [512, 145] on icon "button" at bounding box center [677, 145] width 9 height 9
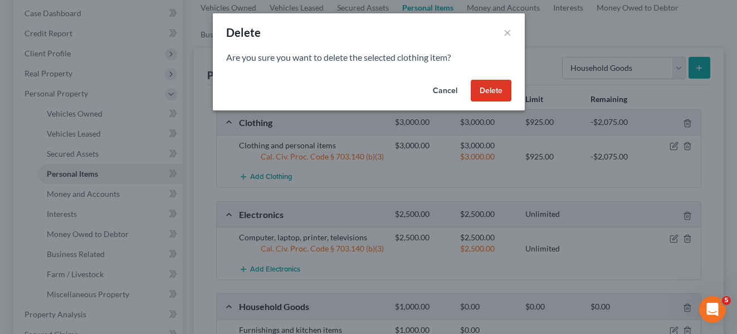
click at [492, 86] on button "Delete" at bounding box center [491, 91] width 41 height 22
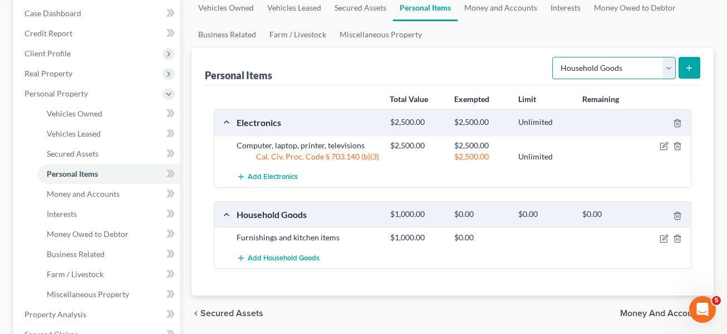
click at [512, 70] on select "Select Item Type Clothing Collectibles Of Value Electronics Firearms Household …" at bounding box center [614, 68] width 124 height 22
select select "clothing"
click at [512, 57] on select "Select Item Type Clothing Collectibles Of Value Electronics Firearms Household …" at bounding box center [614, 68] width 124 height 22
click at [512, 65] on line "submit" at bounding box center [689, 67] width 0 height 5
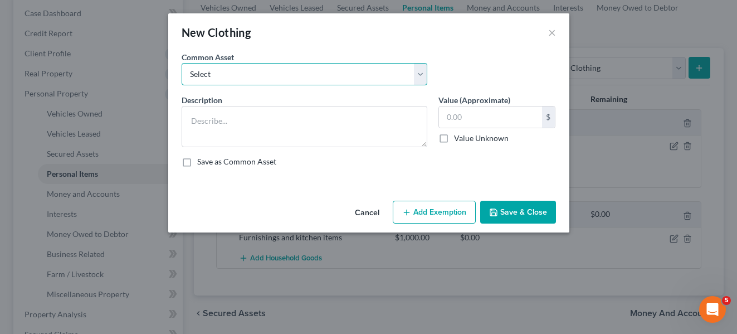
click at [424, 72] on select "Select Clothing and personal items" at bounding box center [305, 74] width 246 height 22
select select "0"
click at [182, 63] on select "Select Clothing and personal items" at bounding box center [305, 74] width 246 height 22
type textarea "Clothing and personal items"
type input "3,000.00"
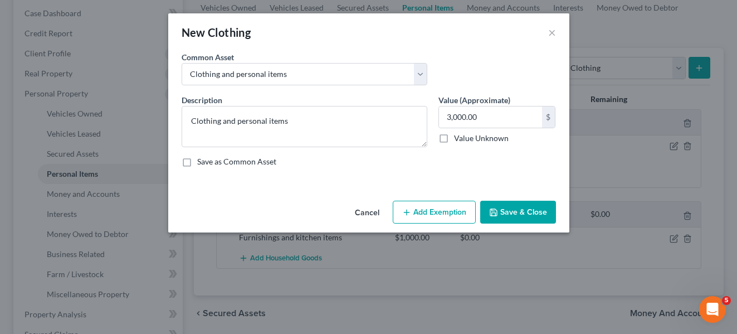
click at [197, 163] on label "Save as Common Asset" at bounding box center [236, 161] width 79 height 11
click at [202, 163] on input "Save as Common Asset" at bounding box center [205, 159] width 7 height 7
checkbox input "true"
click at [432, 211] on button "Add Exemption" at bounding box center [434, 211] width 83 height 23
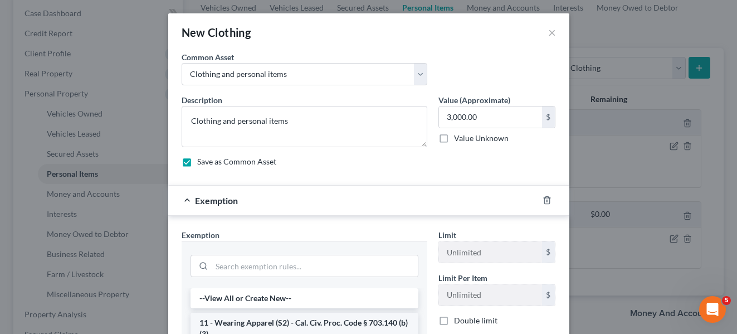
click at [285, 320] on li "11 - Wearing Apparel (S2) - Cal. Civ. Proc. Code § 703.140 (b)(3)" at bounding box center [304, 327] width 228 height 31
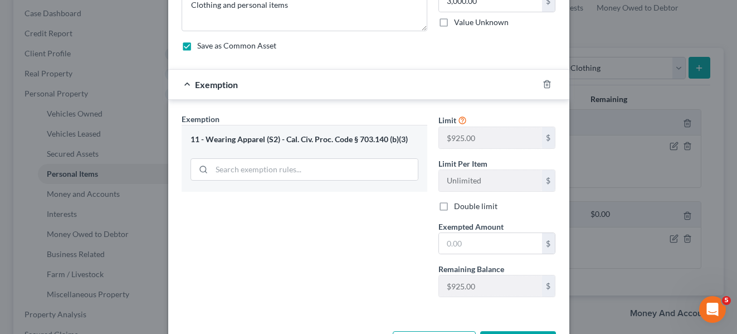
scroll to position [117, 0]
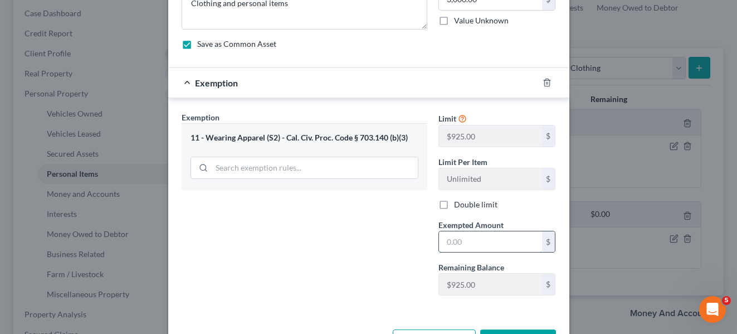
click at [454, 240] on input "text" at bounding box center [490, 241] width 103 height 21
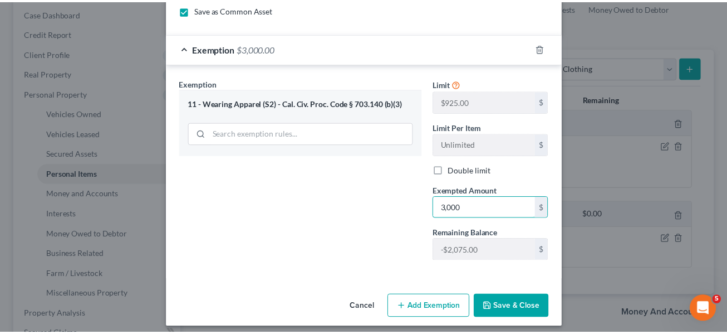
scroll to position [159, 0]
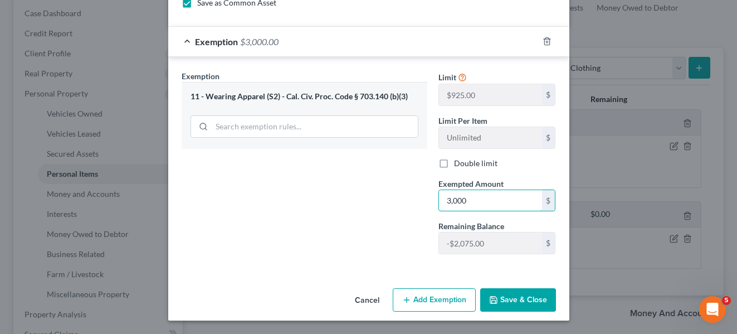
type input "3,000"
click at [508, 294] on button "Save & Close" at bounding box center [518, 299] width 76 height 23
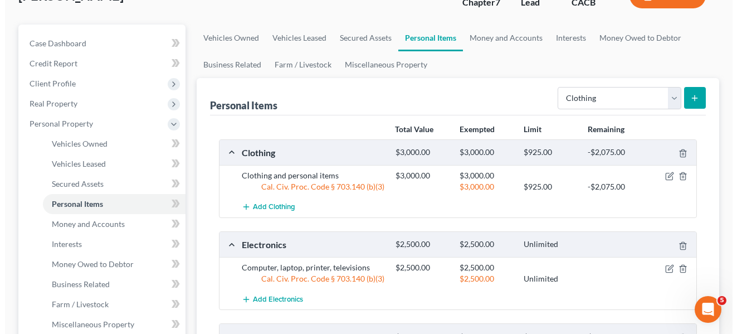
scroll to position [76, 0]
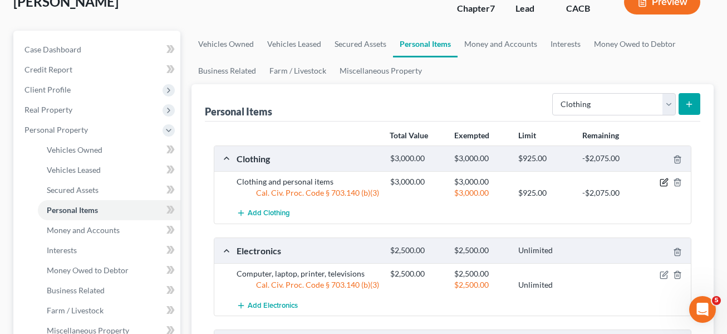
click at [512, 182] on icon "button" at bounding box center [665, 181] width 5 height 5
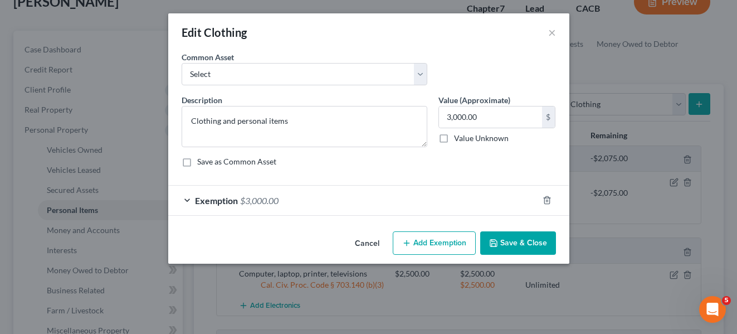
click at [456, 243] on button "Add Exemption" at bounding box center [434, 242] width 83 height 23
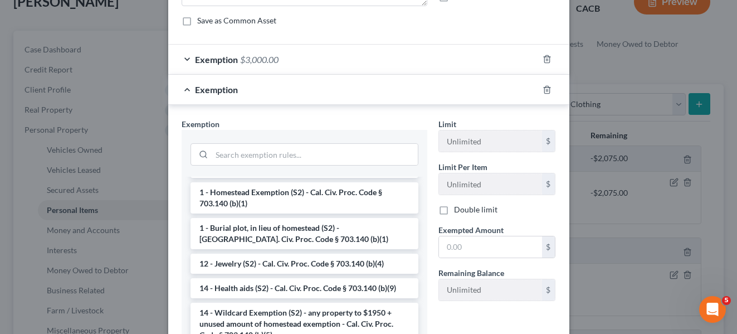
scroll to position [125, 0]
click at [248, 316] on li "14 - Wildcard Exemption (S2) - any property to $1950 + unused amount of homeste…" at bounding box center [304, 324] width 228 height 42
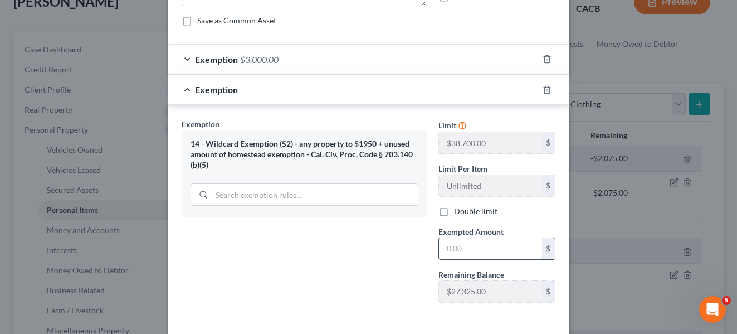
click at [455, 248] on input "text" at bounding box center [490, 248] width 103 height 21
type input "2,075"
click at [364, 286] on div "Exemption Set must be selected for CA. Exemption * 14 - Wildcard Exemption (S2)…" at bounding box center [304, 214] width 257 height 193
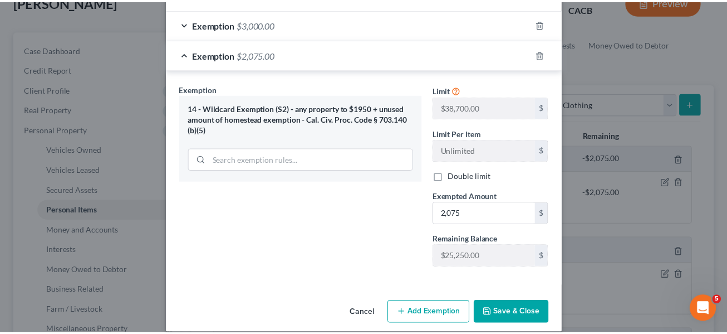
scroll to position [189, 0]
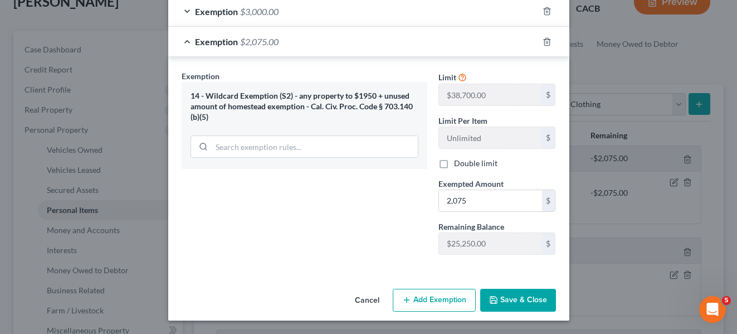
click at [499, 298] on button "Save & Close" at bounding box center [518, 299] width 76 height 23
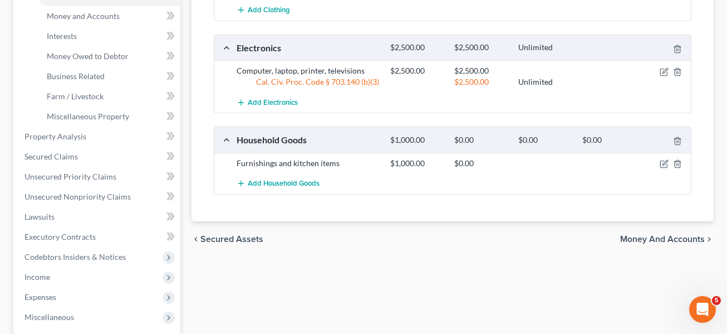
scroll to position [292, 0]
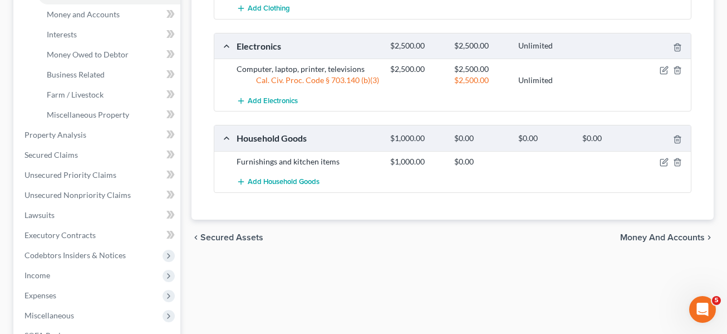
click at [512, 236] on span "Money and Accounts" at bounding box center [662, 237] width 85 height 9
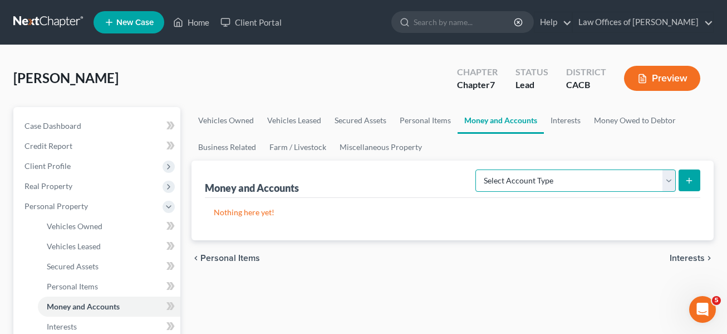
click at [512, 181] on select "Select Account Type Brokerage Cash on Hand Certificates of Deposit Checking Acc…" at bounding box center [576, 180] width 200 height 22
select select "cash_on_hand"
click at [478, 169] on select "Select Account Type Brokerage Cash on Hand Certificates of Deposit Checking Acc…" at bounding box center [576, 180] width 200 height 22
click at [512, 178] on icon "submit" at bounding box center [689, 180] width 9 height 9
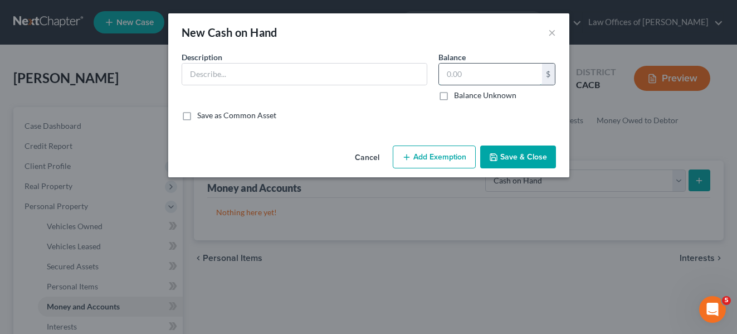
click at [472, 70] on input "text" at bounding box center [490, 73] width 103 height 21
type input "175"
click at [285, 78] on input "text" at bounding box center [304, 73] width 244 height 21
type input "cash"
click at [444, 154] on button "Add Exemption" at bounding box center [434, 156] width 83 height 23
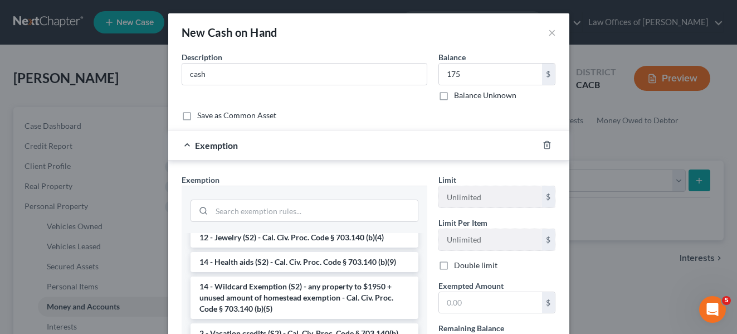
scroll to position [212, 0]
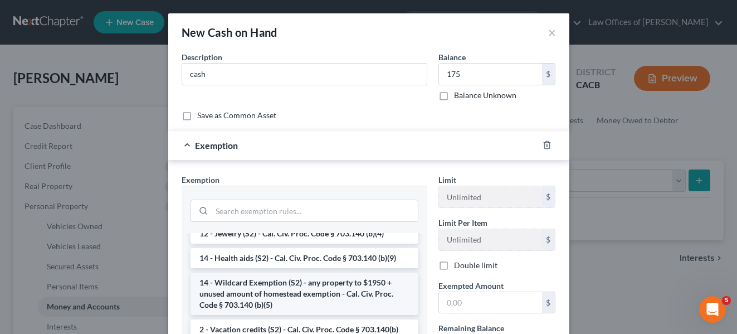
click at [295, 286] on li "14 - Wildcard Exemption (S2) - any property to $1950 + unused amount of homeste…" at bounding box center [304, 293] width 228 height 42
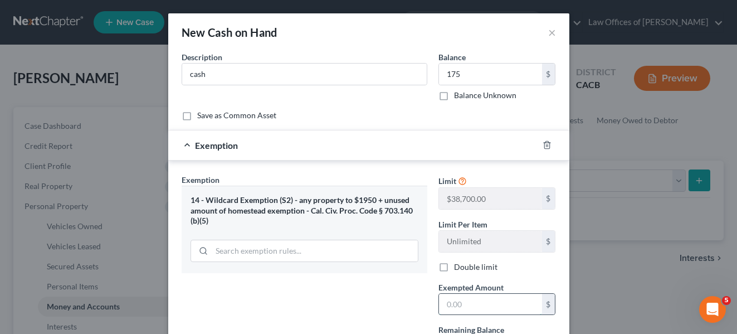
click at [448, 301] on input "text" at bounding box center [490, 303] width 103 height 21
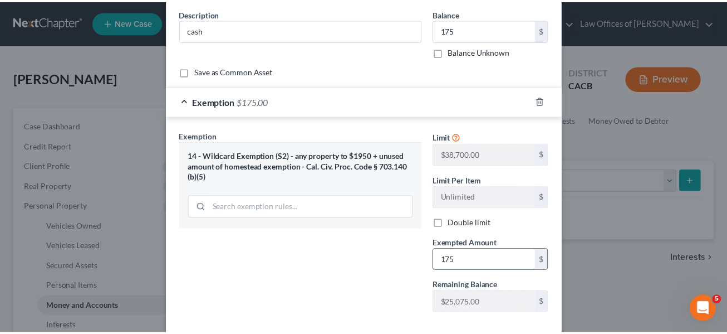
scroll to position [104, 0]
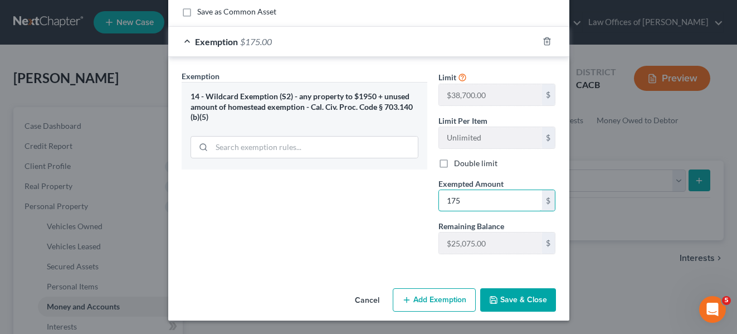
type input "175"
click at [506, 294] on button "Save & Close" at bounding box center [518, 299] width 76 height 23
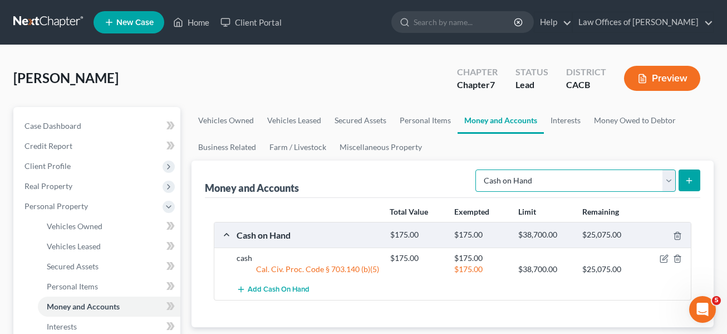
click at [512, 180] on select "Select Account Type Brokerage Cash on Hand Certificates of Deposit Checking Acc…" at bounding box center [576, 180] width 200 height 22
select select "checking"
click at [478, 169] on select "Select Account Type Brokerage Cash on Hand Certificates of Deposit Checking Acc…" at bounding box center [576, 180] width 200 height 22
click at [512, 177] on icon "submit" at bounding box center [689, 180] width 9 height 9
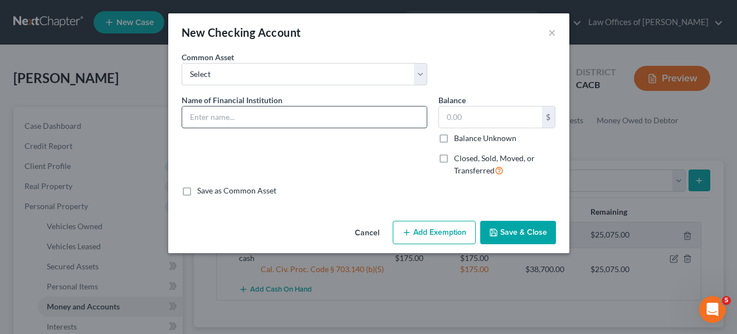
click at [251, 117] on input "text" at bounding box center [304, 116] width 244 height 21
type input "Wells Fargo Bank"
click at [512, 228] on button "Save & Close" at bounding box center [518, 231] width 76 height 23
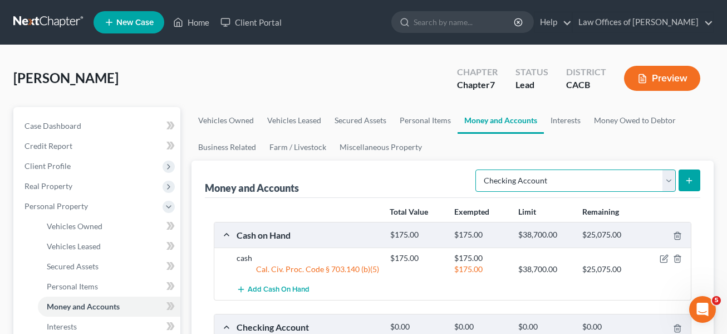
click at [512, 179] on select "Select Account Type Brokerage Cash on Hand Certificates of Deposit Checking Acc…" at bounding box center [576, 180] width 200 height 22
click at [512, 144] on ul "Vehicles Owned Vehicles Leased Secured Assets Personal Items Money and Accounts…" at bounding box center [453, 133] width 523 height 53
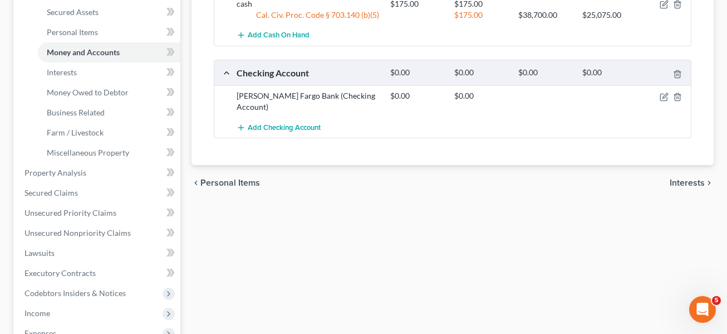
scroll to position [253, 0]
click at [245, 179] on span "Personal Items" at bounding box center [230, 183] width 60 height 9
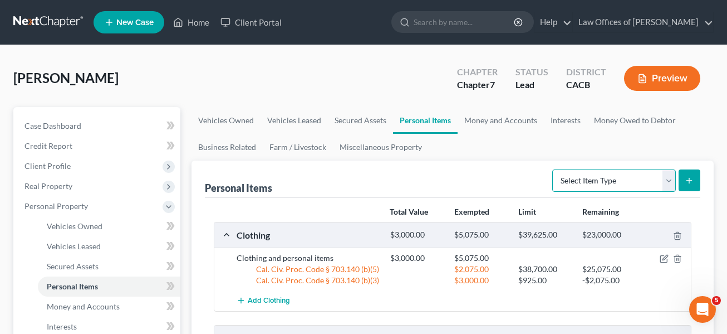
click at [512, 179] on select "Select Item Type Clothing Collectibles Of Value Electronics Firearms Household …" at bounding box center [614, 180] width 124 height 22
select select "jewelry"
click at [512, 169] on select "Select Item Type Clothing Collectibles Of Value Electronics Firearms Household …" at bounding box center [614, 180] width 124 height 22
click at [512, 180] on line "submit" at bounding box center [689, 180] width 5 height 0
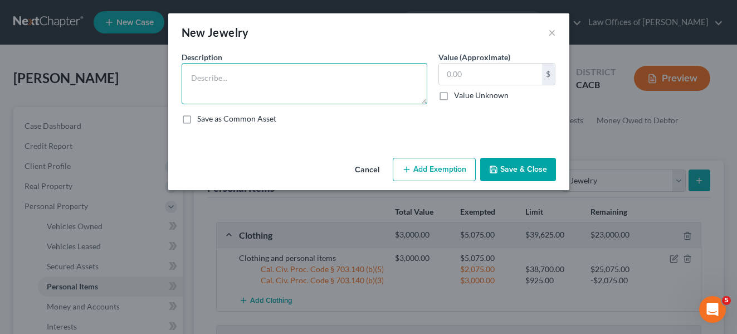
click at [238, 84] on textarea at bounding box center [305, 83] width 246 height 41
type textarea "Wedding rings, watches and jewelry"
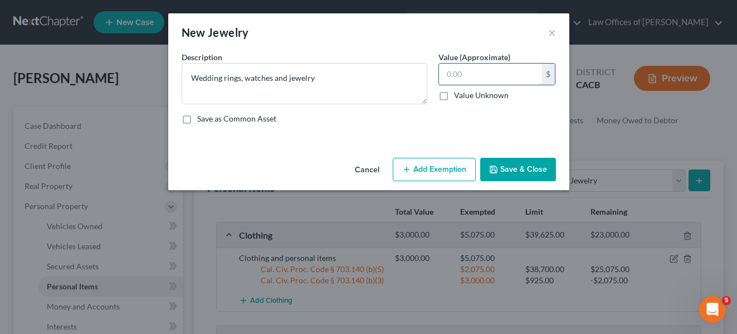
click at [460, 76] on input "text" at bounding box center [490, 73] width 103 height 21
type input "5,000"
click at [353, 126] on div "Description * Wedding rings, watches and jewelry Value (Approximate) 5,000.00 $…" at bounding box center [368, 92] width 385 height 82
click at [197, 119] on label "Save as Common Asset" at bounding box center [236, 118] width 79 height 11
click at [202, 119] on input "Save as Common Asset" at bounding box center [205, 116] width 7 height 7
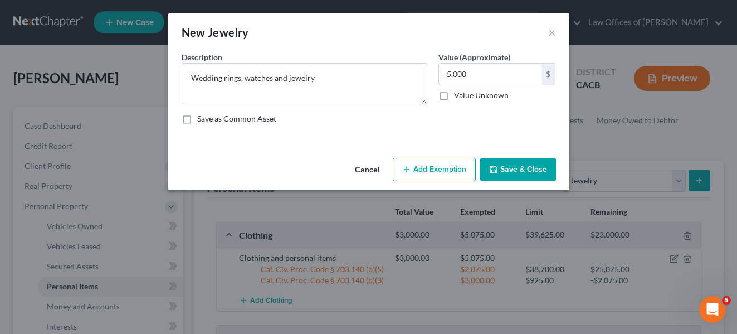
checkbox input "true"
click at [445, 167] on button "Add Exemption" at bounding box center [434, 169] width 83 height 23
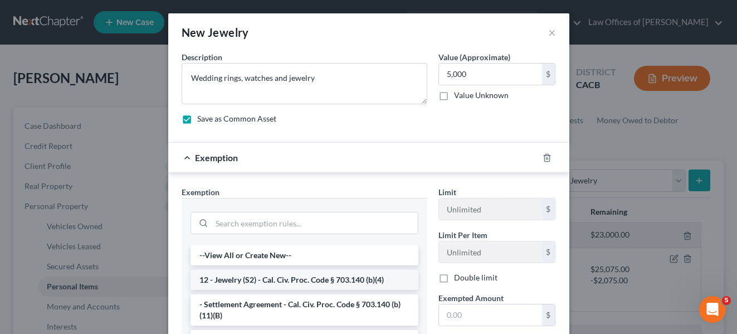
click at [312, 279] on li "12 - Jewelry (S2) - Cal. Civ. Proc. Code § 703.140 (b)(4)" at bounding box center [304, 279] width 228 height 20
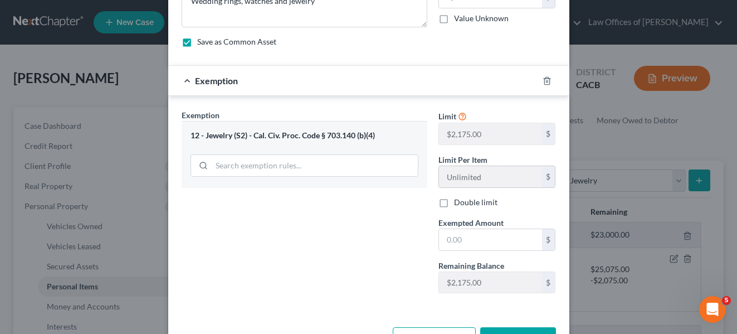
scroll to position [79, 0]
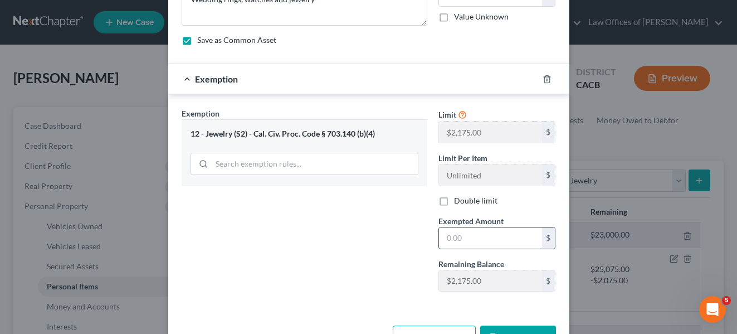
click at [465, 235] on input "text" at bounding box center [490, 237] width 103 height 21
type input "2,175"
click at [378, 272] on div "Exemption Set must be selected for CA. Exemption * 12 - Jewelry (S2) - Cal. Civ…" at bounding box center [304, 203] width 257 height 193
click at [448, 311] on div "An exemption set must first be selected from the Filing Information section. Co…" at bounding box center [368, 147] width 401 height 348
click at [482, 240] on input "2,175" at bounding box center [490, 237] width 103 height 21
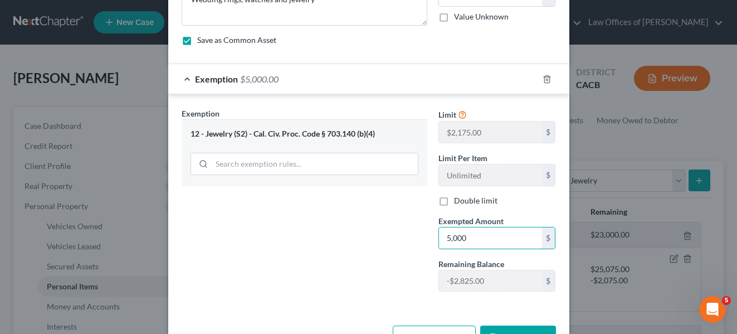
type input "5,000"
click at [418, 249] on div "Exemption Set must be selected for CA. Exemption * 12 - Jewelry (S2) - Cal. Civ…" at bounding box center [304, 203] width 257 height 193
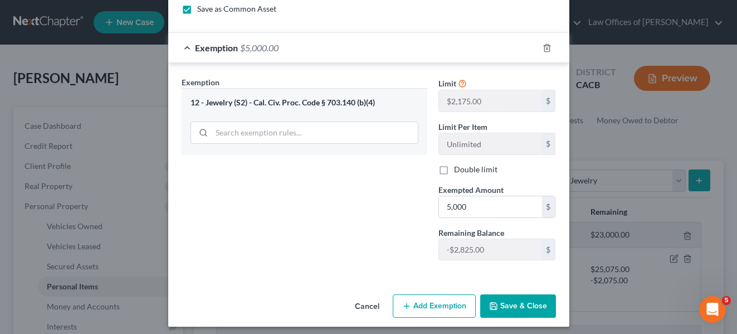
scroll to position [116, 0]
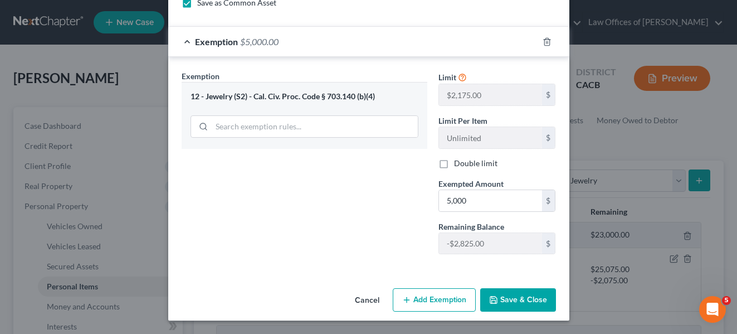
click at [437, 297] on button "Add Exemption" at bounding box center [434, 299] width 83 height 23
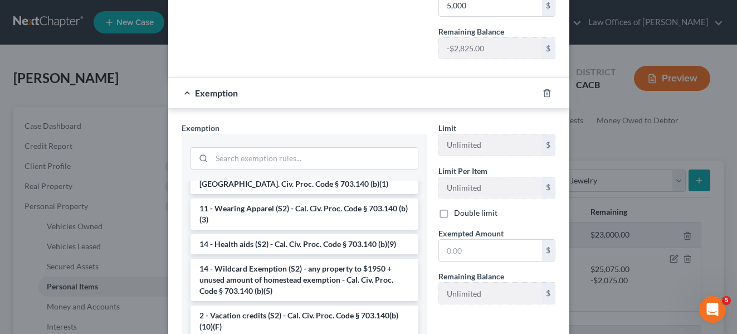
scroll to position [170, 0]
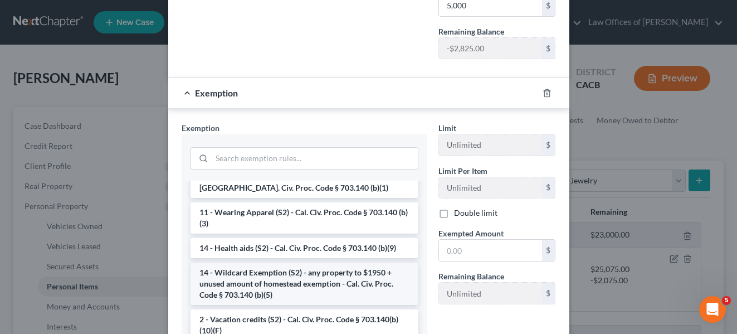
click at [261, 279] on li "14 - Wildcard Exemption (S2) - any property to $1950 + unused amount of homeste…" at bounding box center [304, 283] width 228 height 42
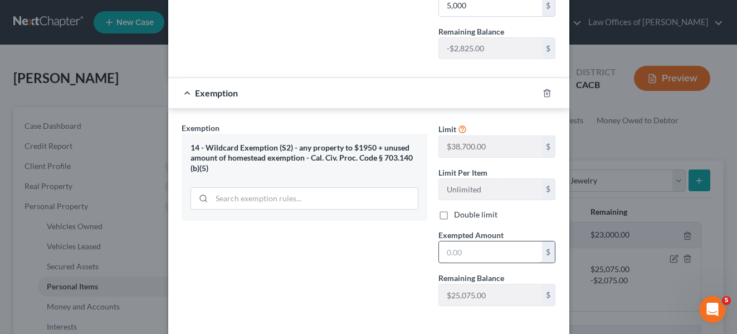
click at [454, 253] on input "text" at bounding box center [490, 251] width 103 height 21
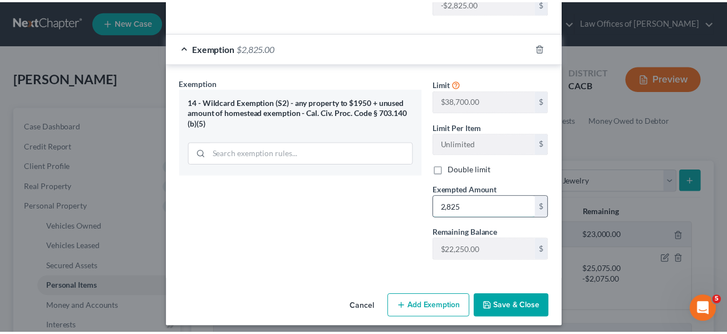
scroll to position [362, 0]
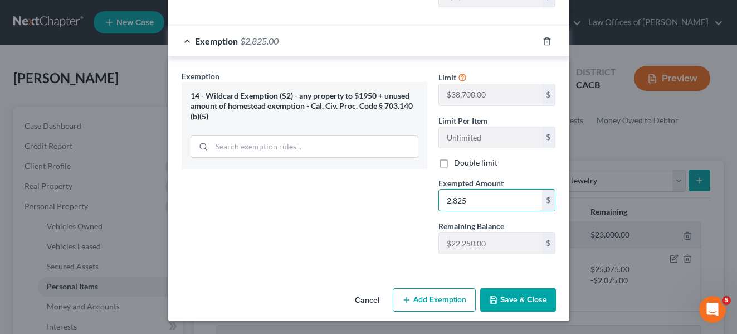
type input "2,825"
click at [506, 294] on button "Save & Close" at bounding box center [518, 299] width 76 height 23
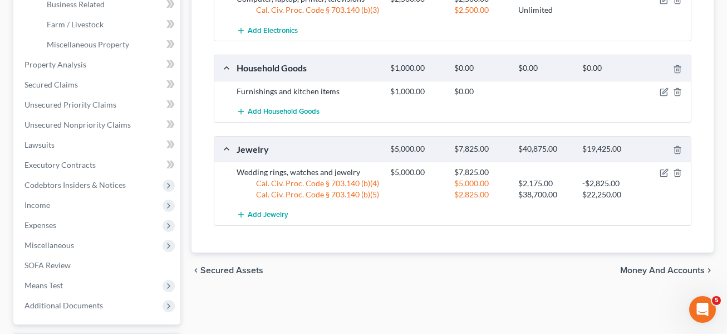
scroll to position [365, 0]
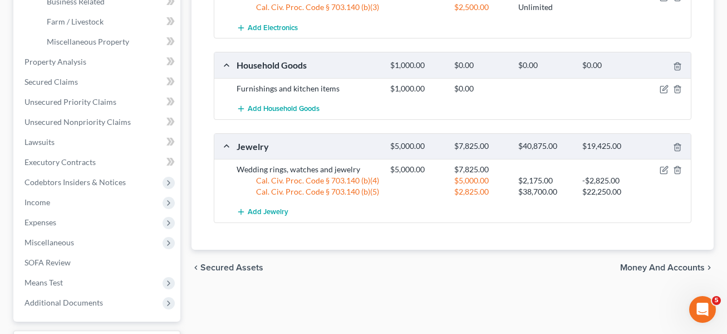
click at [512, 266] on span "Money and Accounts" at bounding box center [662, 267] width 85 height 9
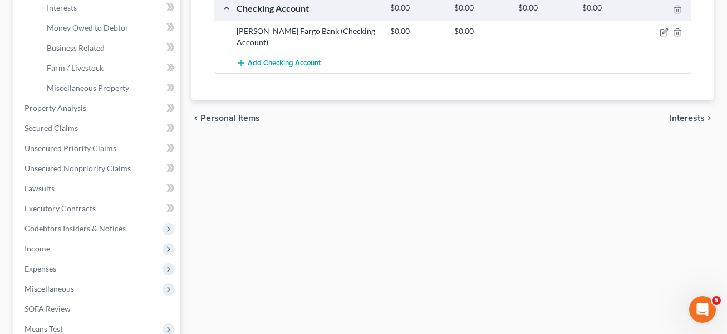
scroll to position [316, 0]
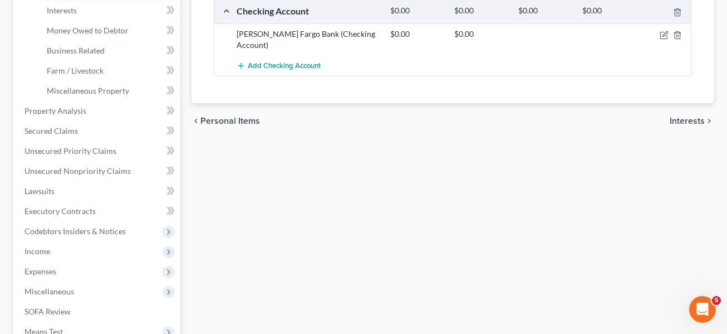
click at [512, 116] on span "Interests" at bounding box center [687, 120] width 35 height 9
